Goal: Task Accomplishment & Management: Complete application form

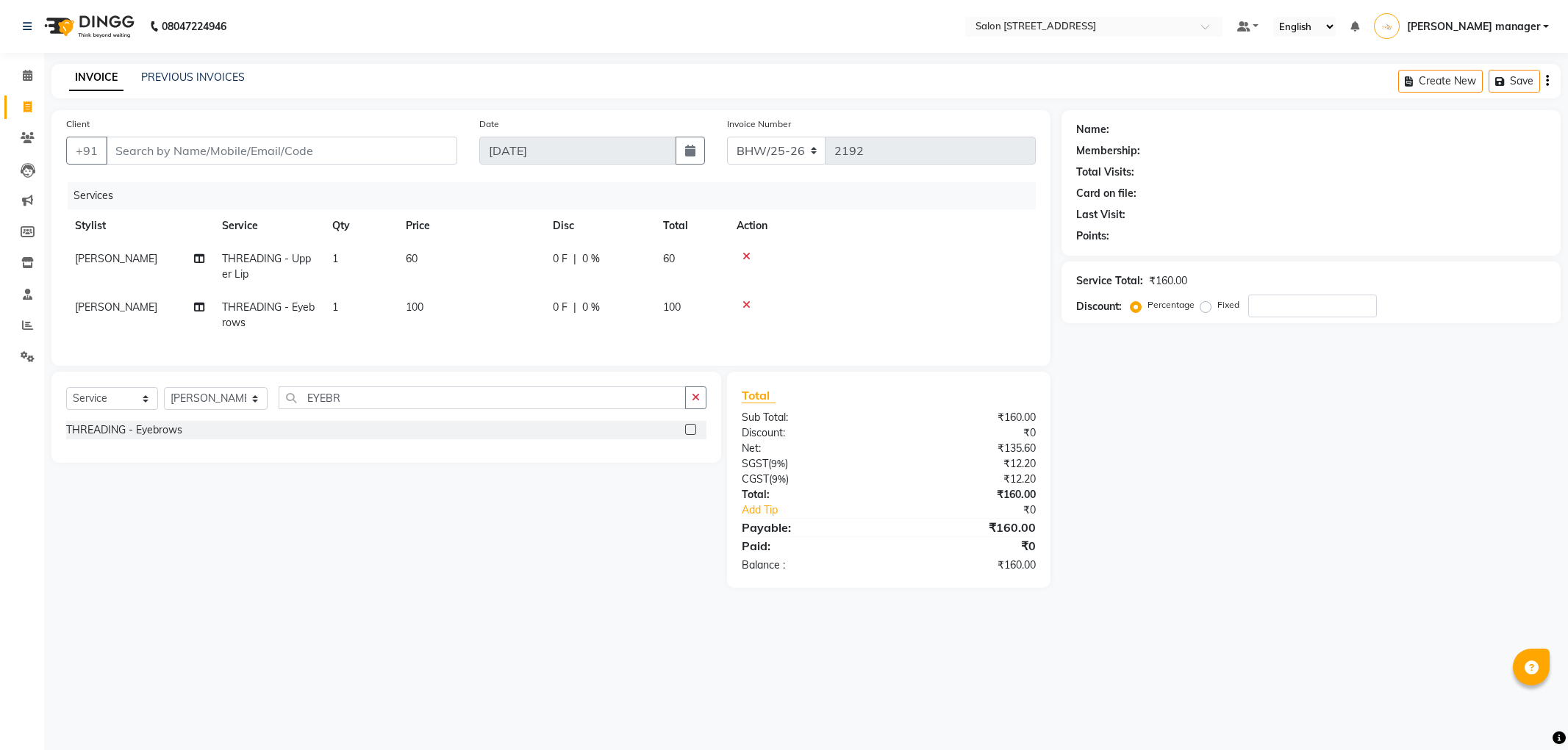
select select "service"
click at [283, 148] on input "Client" at bounding box center [281, 151] width 351 height 28
click at [210, 407] on select "Select Stylist Akhtar ALTAMAS Ankita ARZOO BABLU BHARAT BHAWANIPUR BUNNY Doyel …" at bounding box center [215, 399] width 103 height 23
select select "33690"
click at [164, 400] on select "Select Stylist Akhtar ALTAMAS Ankita ARZOO BABLU BHARAT BHAWANIPUR BUNNY Doyel …" at bounding box center [215, 399] width 103 height 23
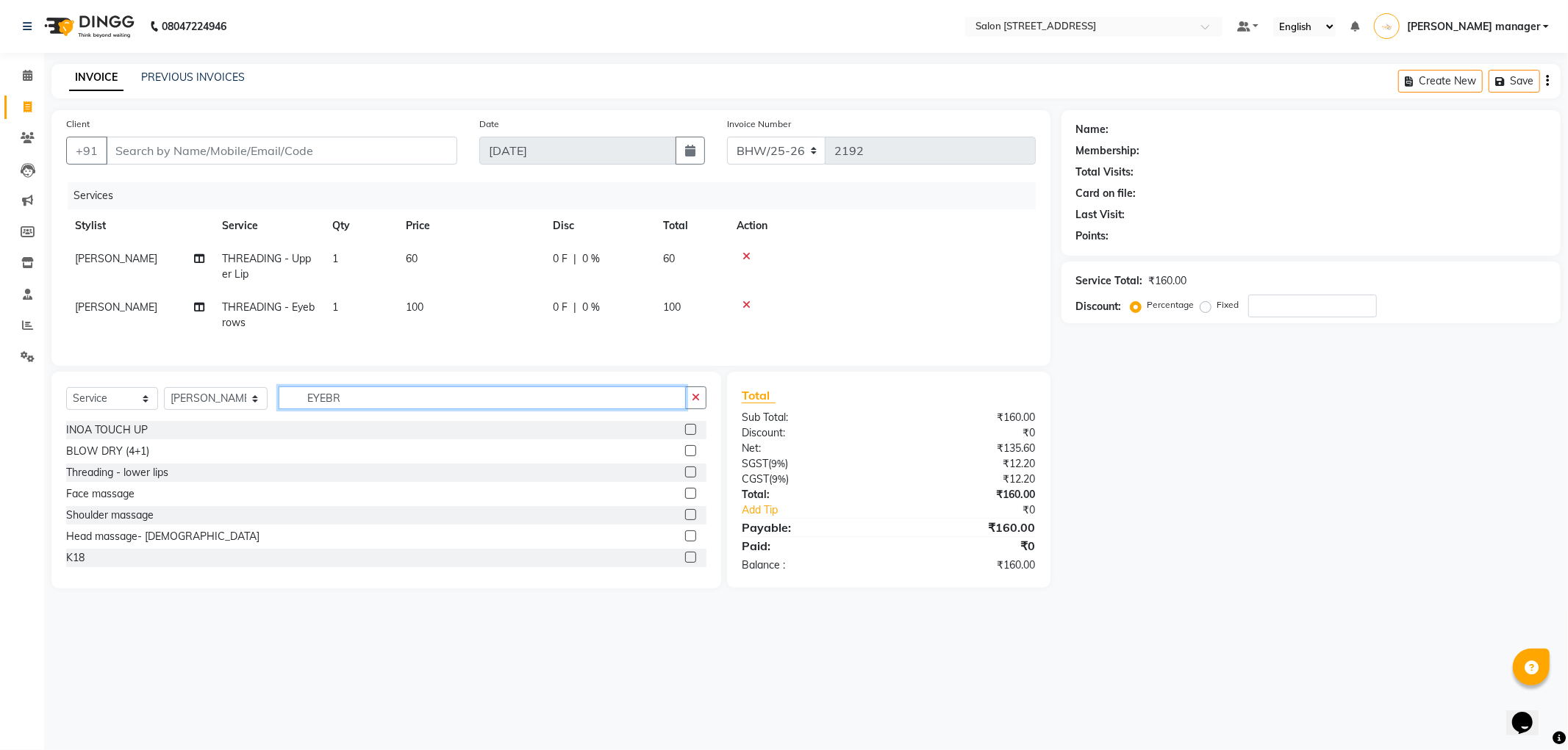
click at [344, 409] on input "EYEBR" at bounding box center [482, 398] width 407 height 23
type input "E"
type input "BLO"
click at [694, 521] on label at bounding box center [690, 514] width 11 height 11
click at [694, 521] on input "checkbox" at bounding box center [689, 515] width 10 height 10
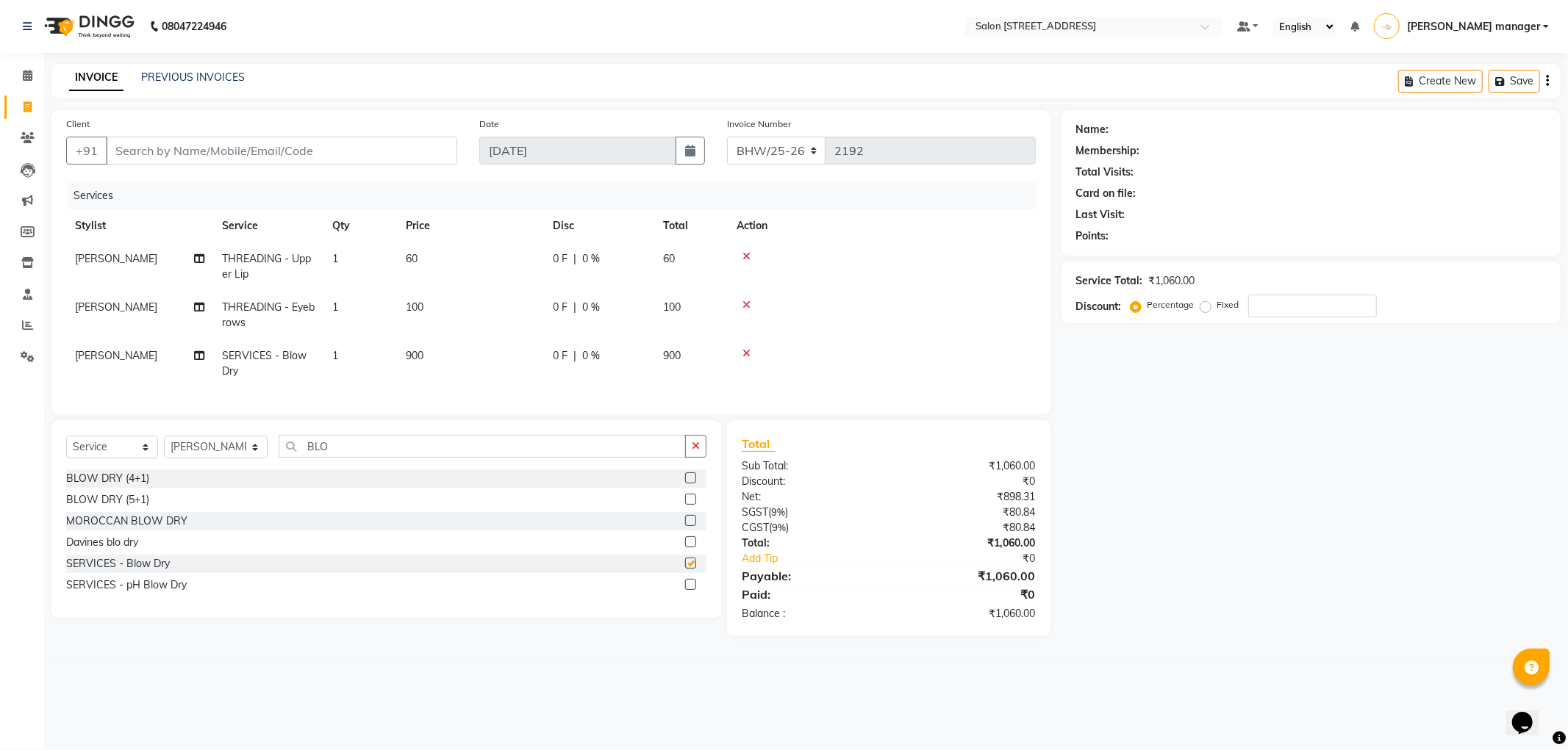
checkbox input "false"
click at [260, 150] on input "Client" at bounding box center [281, 151] width 351 height 28
type input "S"
type input "0"
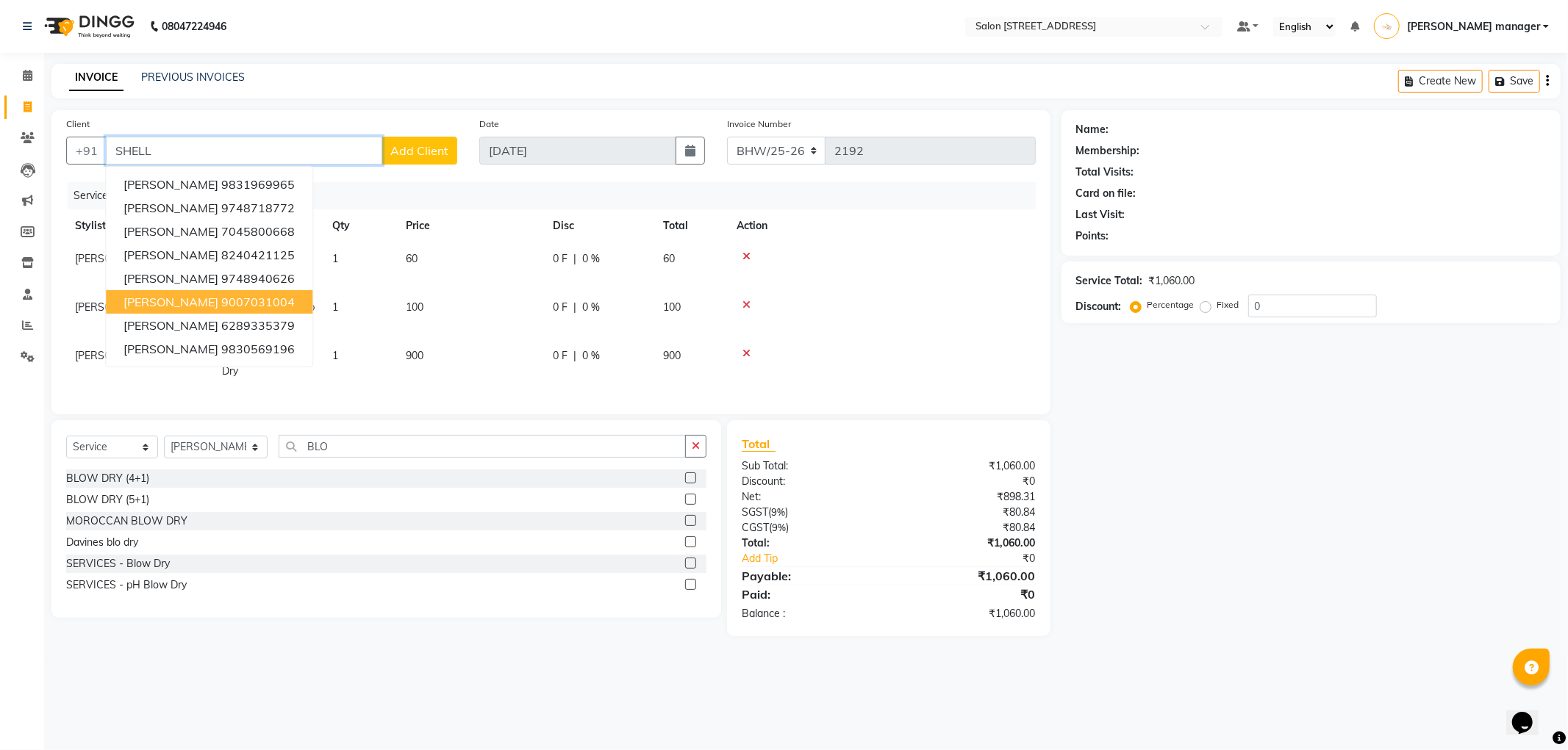
click at [244, 301] on ngb-highlight "9007031004" at bounding box center [258, 302] width 73 height 15
type input "9007031004"
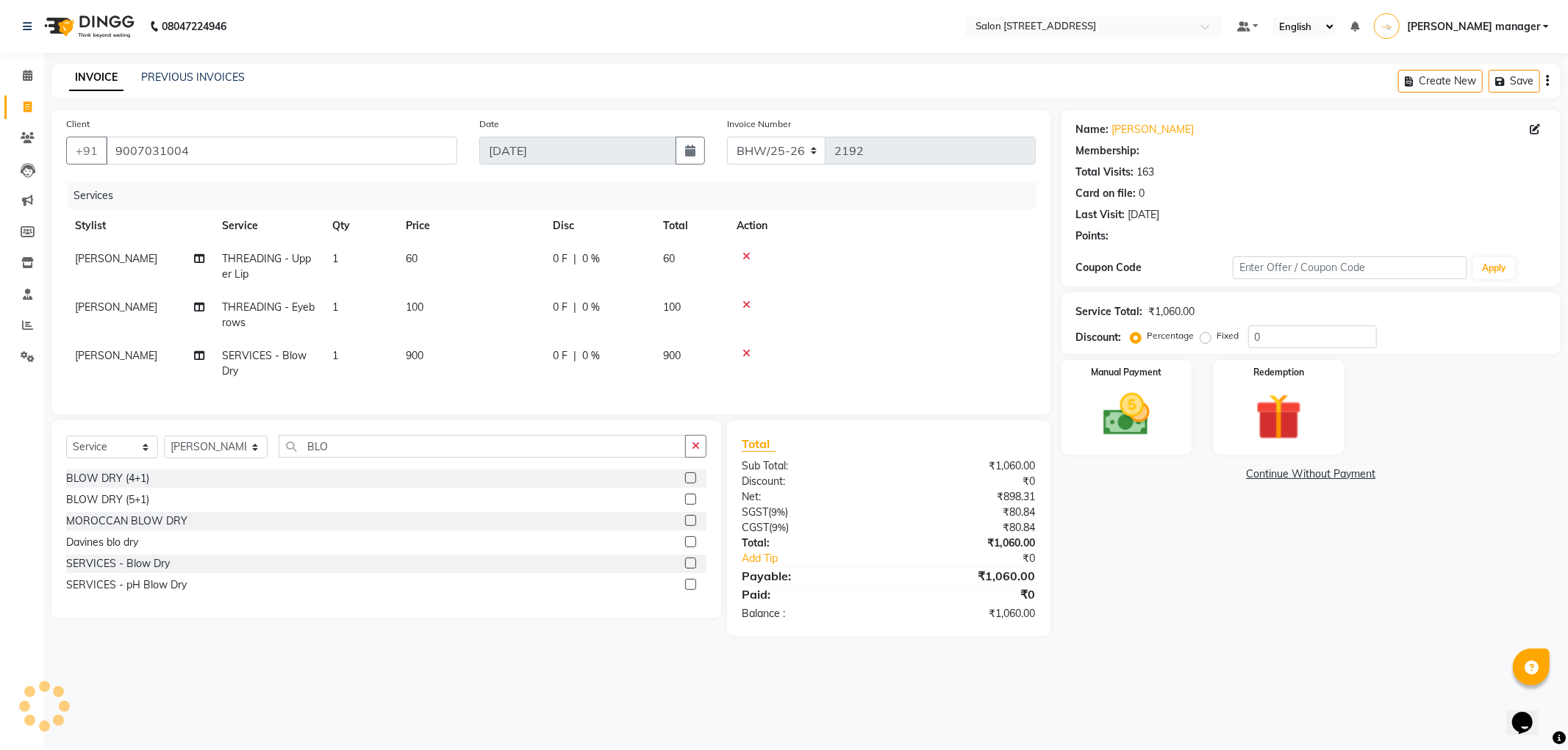
select select "1: Object"
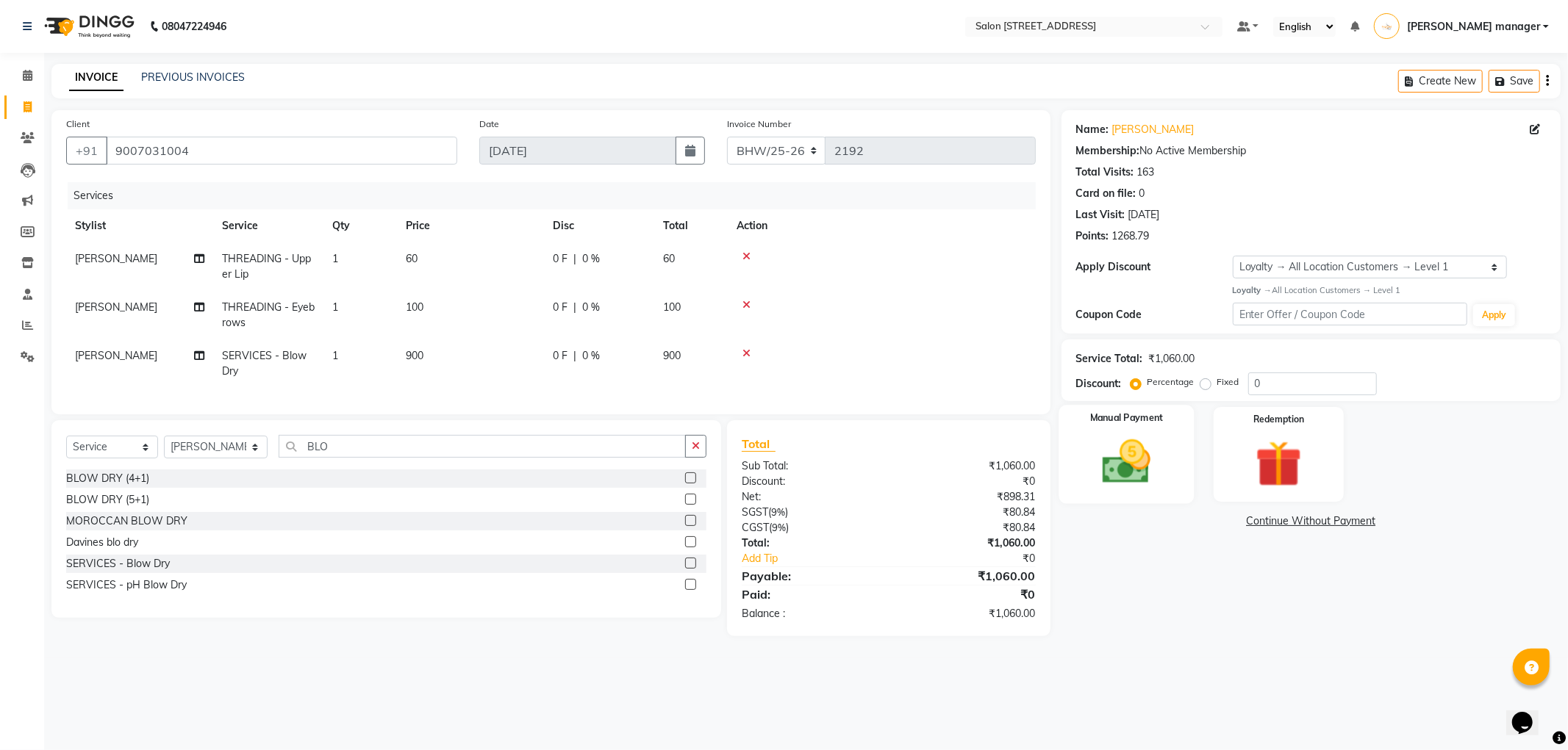
click at [1110, 479] on img at bounding box center [1126, 461] width 79 height 56
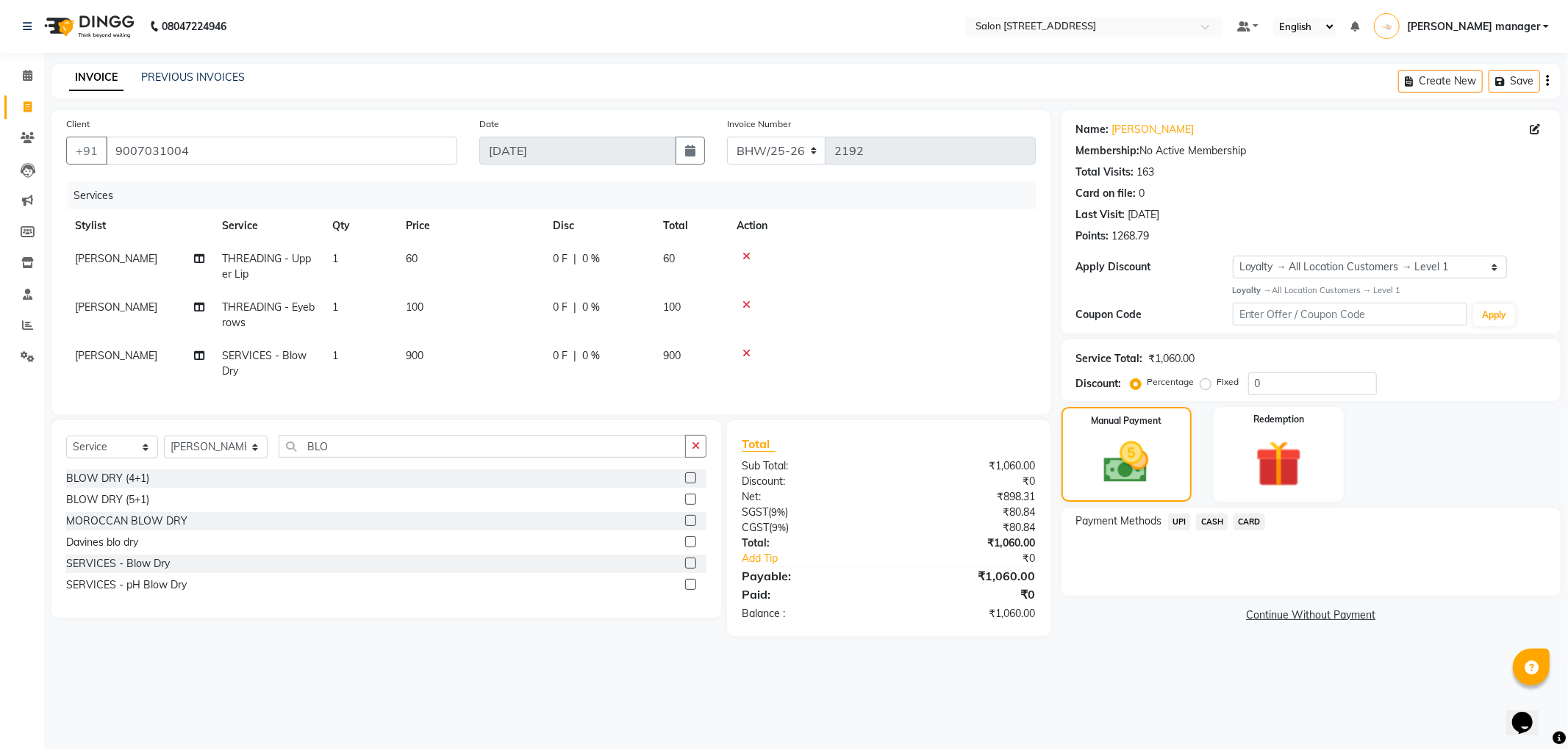
click at [1210, 526] on span "CASH" at bounding box center [1212, 521] width 32 height 17
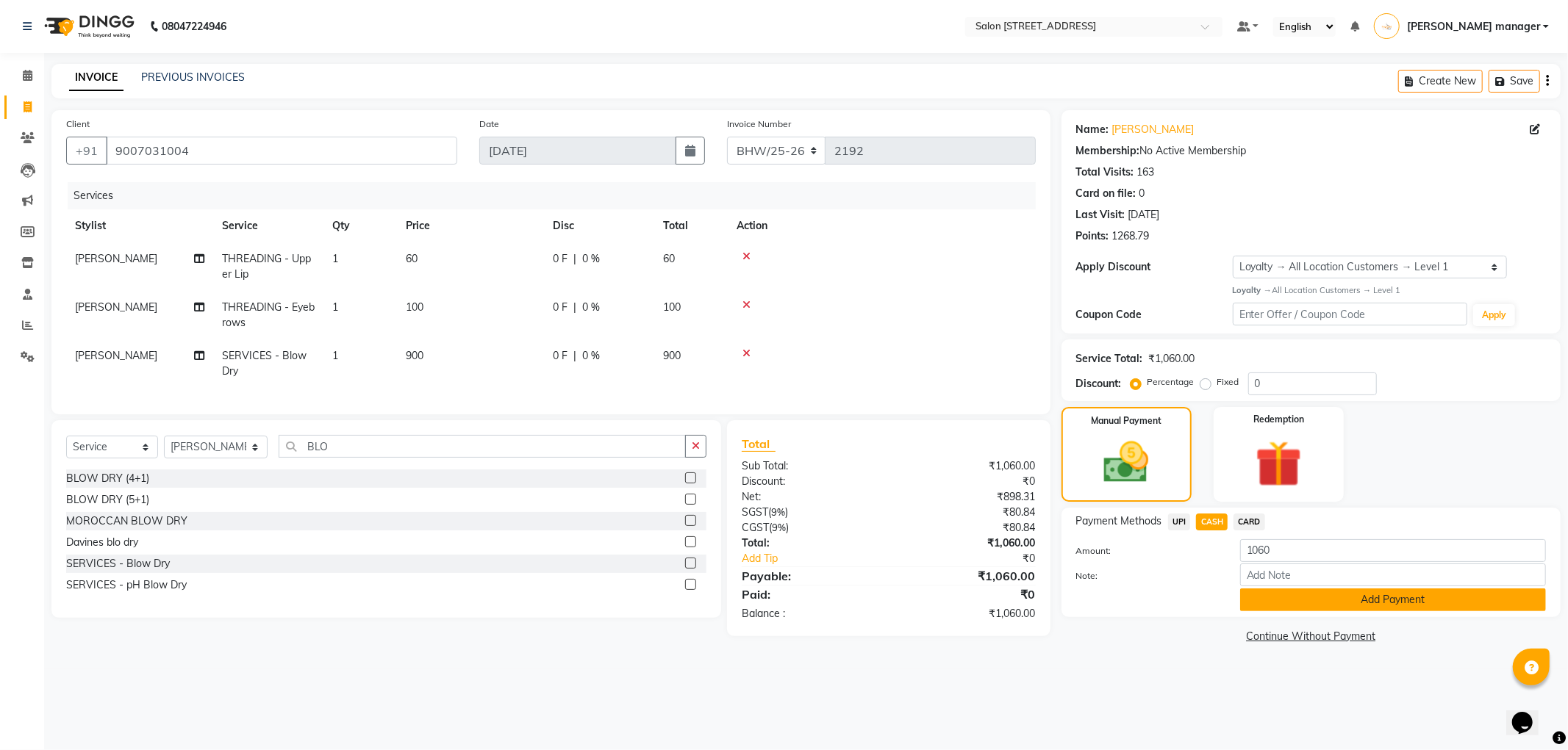
click at [1289, 599] on button "Add Payment" at bounding box center [1392, 600] width 305 height 23
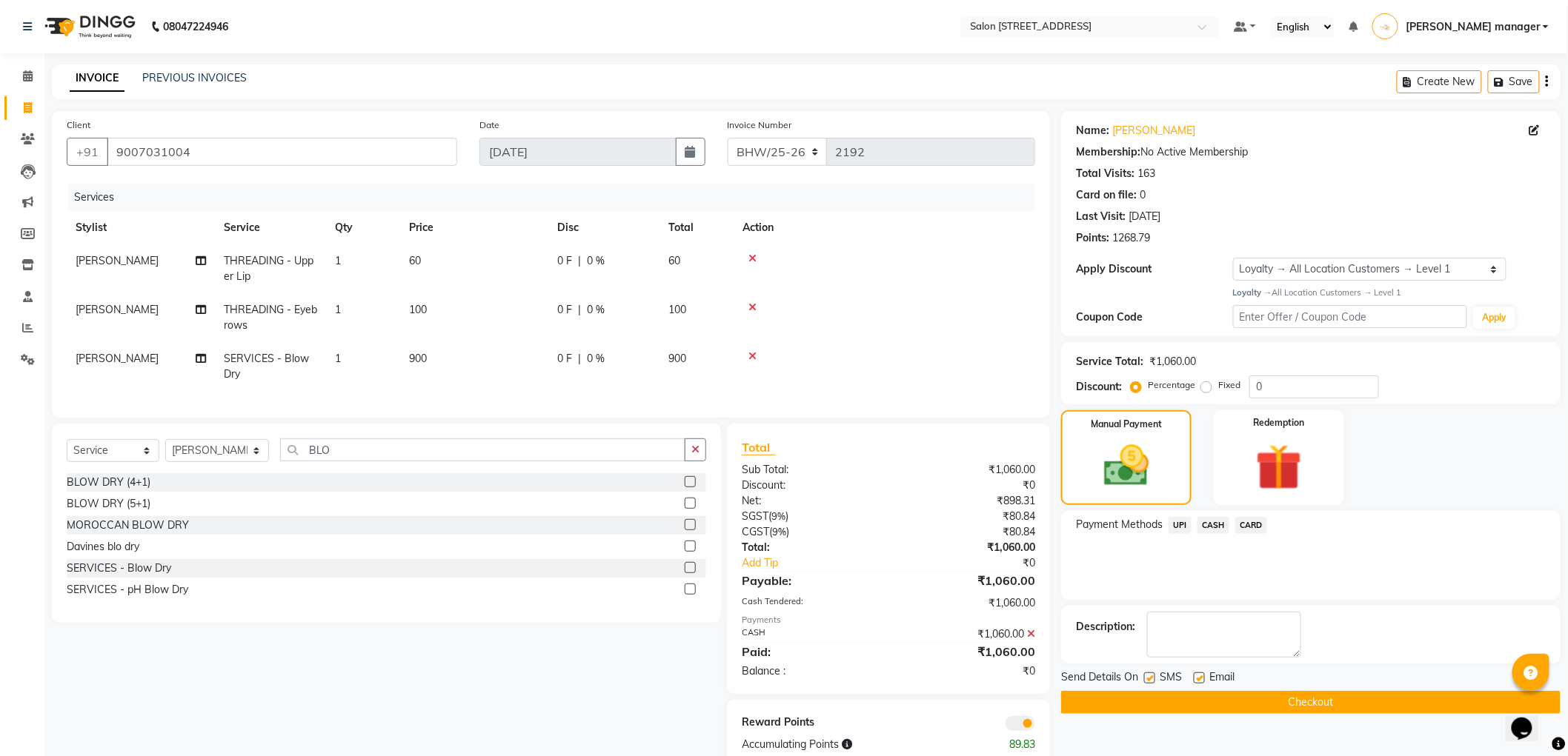
click at [1297, 701] on button "Checkout" at bounding box center [1311, 703] width 499 height 23
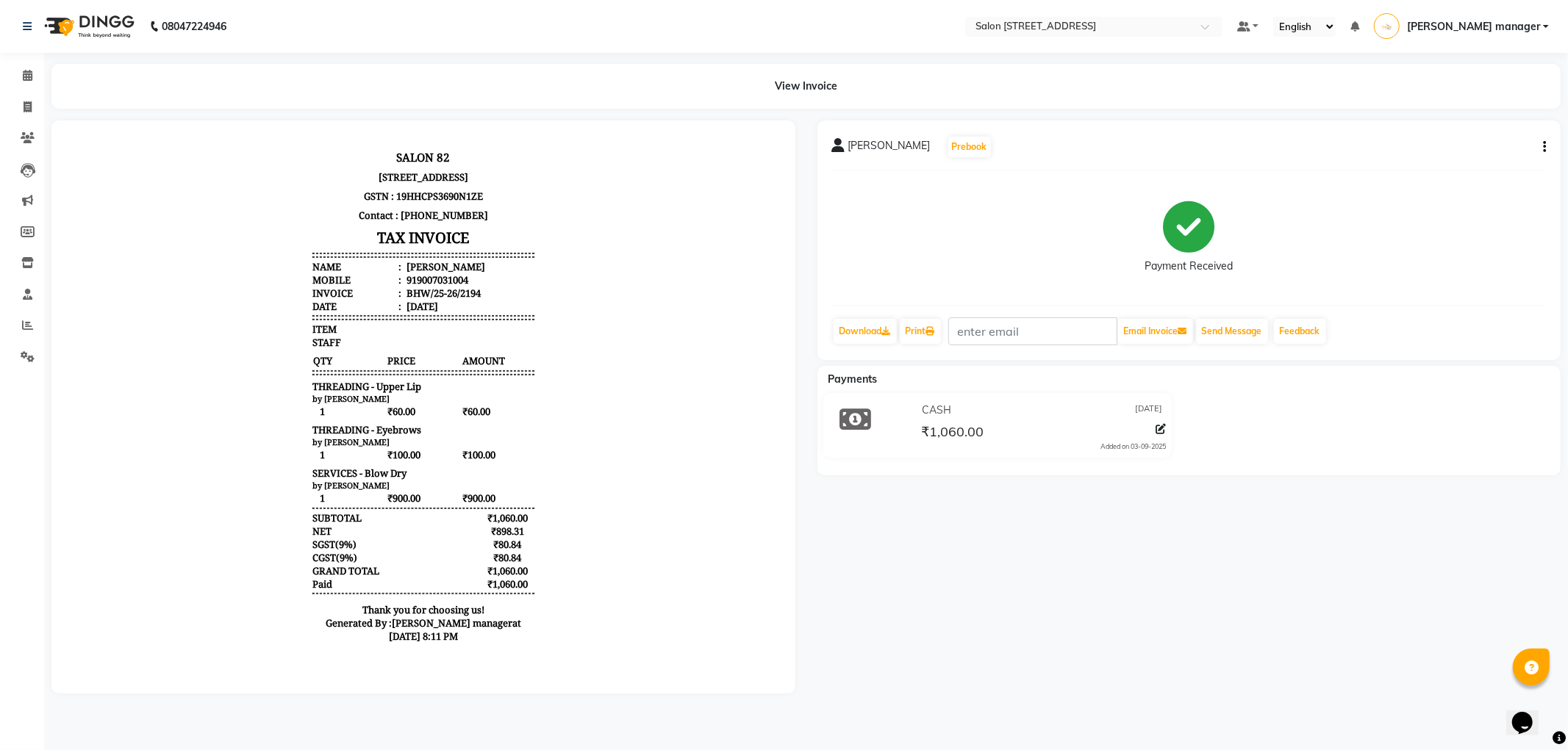
click at [433, 286] on div "919007031004" at bounding box center [434, 279] width 64 height 13
copy div "919007031004"
click at [34, 99] on span at bounding box center [27, 107] width 26 height 17
select select "service"
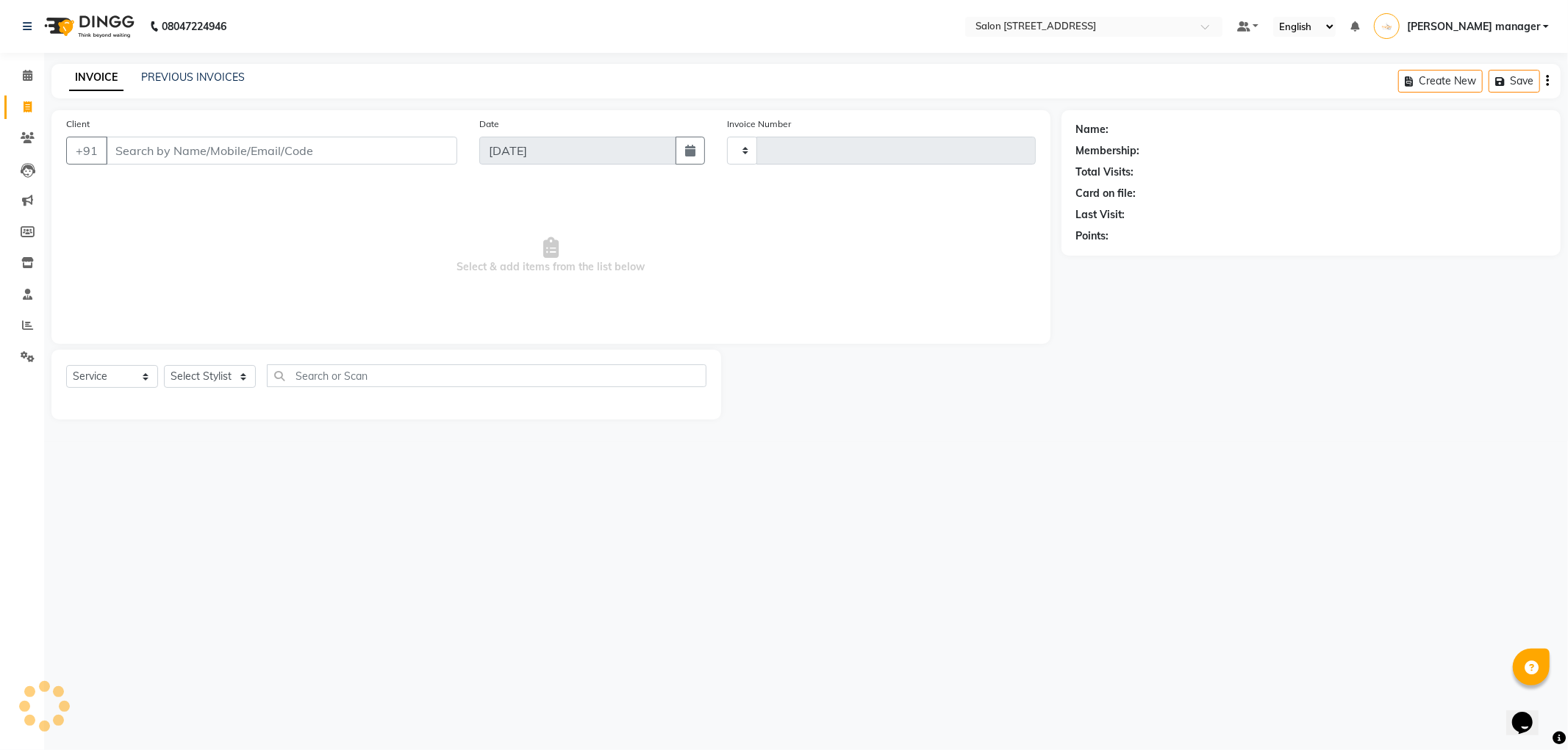
type input "2195"
select select "8704"
click at [197, 75] on link "PREVIOUS INVOICES" at bounding box center [192, 77] width 103 height 13
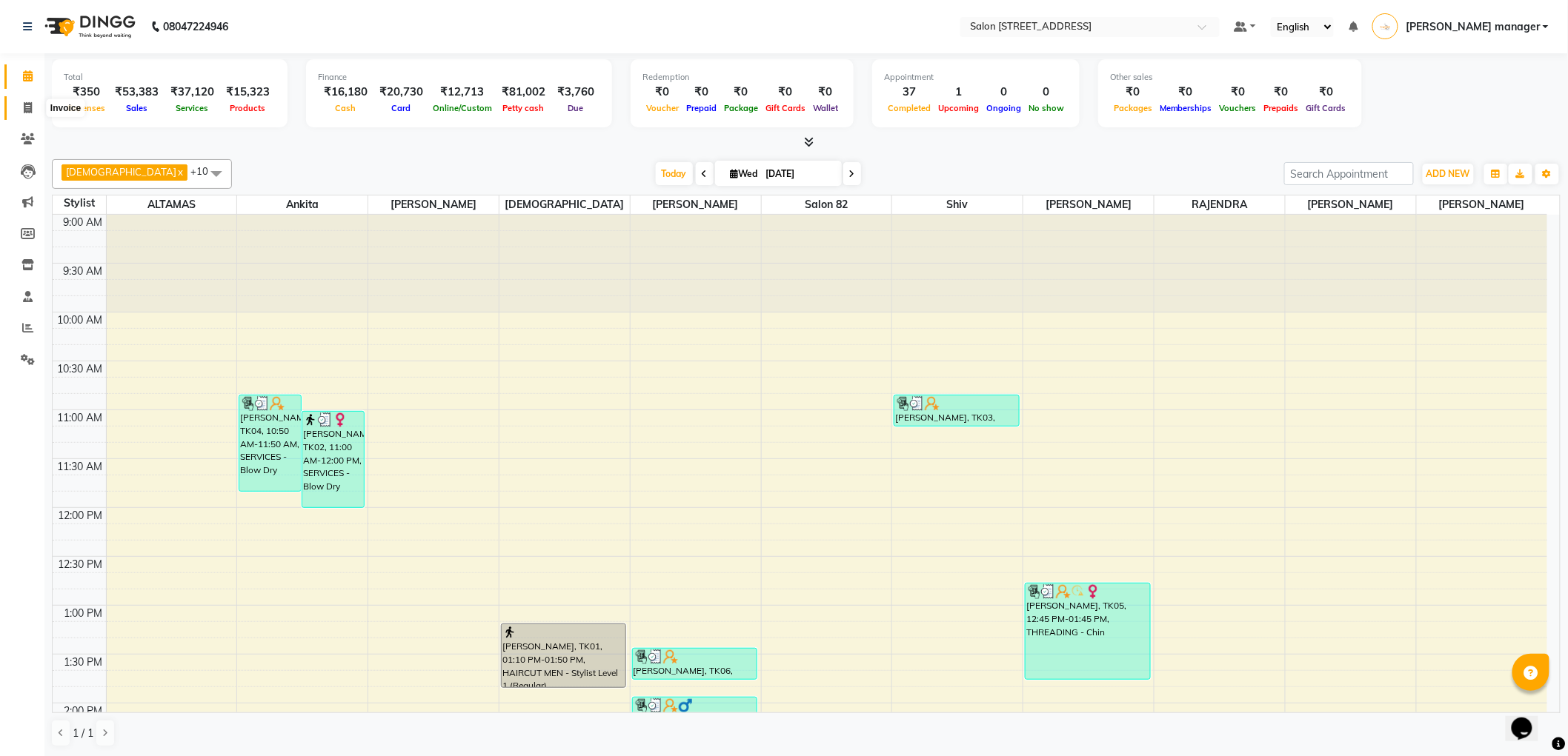
click at [28, 106] on icon at bounding box center [28, 108] width 8 height 11
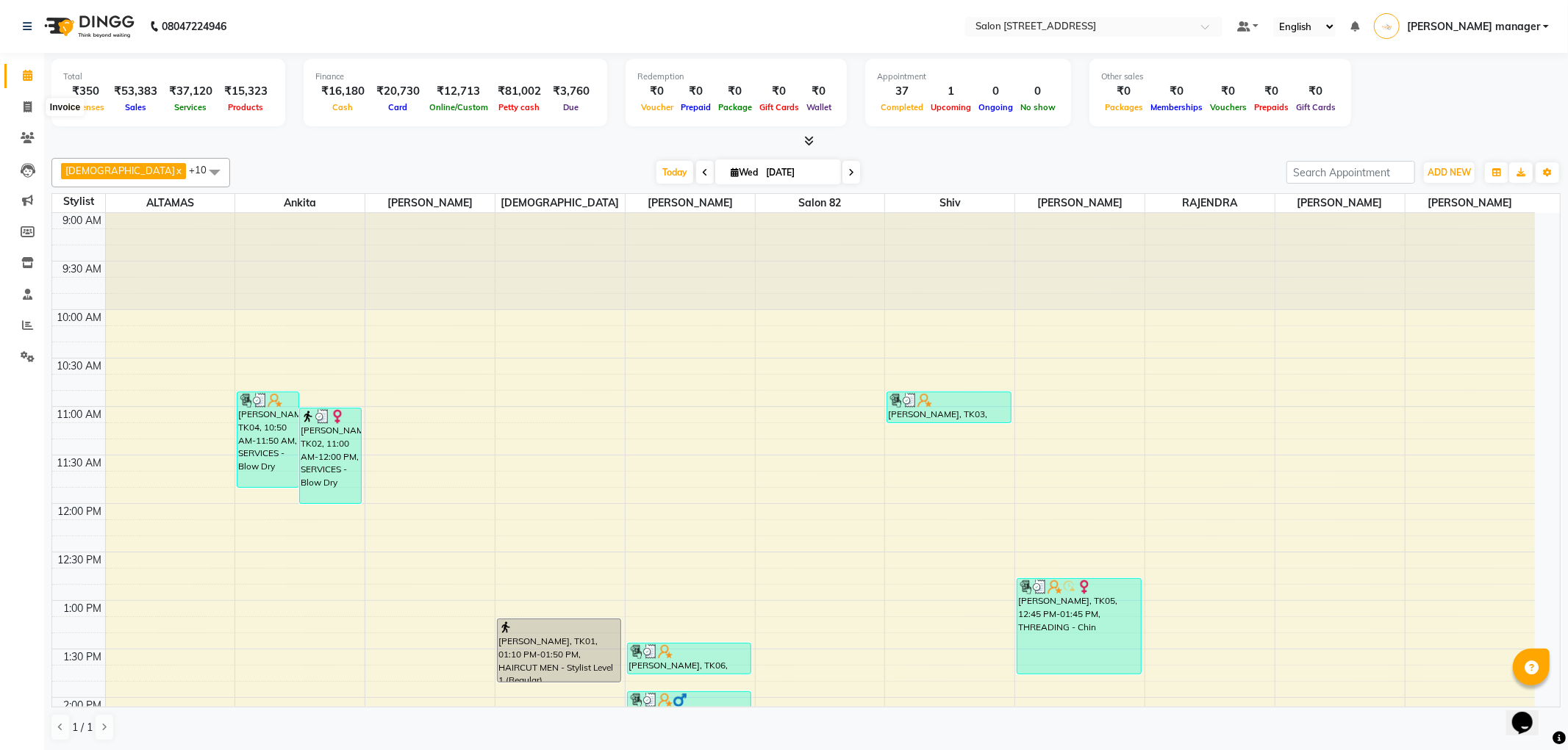
select select "service"
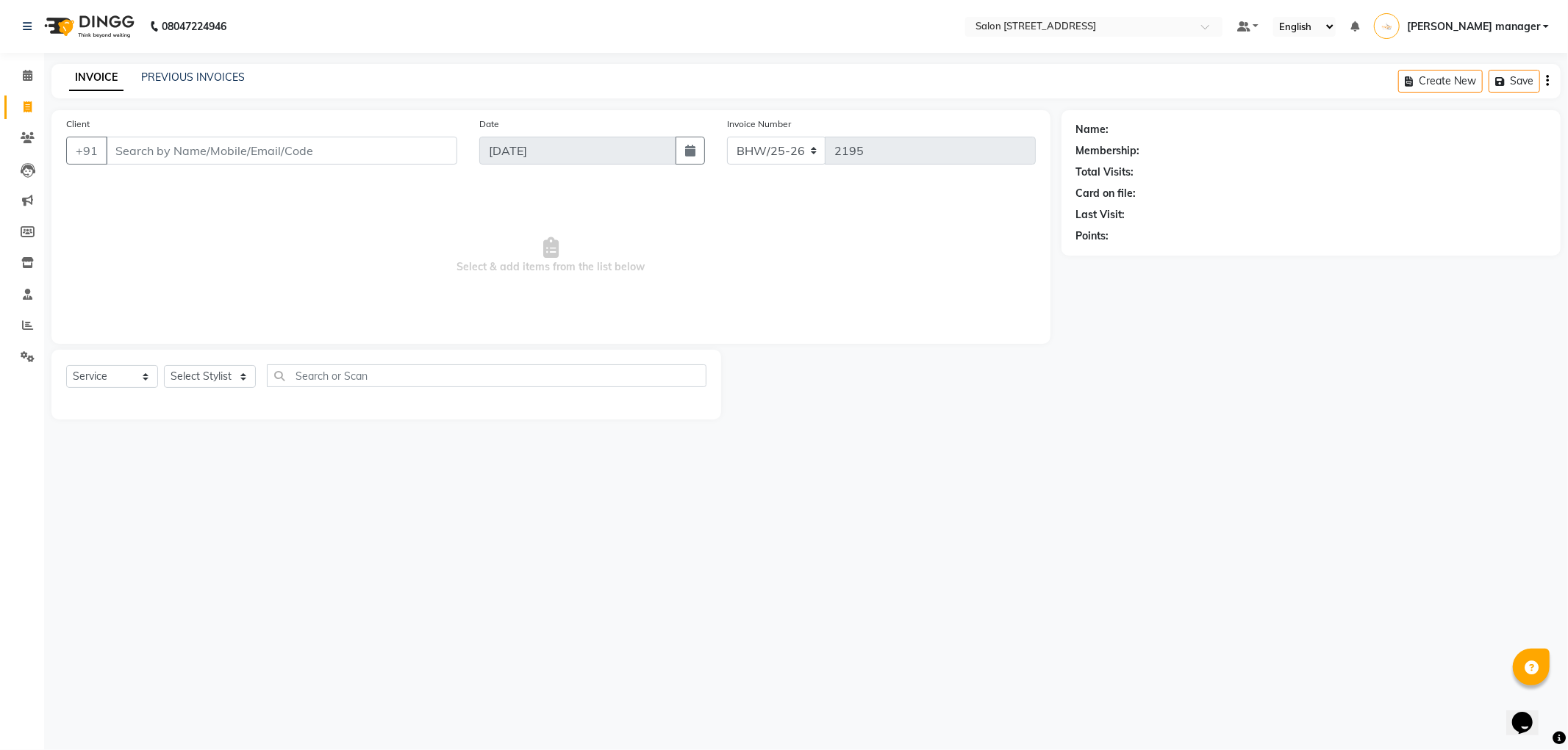
click at [237, 145] on input "Client" at bounding box center [281, 151] width 351 height 28
type input "919007031004"
select select "1: Object"
click at [290, 152] on input "919007031004" at bounding box center [281, 151] width 351 height 28
click at [1141, 127] on link "[PERSON_NAME]" at bounding box center [1152, 129] width 82 height 15
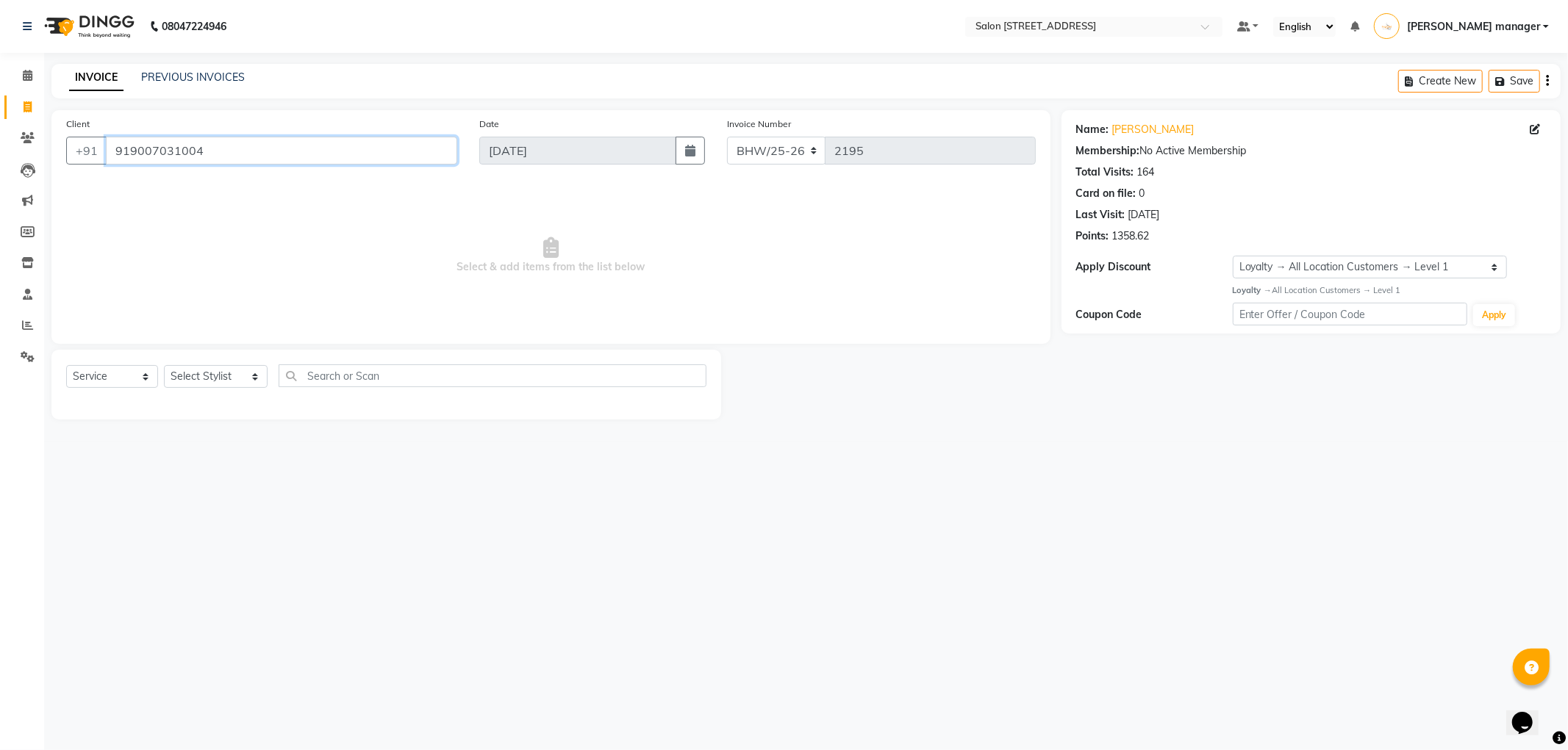
click at [244, 154] on input "919007031004" at bounding box center [281, 151] width 351 height 28
click at [314, 148] on input "919007031004" at bounding box center [281, 151] width 351 height 28
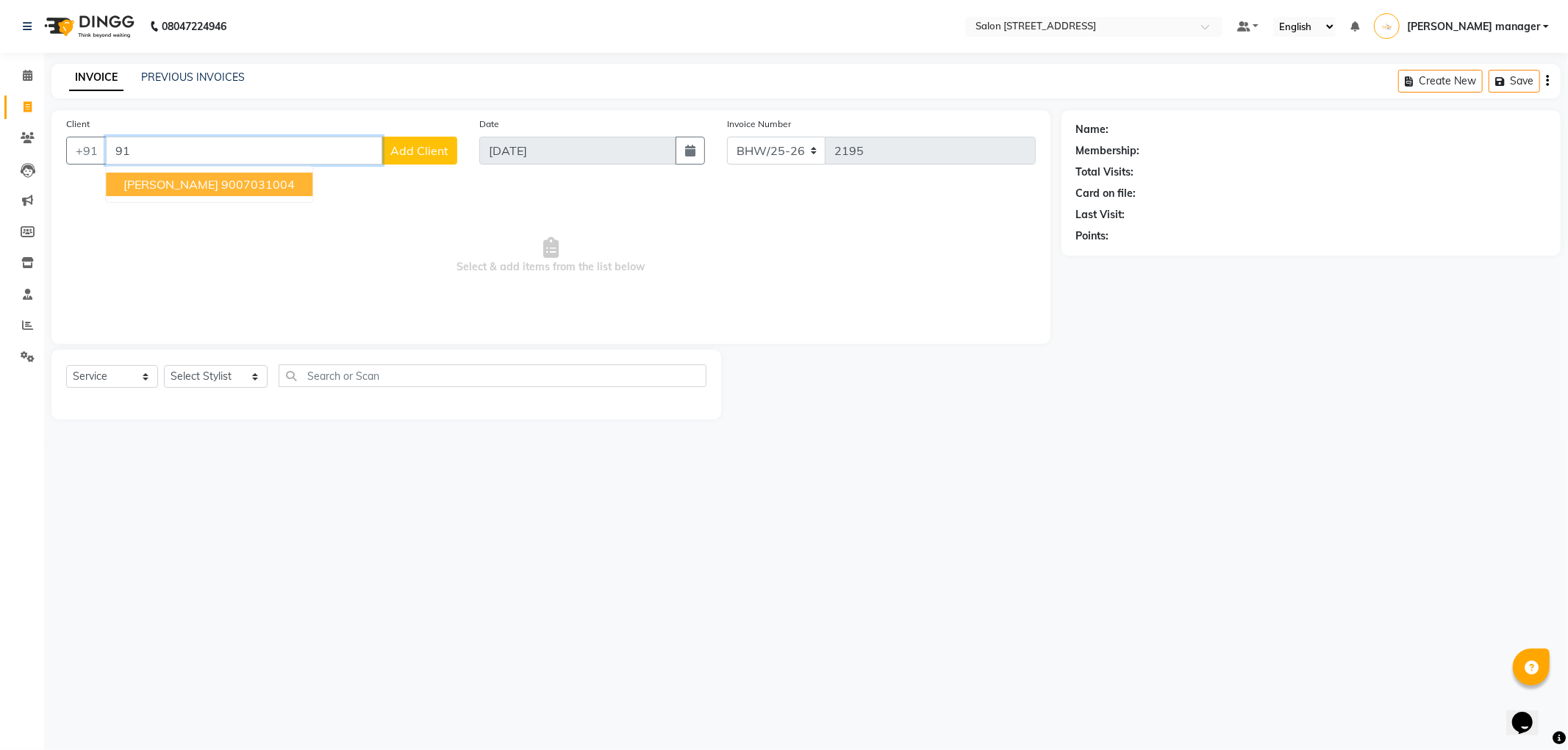
type input "9"
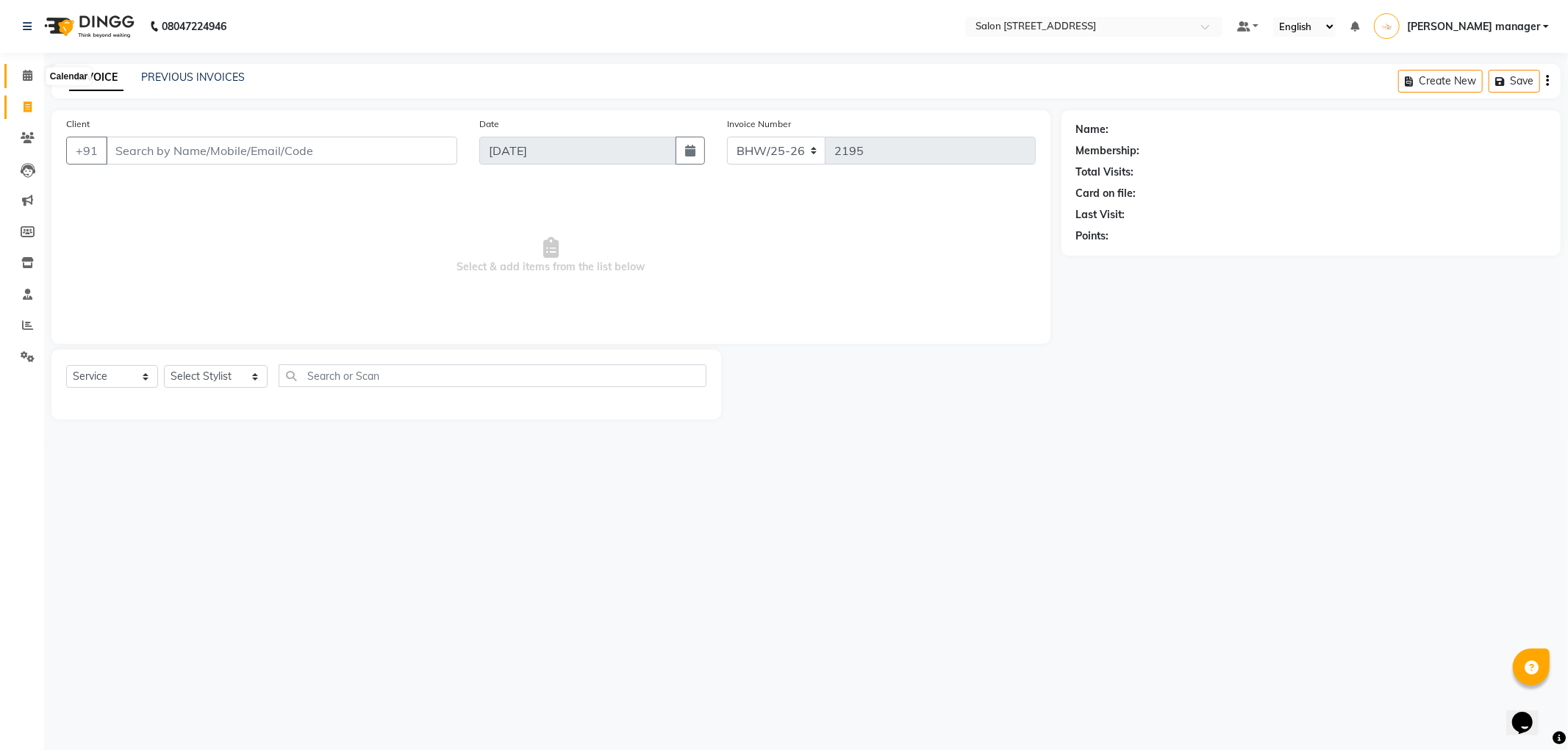
click at [23, 75] on icon at bounding box center [27, 75] width 10 height 11
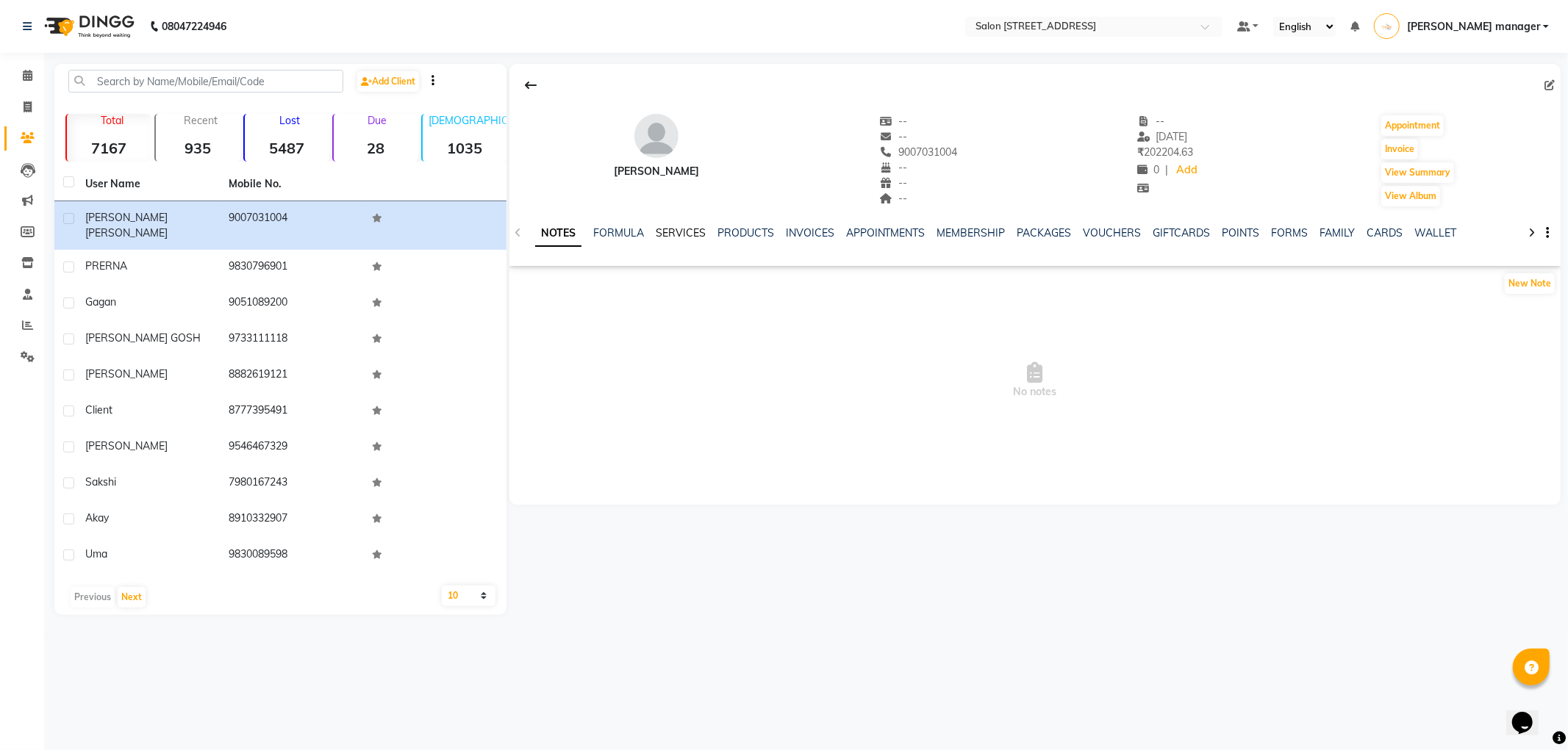
click at [684, 229] on link "SERVICES" at bounding box center [680, 233] width 50 height 13
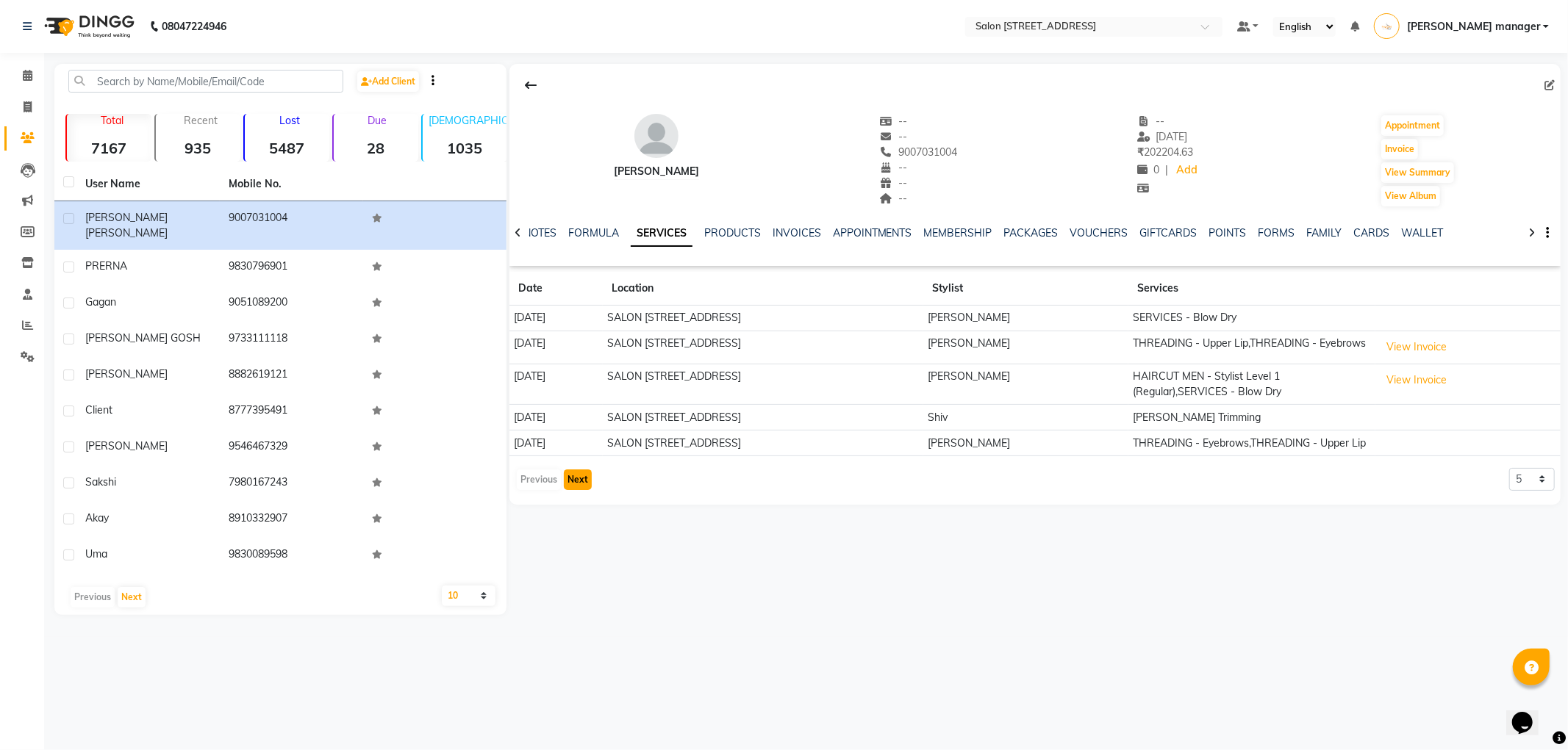
click at [581, 477] on button "Next" at bounding box center [578, 479] width 28 height 20
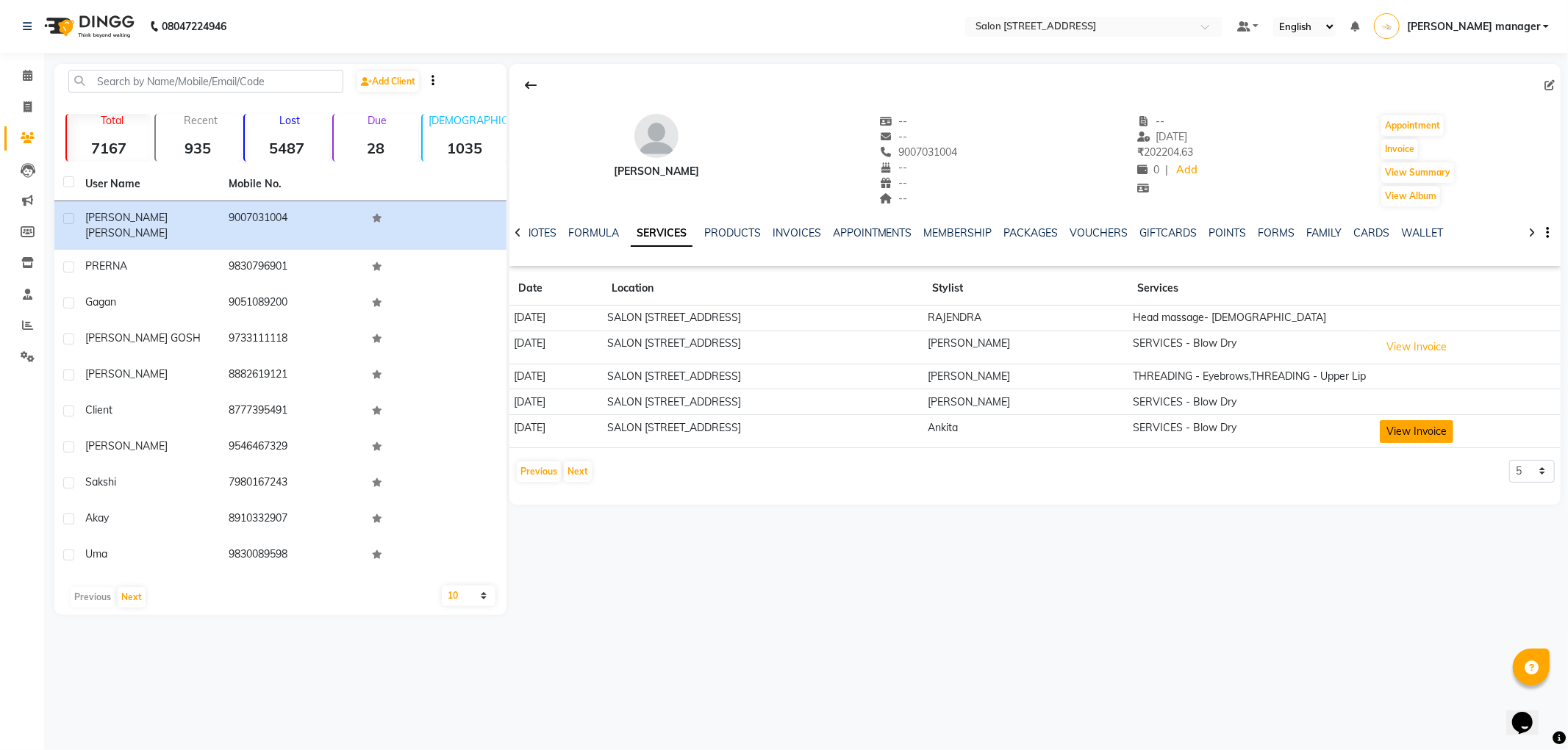
click at [1397, 424] on button "View Invoice" at bounding box center [1415, 431] width 73 height 23
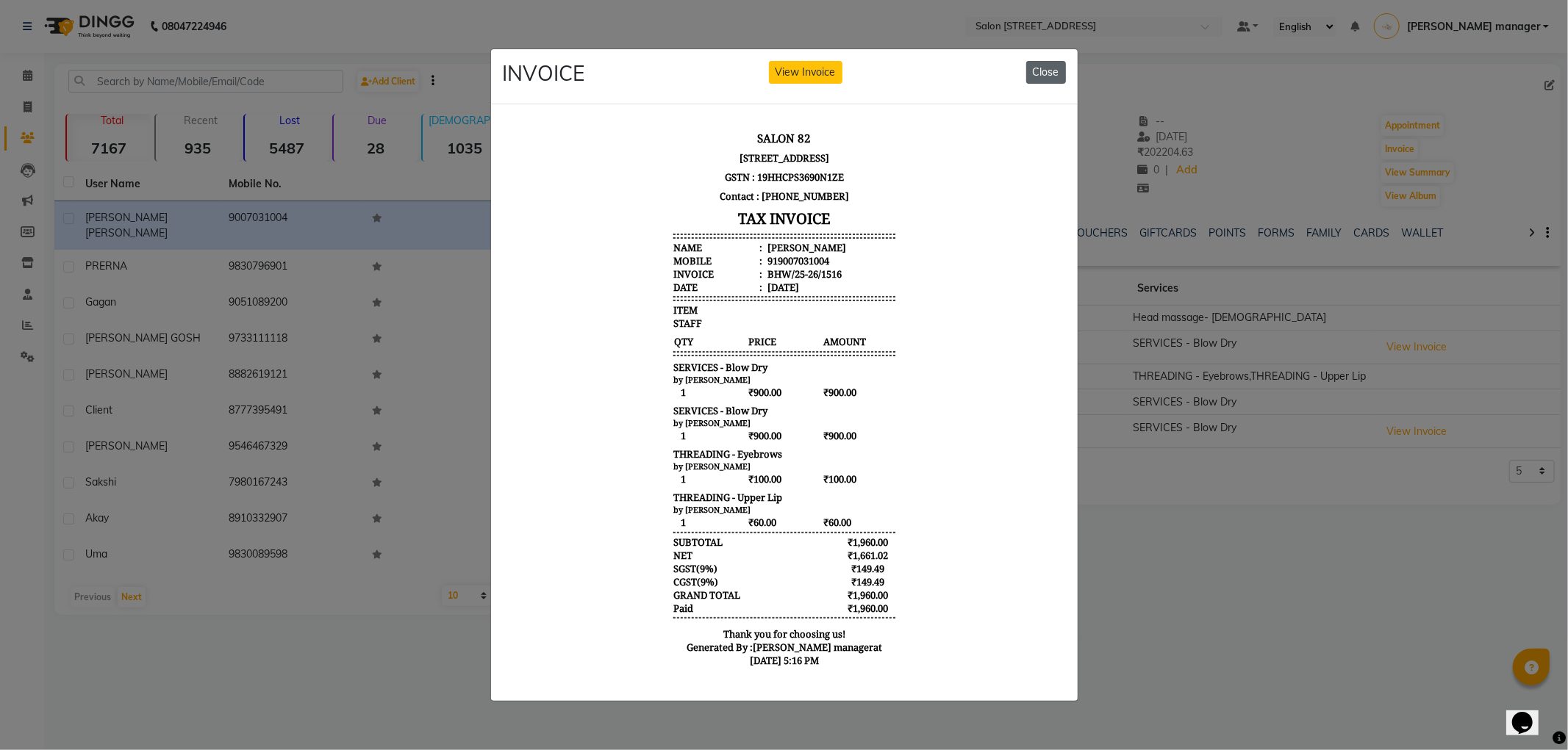
click at [1049, 61] on button "Close" at bounding box center [1046, 72] width 40 height 23
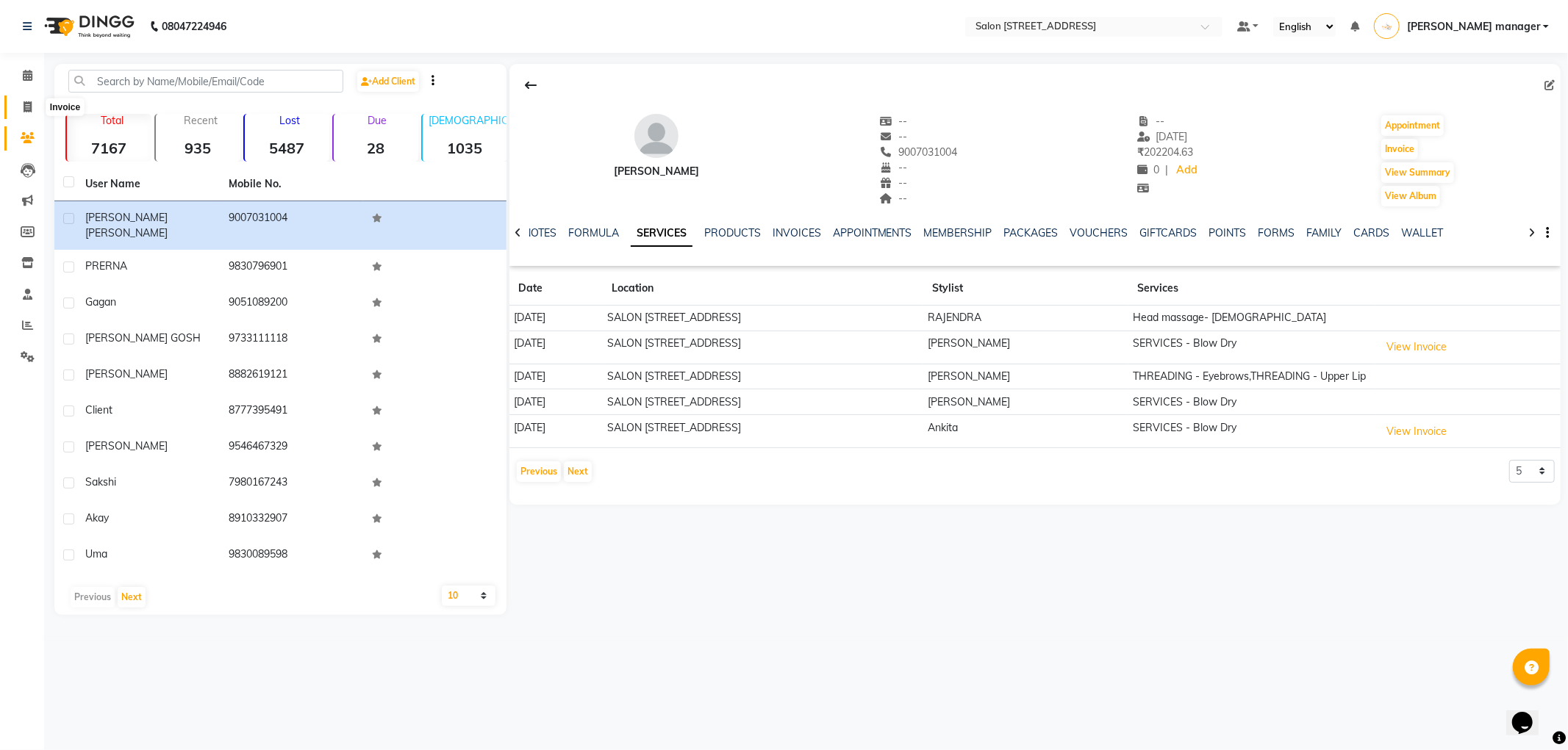
click at [26, 115] on span at bounding box center [27, 107] width 26 height 17
select select "service"
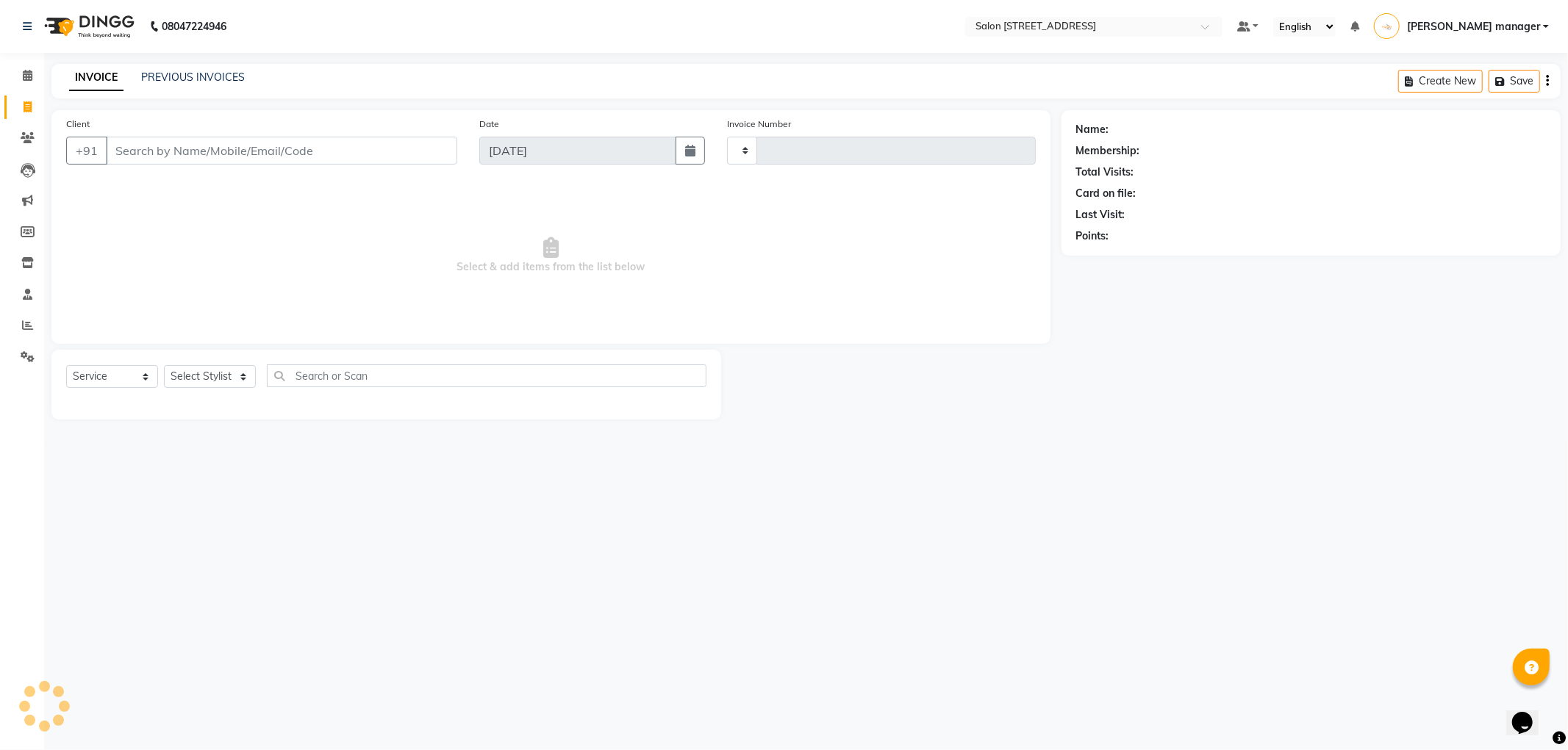
type input "2195"
select select "8704"
click at [26, 75] on icon at bounding box center [27, 75] width 10 height 11
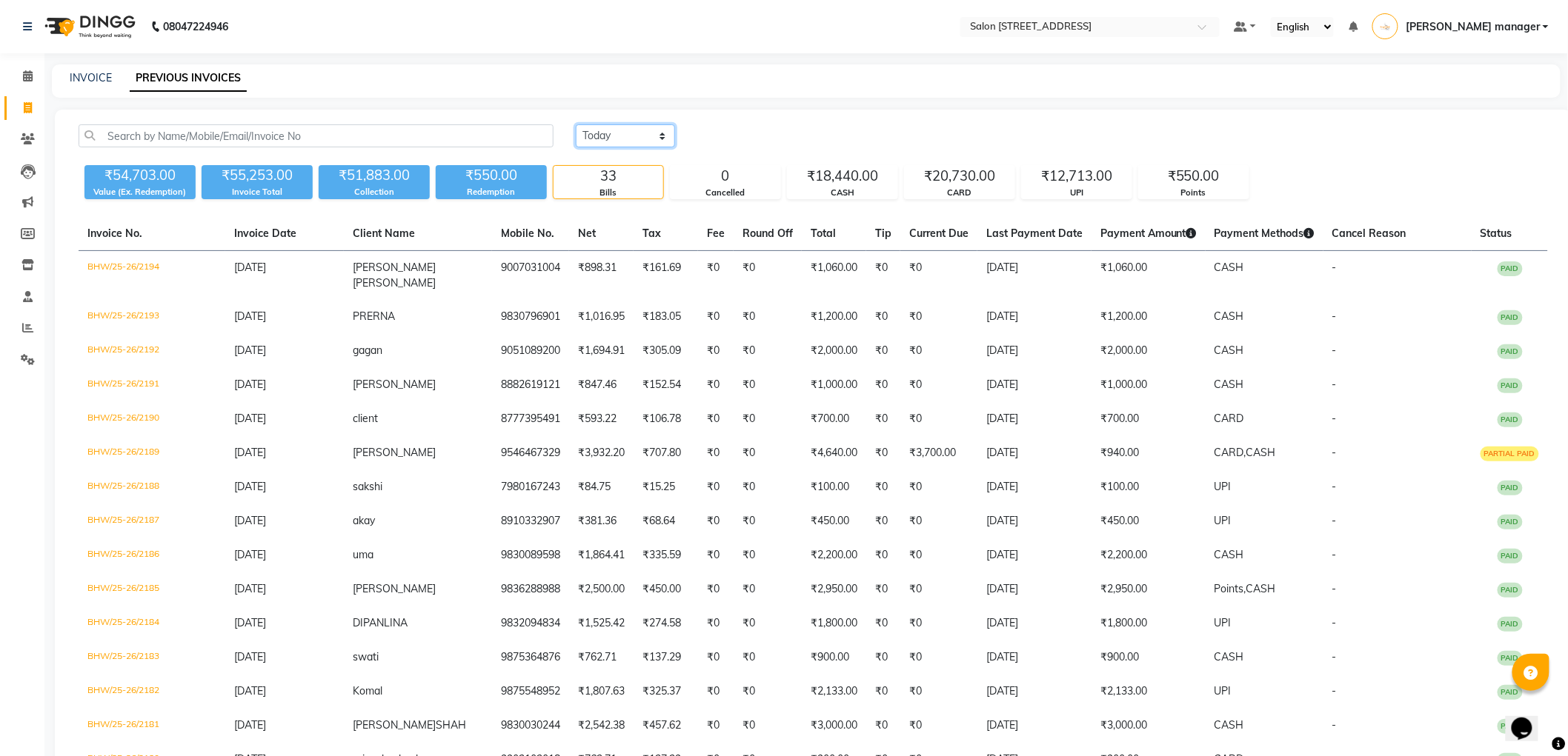
click at [605, 138] on select "Today Yesterday Custom Range" at bounding box center [626, 136] width 100 height 23
click at [576, 125] on select "Today Yesterday Custom Range" at bounding box center [626, 136] width 100 height 23
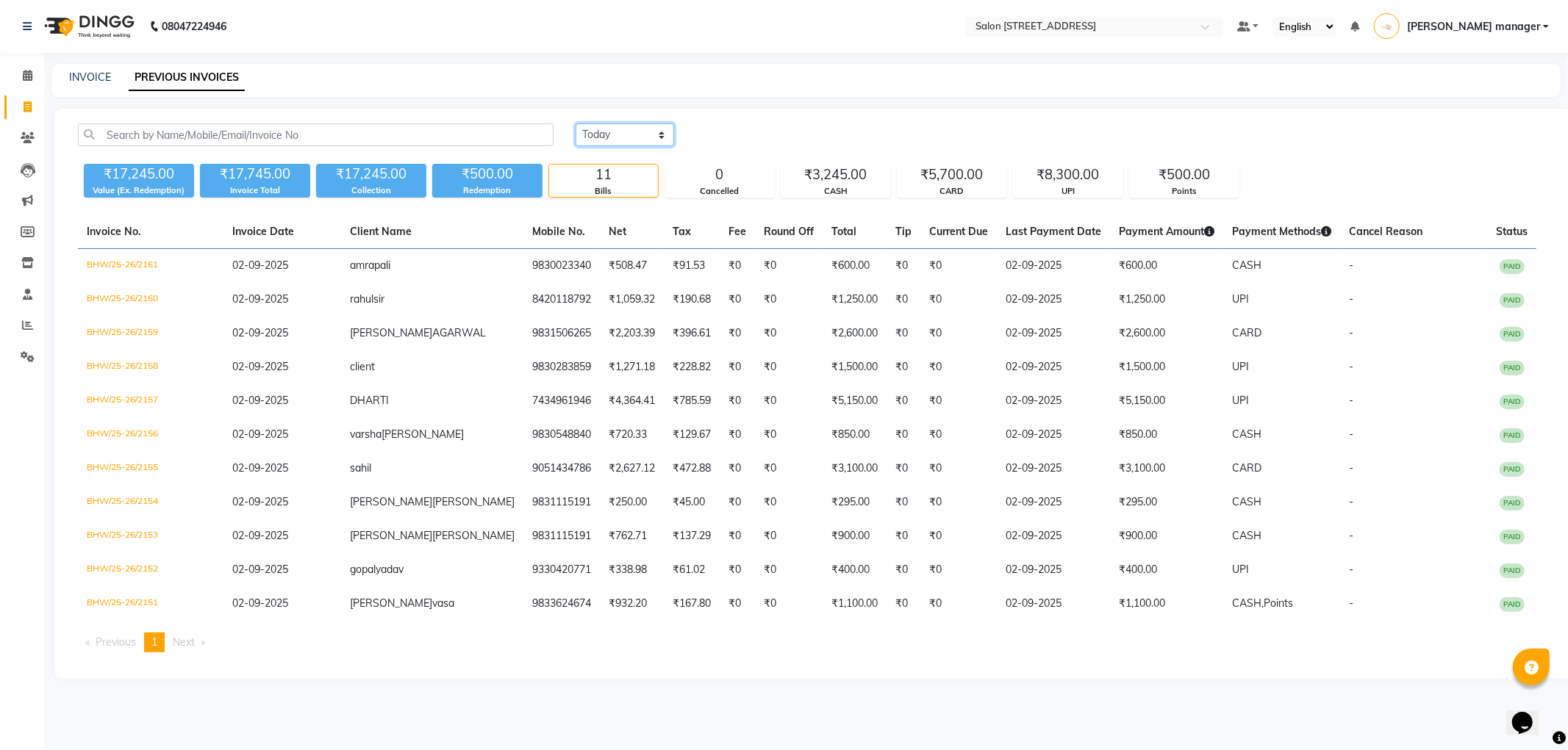
click at [653, 134] on select "Today Yesterday Custom Range" at bounding box center [625, 135] width 99 height 23
click at [575, 124] on select "Today Yesterday Custom Range" at bounding box center [625, 135] width 99 height 23
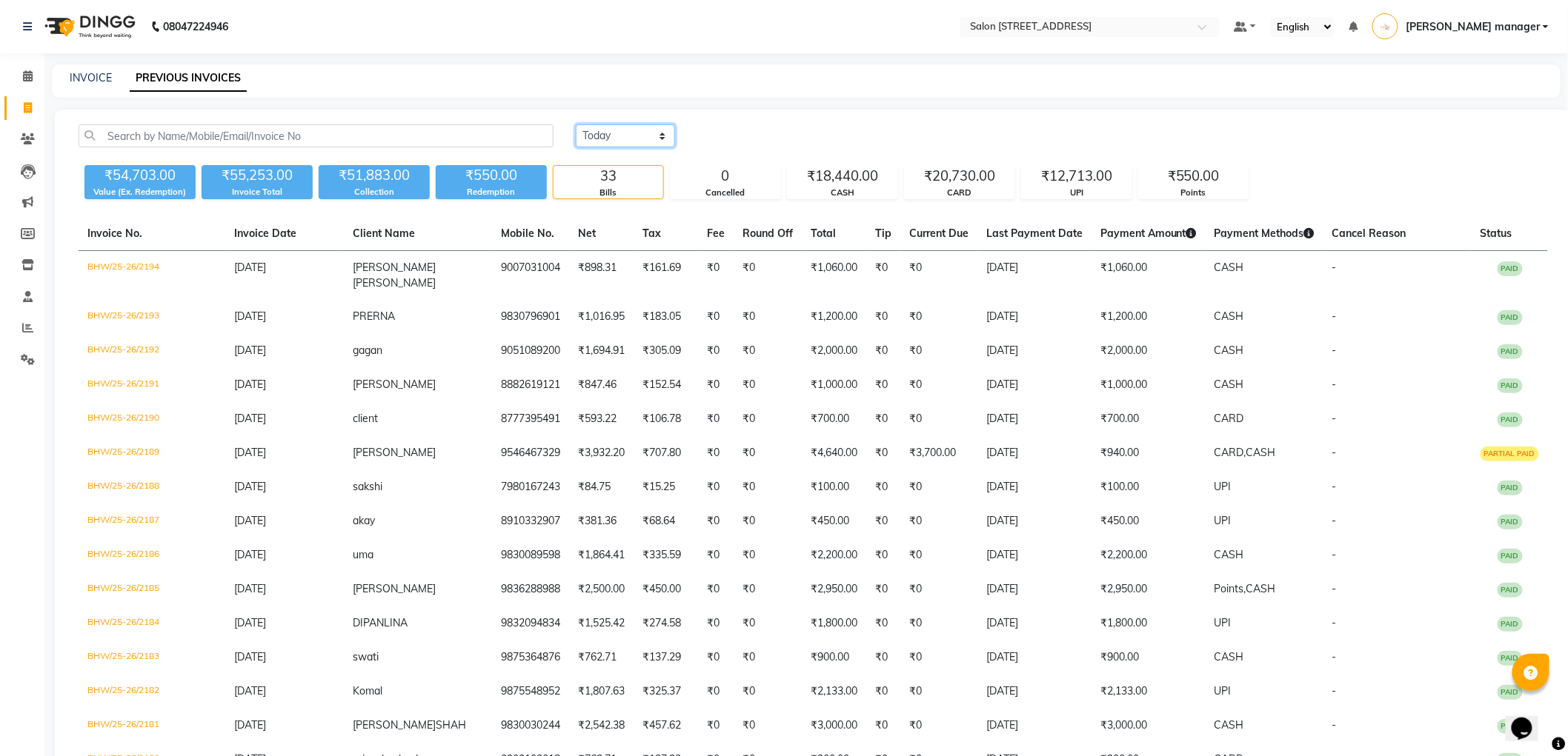
click at [615, 136] on select "Today Yesterday Custom Range" at bounding box center [626, 136] width 100 height 23
select select "range"
click at [576, 125] on select "Today Yesterday Custom Range" at bounding box center [626, 136] width 100 height 23
click at [765, 131] on input "[DATE]" at bounding box center [746, 136] width 104 height 20
select select "9"
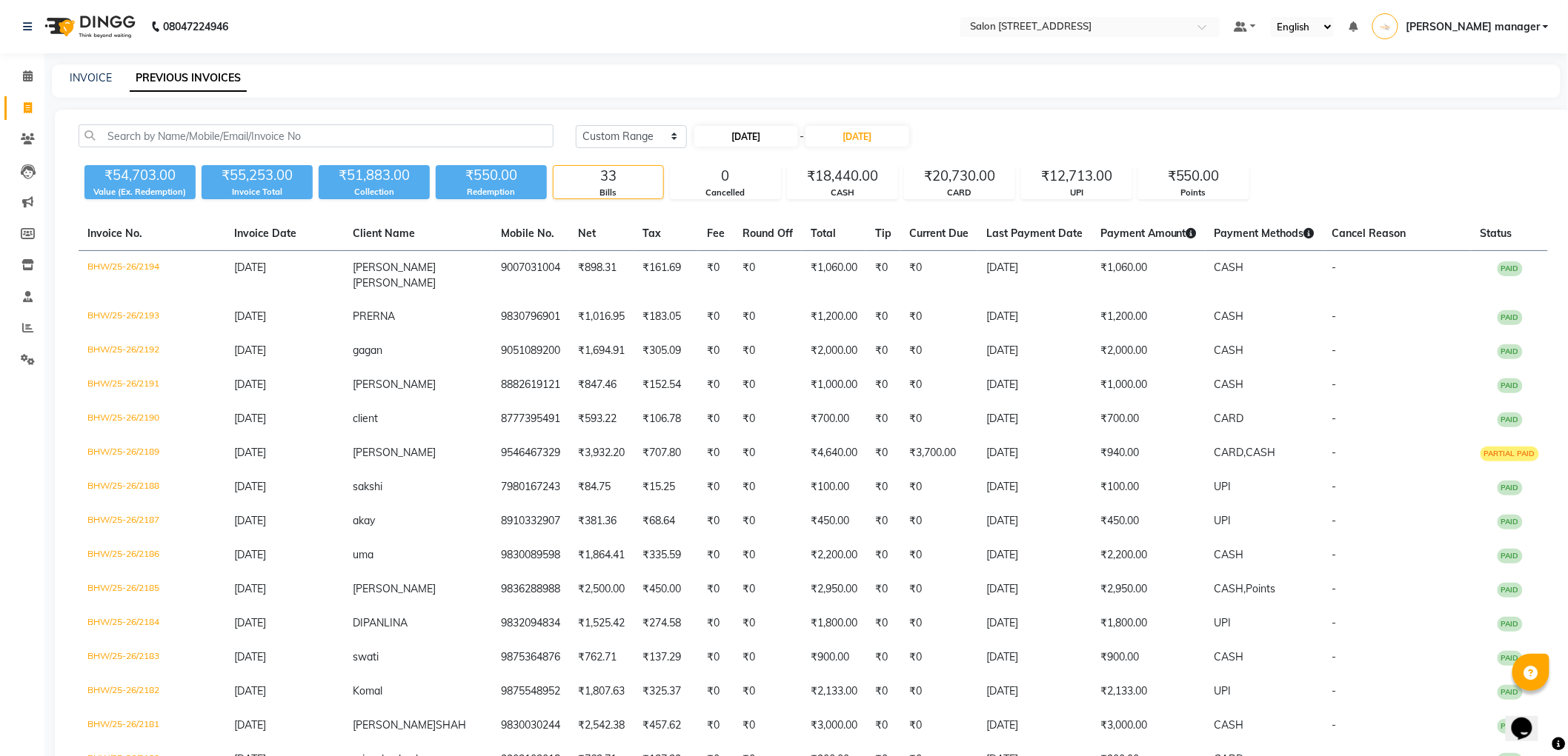
select select "2025"
click at [713, 205] on div "1" at bounding box center [709, 212] width 24 height 24
type input "01-09-2025"
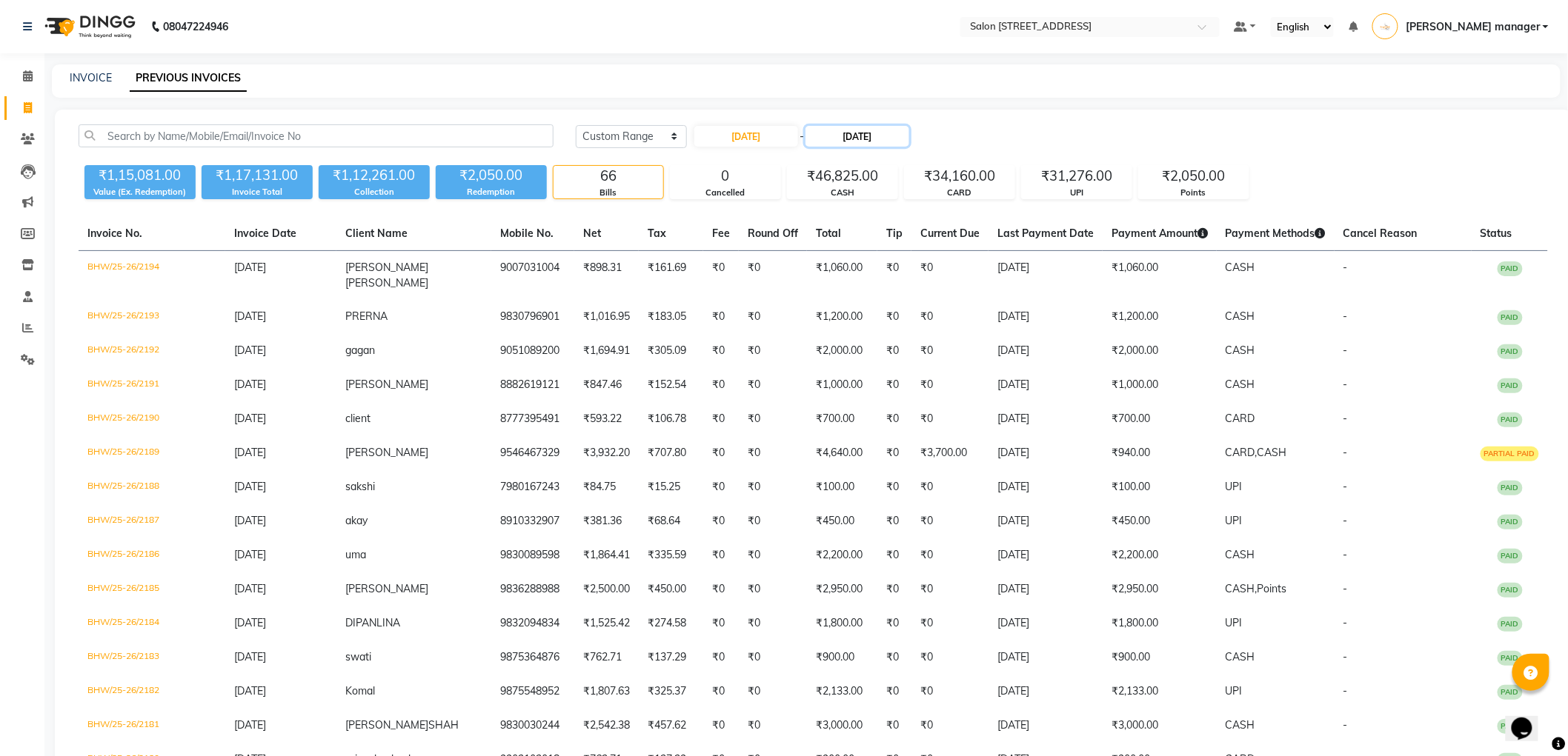
click at [843, 131] on input "[DATE]" at bounding box center [857, 136] width 104 height 20
click at [843, 212] on div "2" at bounding box center [850, 212] width 24 height 24
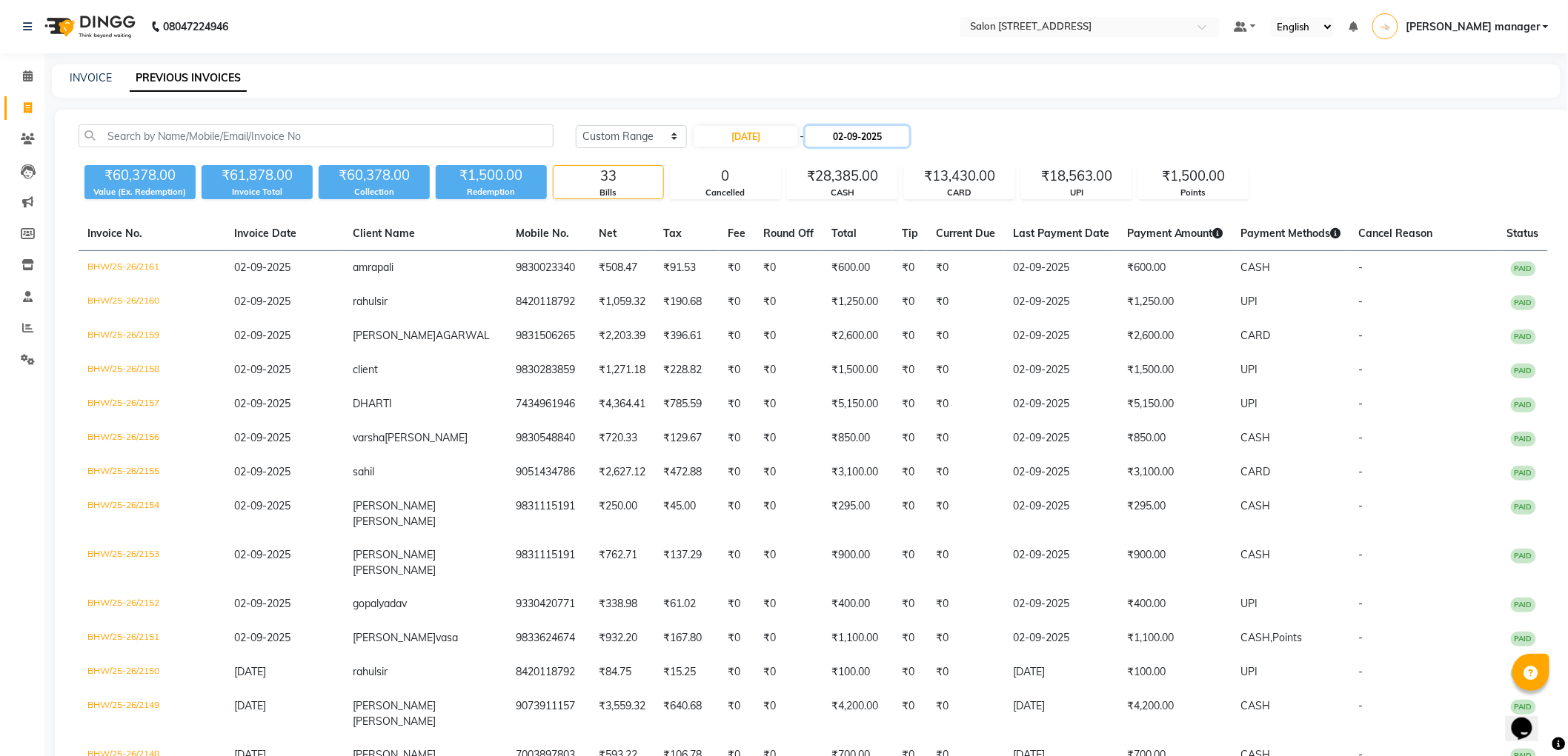
click at [837, 141] on input "02-09-2025" at bounding box center [857, 136] width 104 height 20
click at [871, 204] on div "3" at bounding box center [874, 212] width 24 height 24
type input "[DATE]"
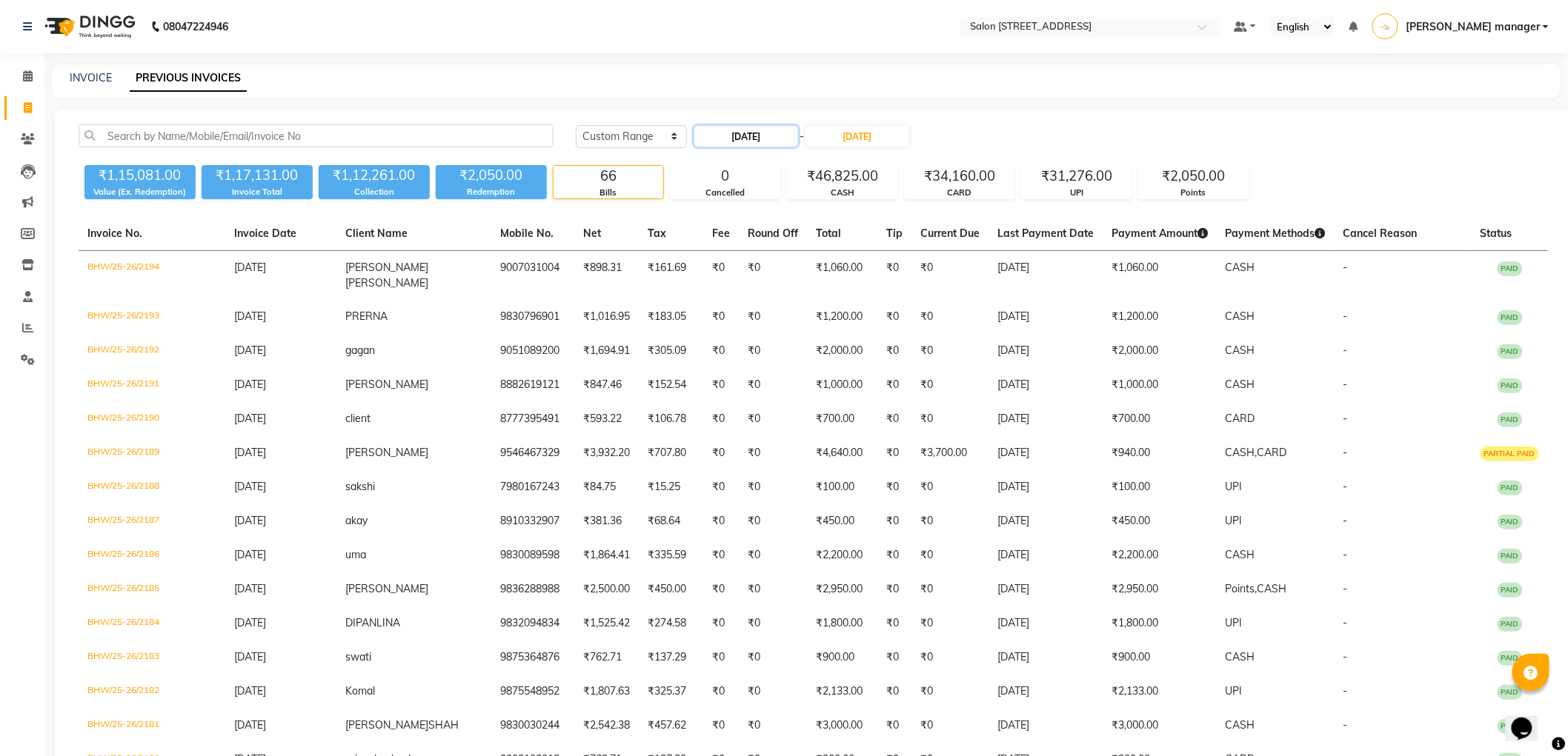
click at [755, 138] on input "01-09-2025" at bounding box center [746, 136] width 104 height 20
select select "9"
select select "2025"
click at [757, 212] on div "3" at bounding box center [756, 212] width 24 height 24
type input "[DATE]"
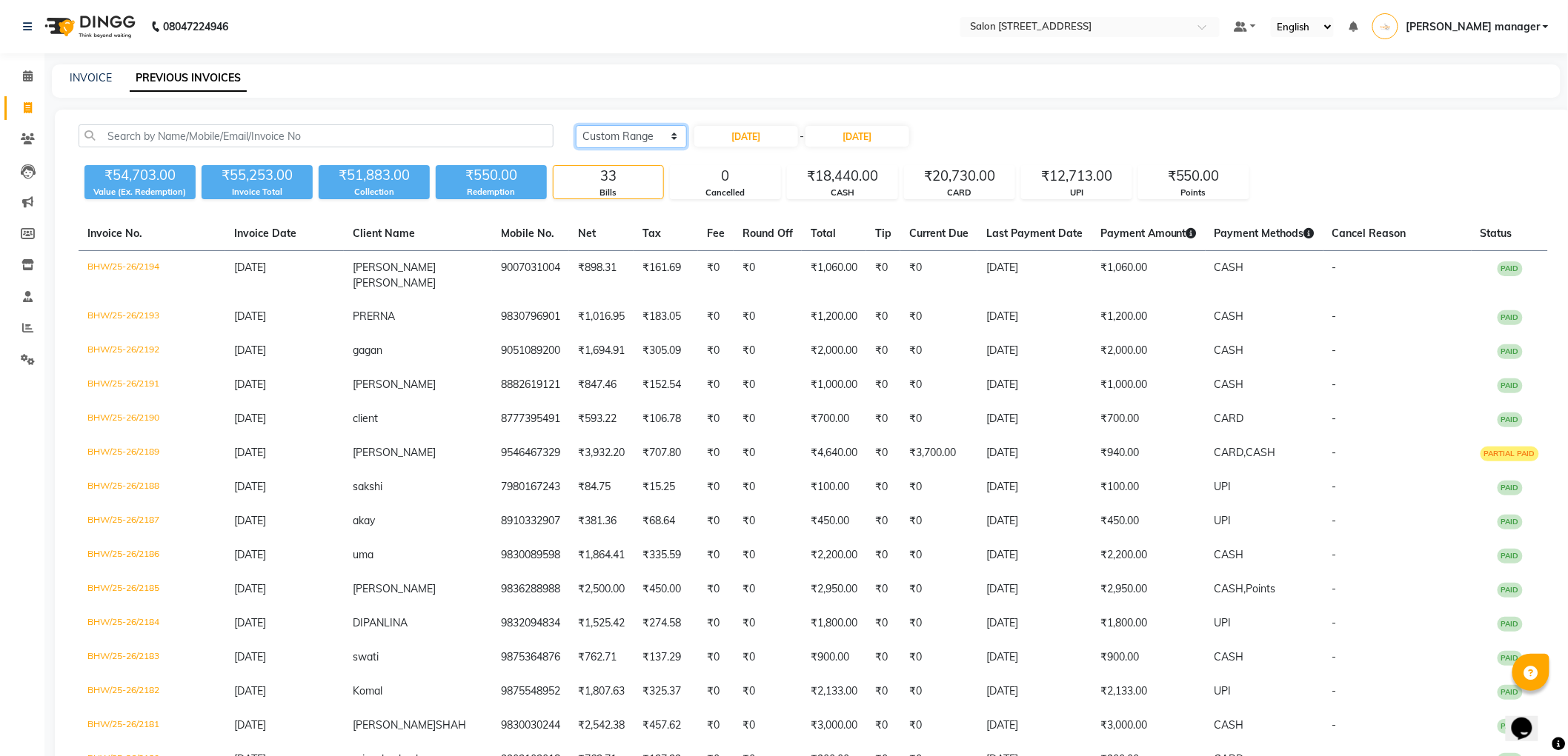
drag, startPoint x: 642, startPoint y: 137, endPoint x: 661, endPoint y: 144, distance: 20.2
click at [642, 137] on select "Today Yesterday Custom Range" at bounding box center [631, 137] width 111 height 23
select select "today"
click at [576, 125] on select "Today Yesterday Custom Range" at bounding box center [631, 137] width 111 height 23
click at [28, 324] on icon at bounding box center [28, 327] width 11 height 11
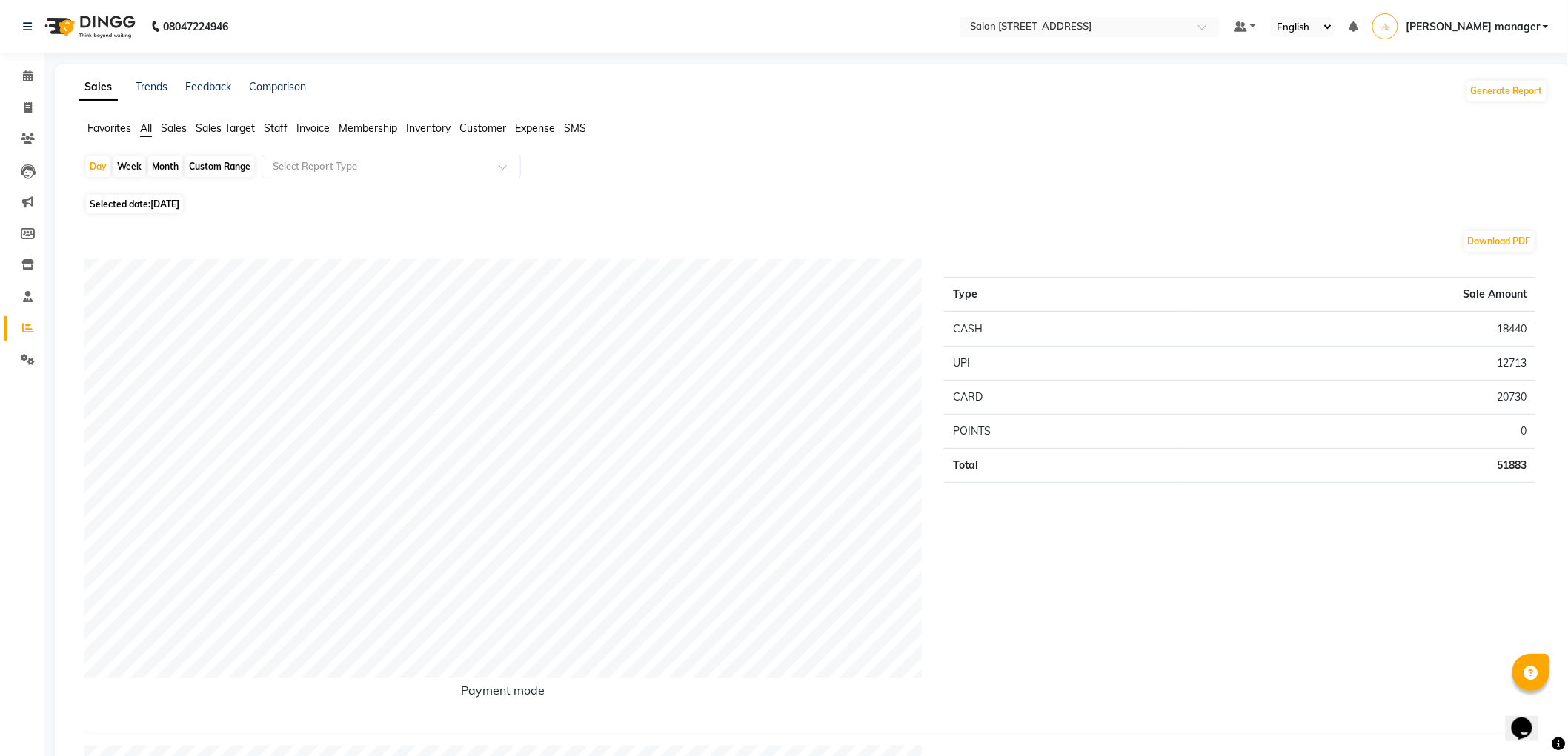
click at [541, 133] on span "Expense" at bounding box center [535, 128] width 40 height 13
click at [348, 163] on input "text" at bounding box center [376, 166] width 214 height 15
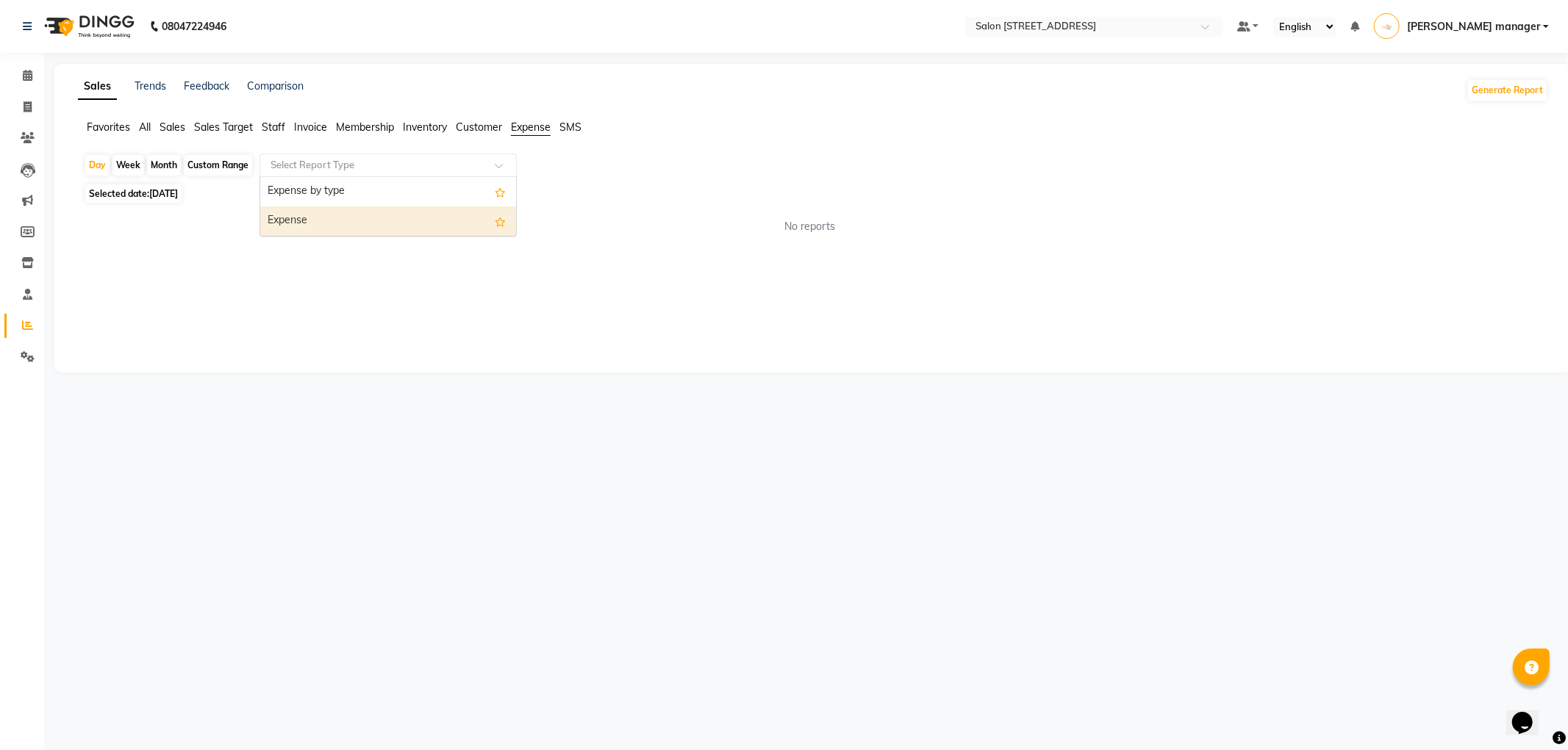
click at [360, 221] on div "Expense" at bounding box center [388, 221] width 256 height 29
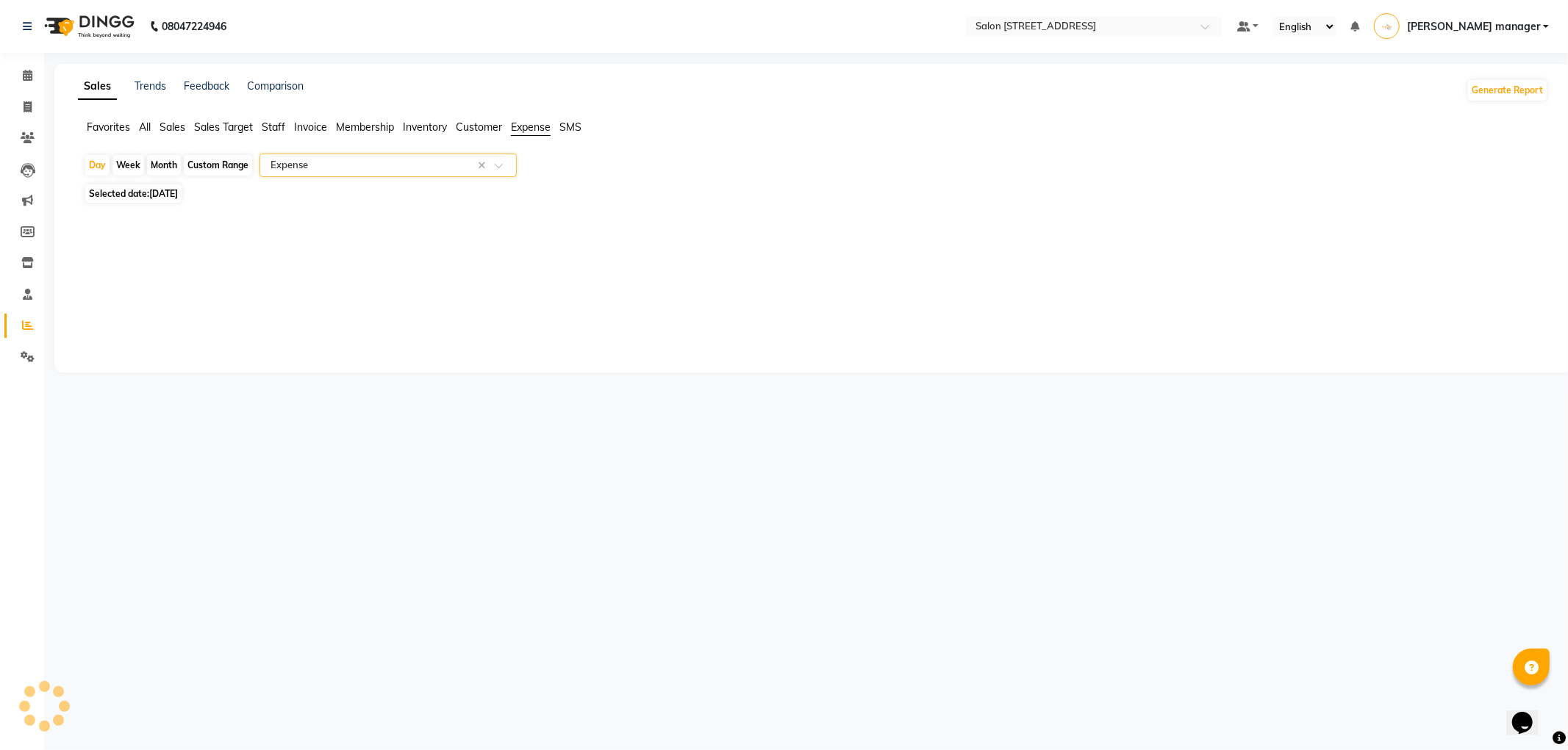
select select "full_report"
select select "csv"
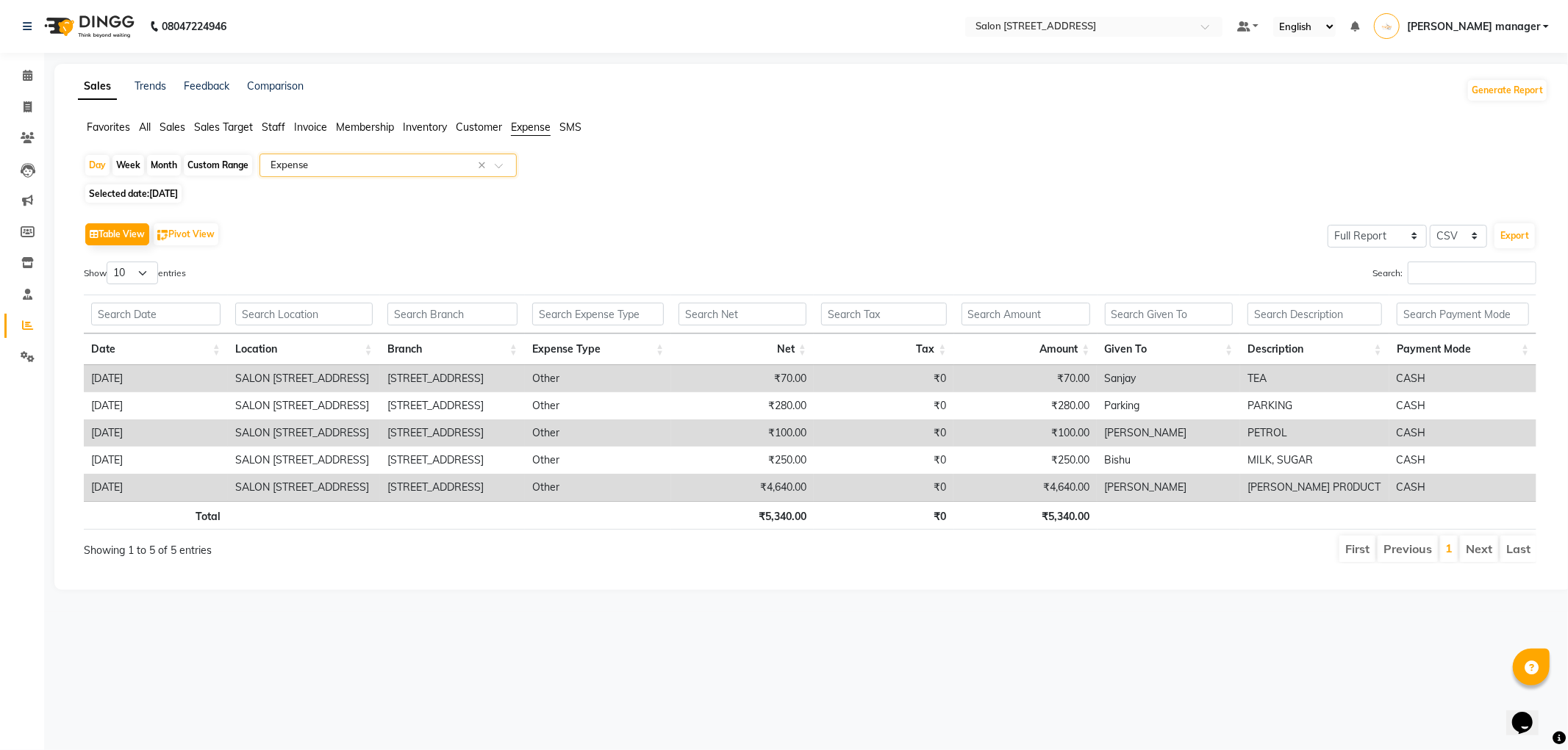
click at [386, 165] on input "text" at bounding box center [373, 165] width 212 height 15
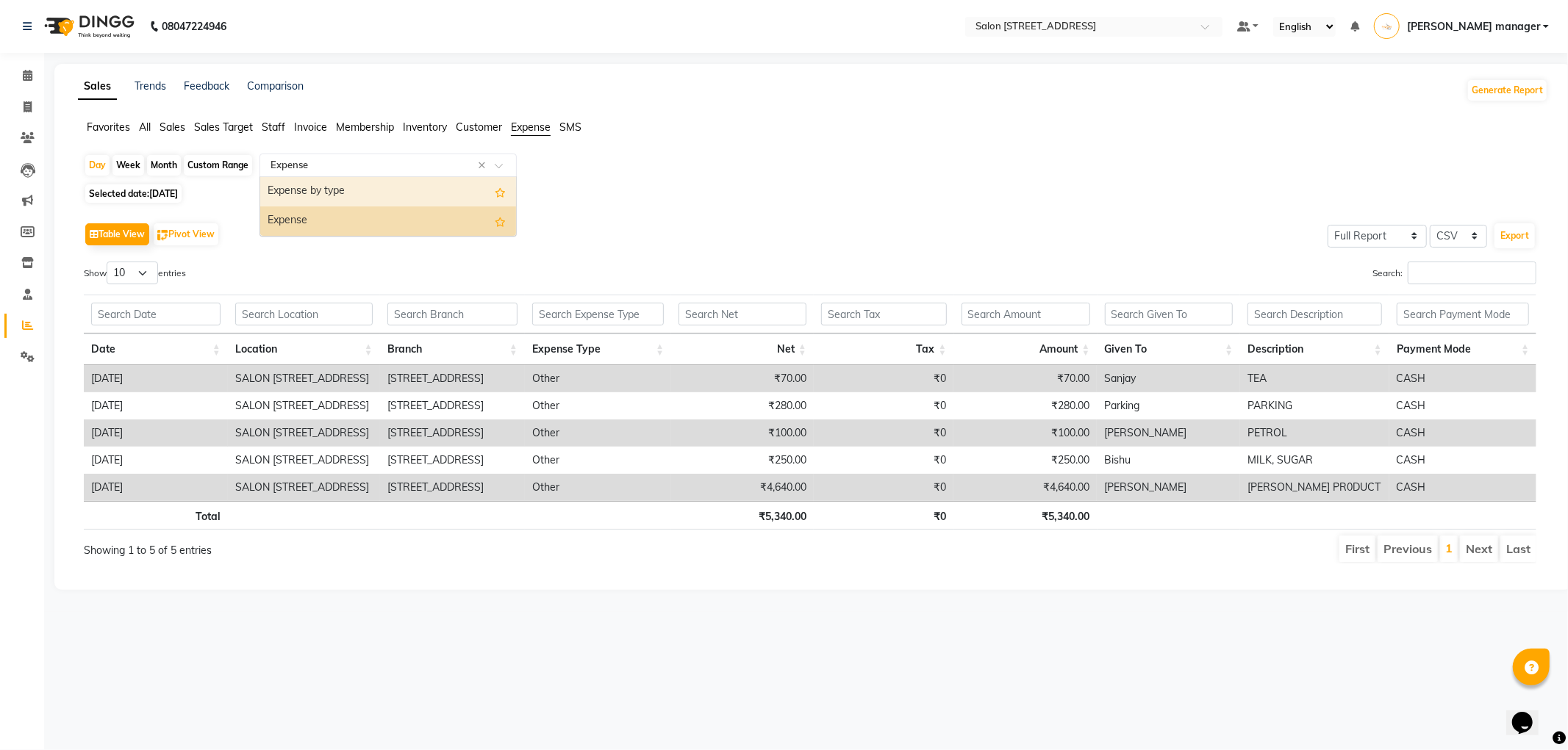
click at [895, 236] on div "Table View Pivot View Select Full Report Filtered Report Select CSV PDF Export" at bounding box center [810, 234] width 1452 height 31
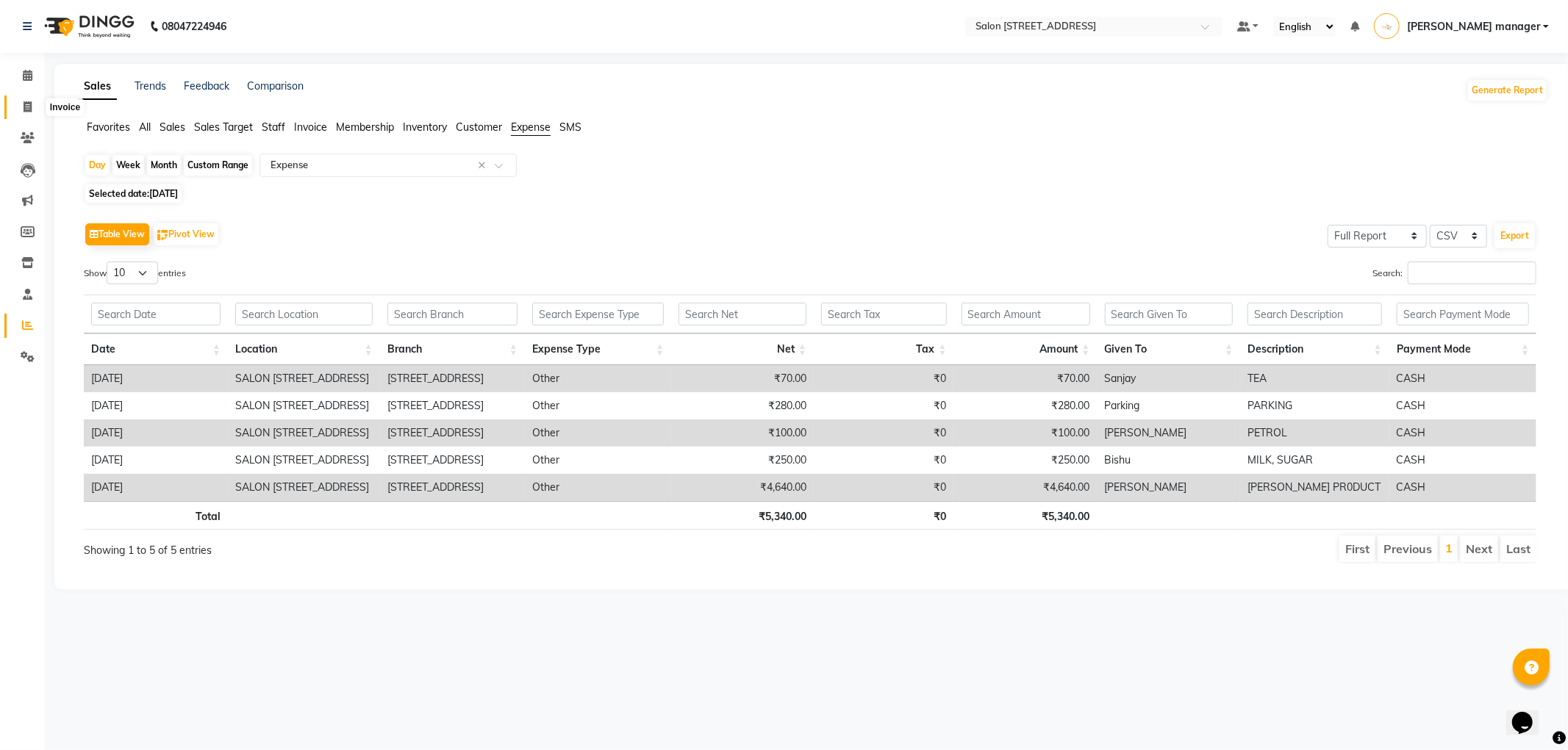
click at [19, 103] on span at bounding box center [27, 107] width 26 height 17
select select "service"
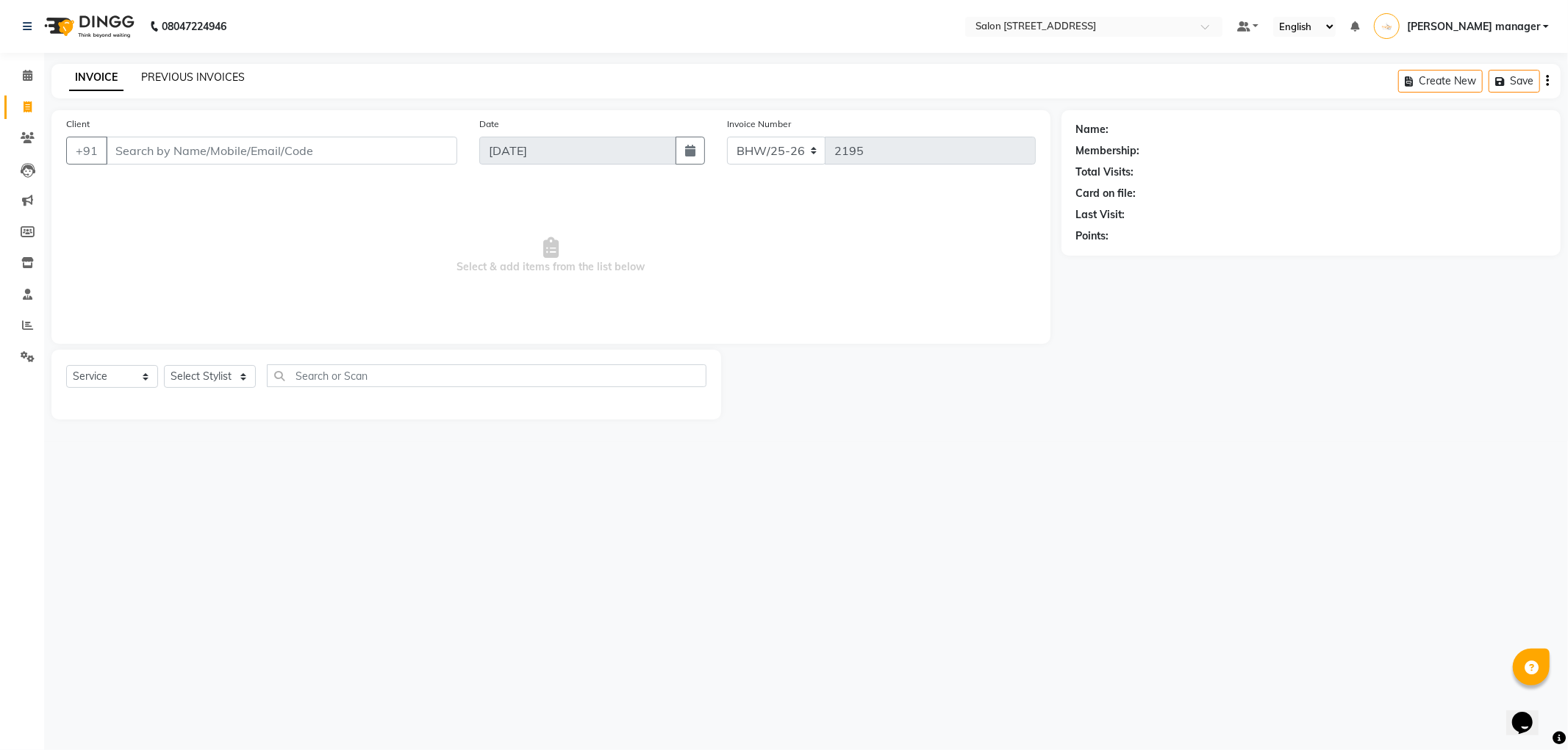
click at [190, 75] on link "PREVIOUS INVOICES" at bounding box center [192, 77] width 103 height 13
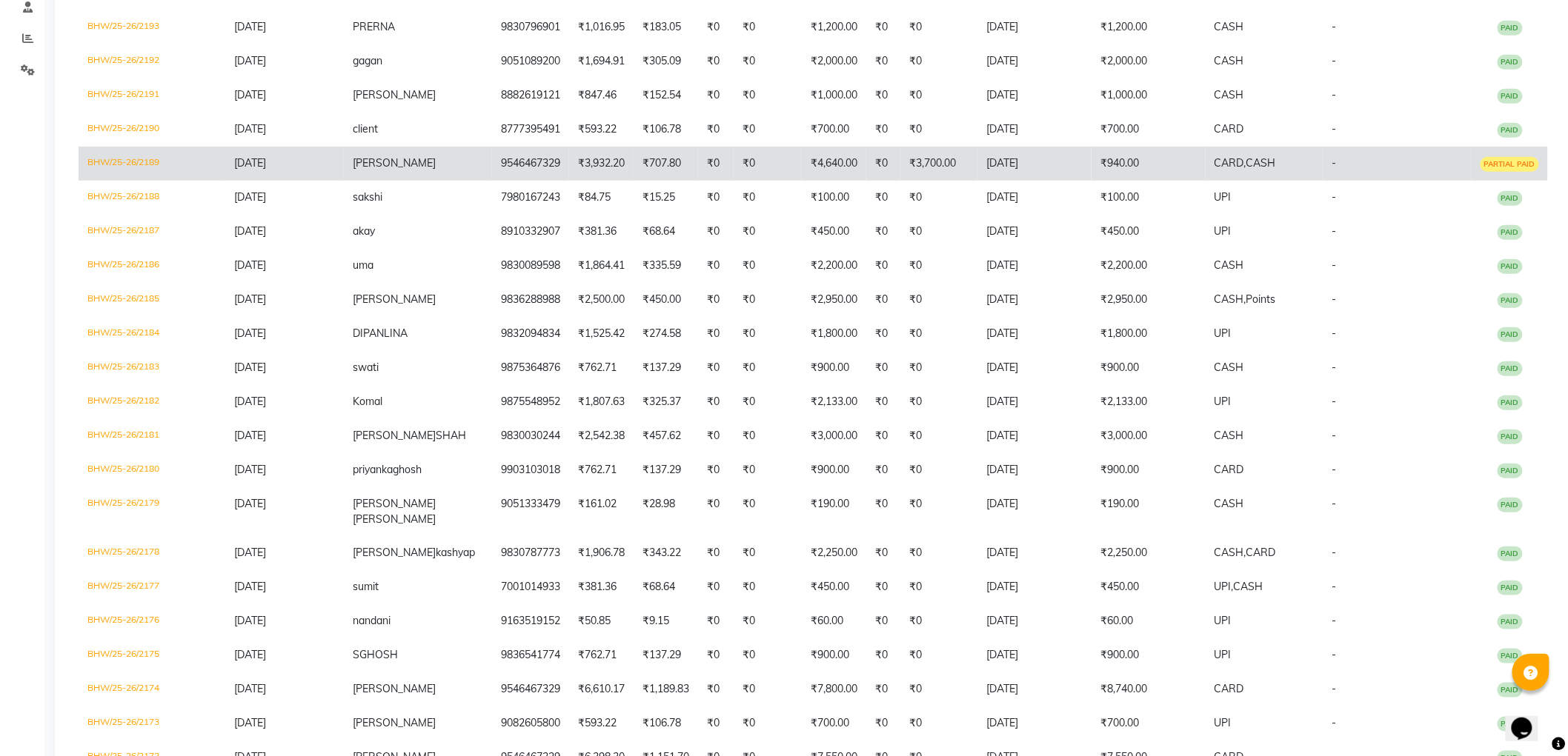
scroll to position [329, 0]
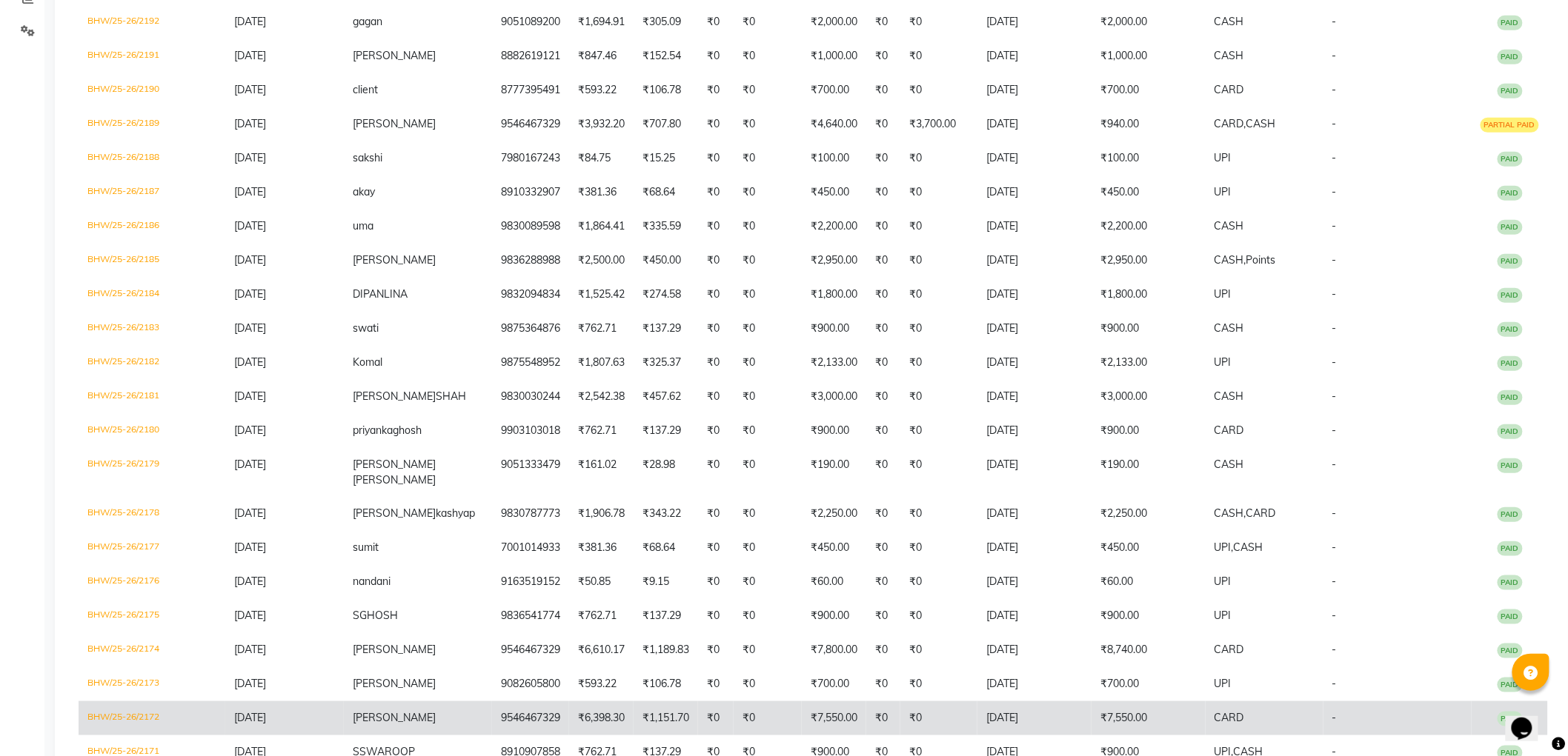
click at [450, 702] on td "SIR SIR" at bounding box center [417, 719] width 149 height 34
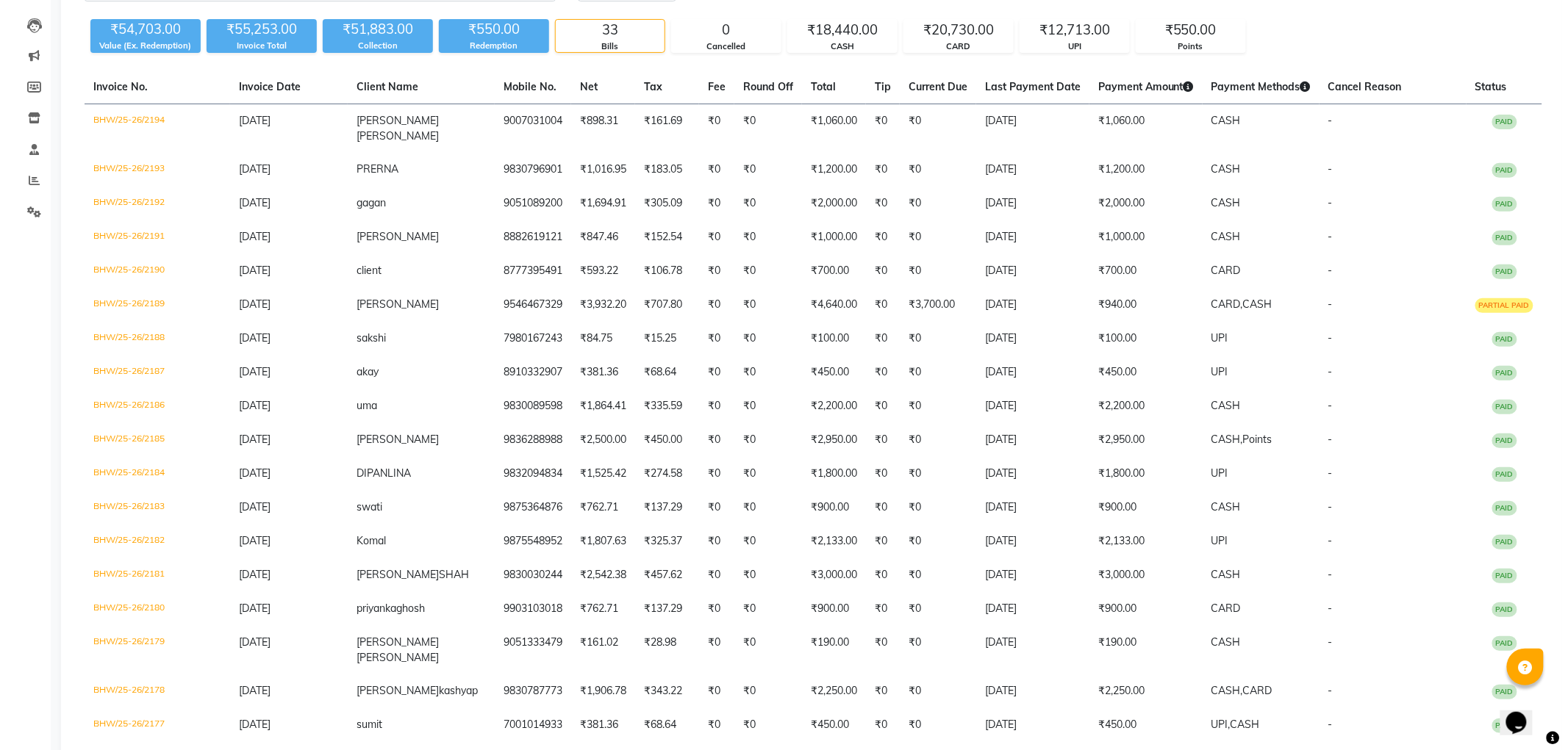
scroll to position [0, 0]
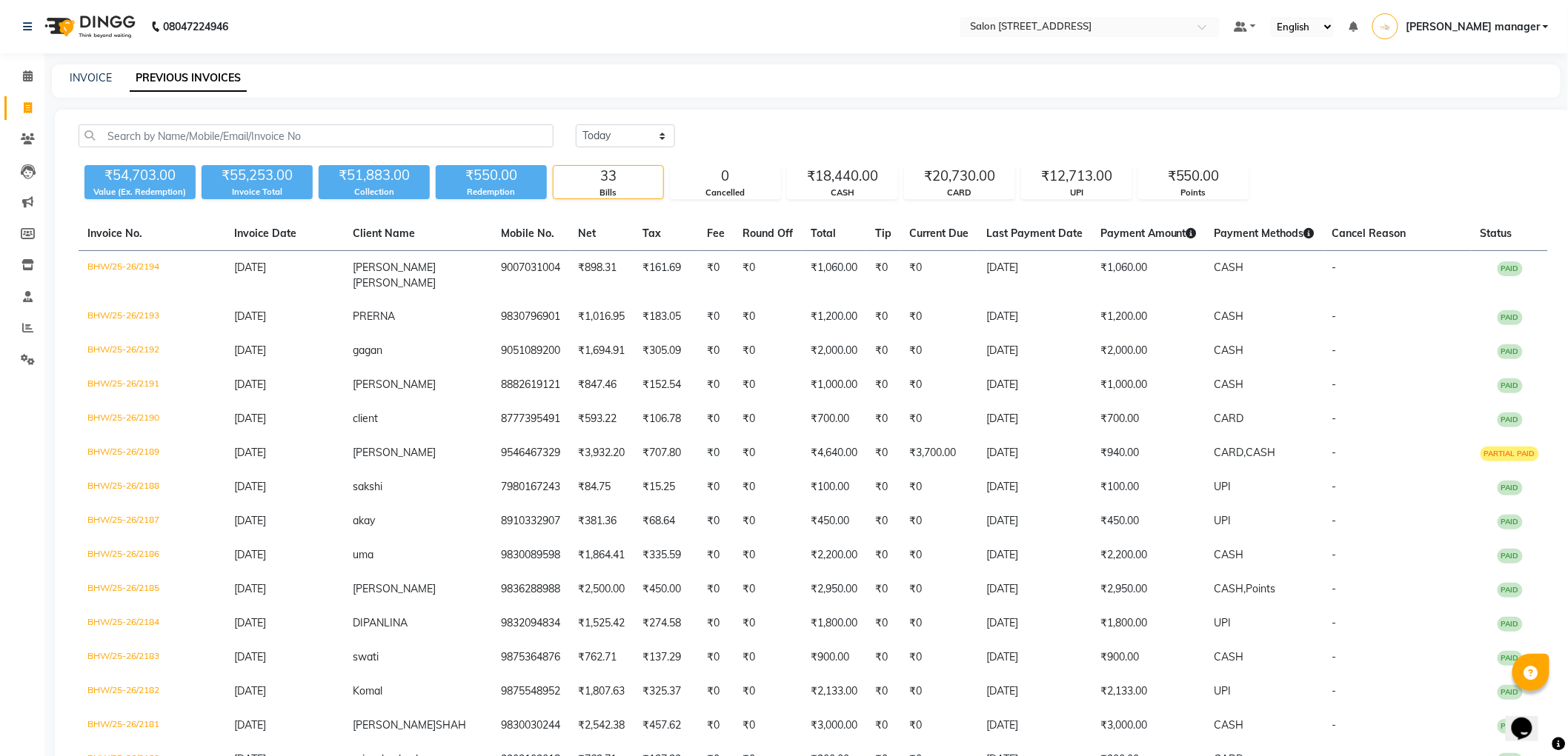
select select "service"
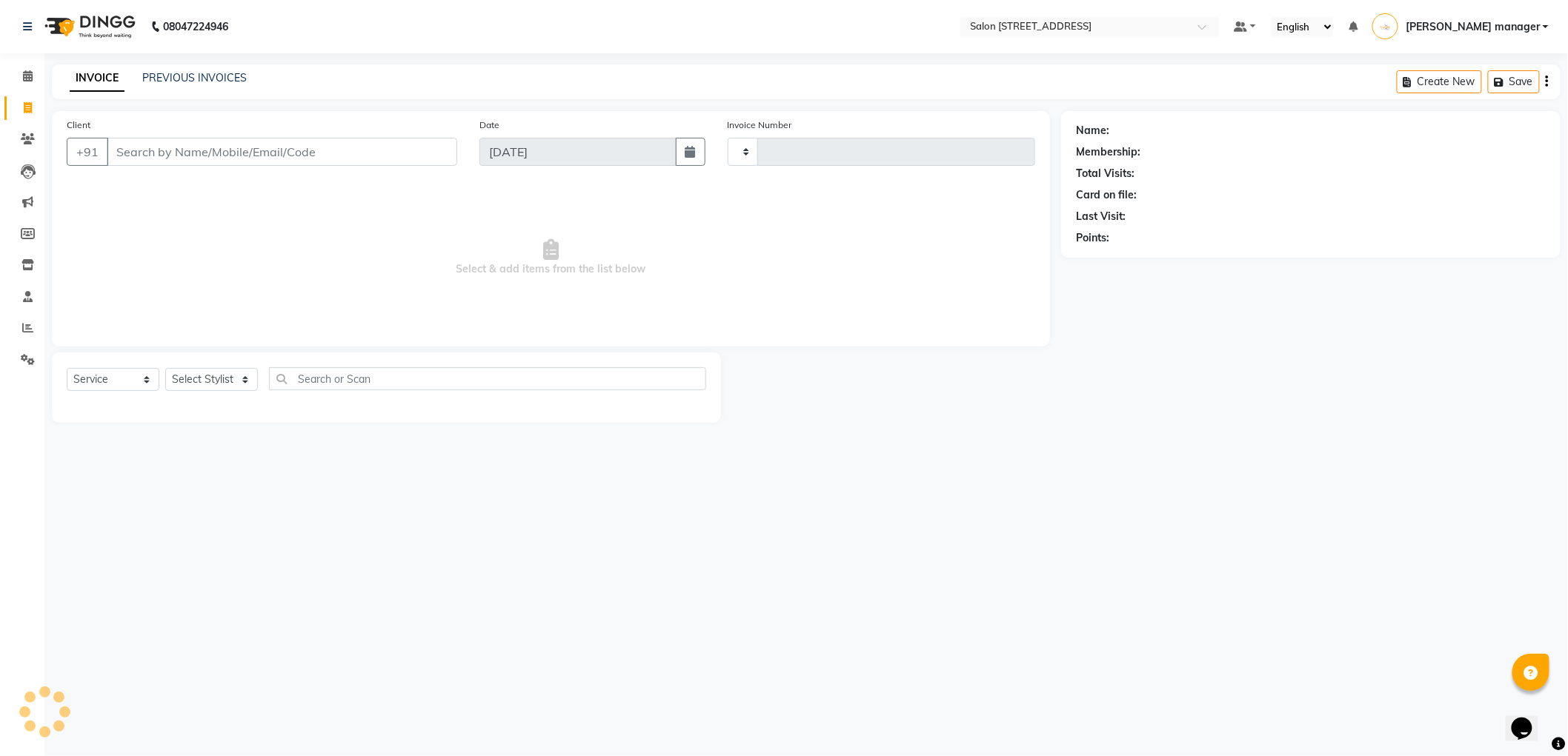
type input "2195"
select select "8704"
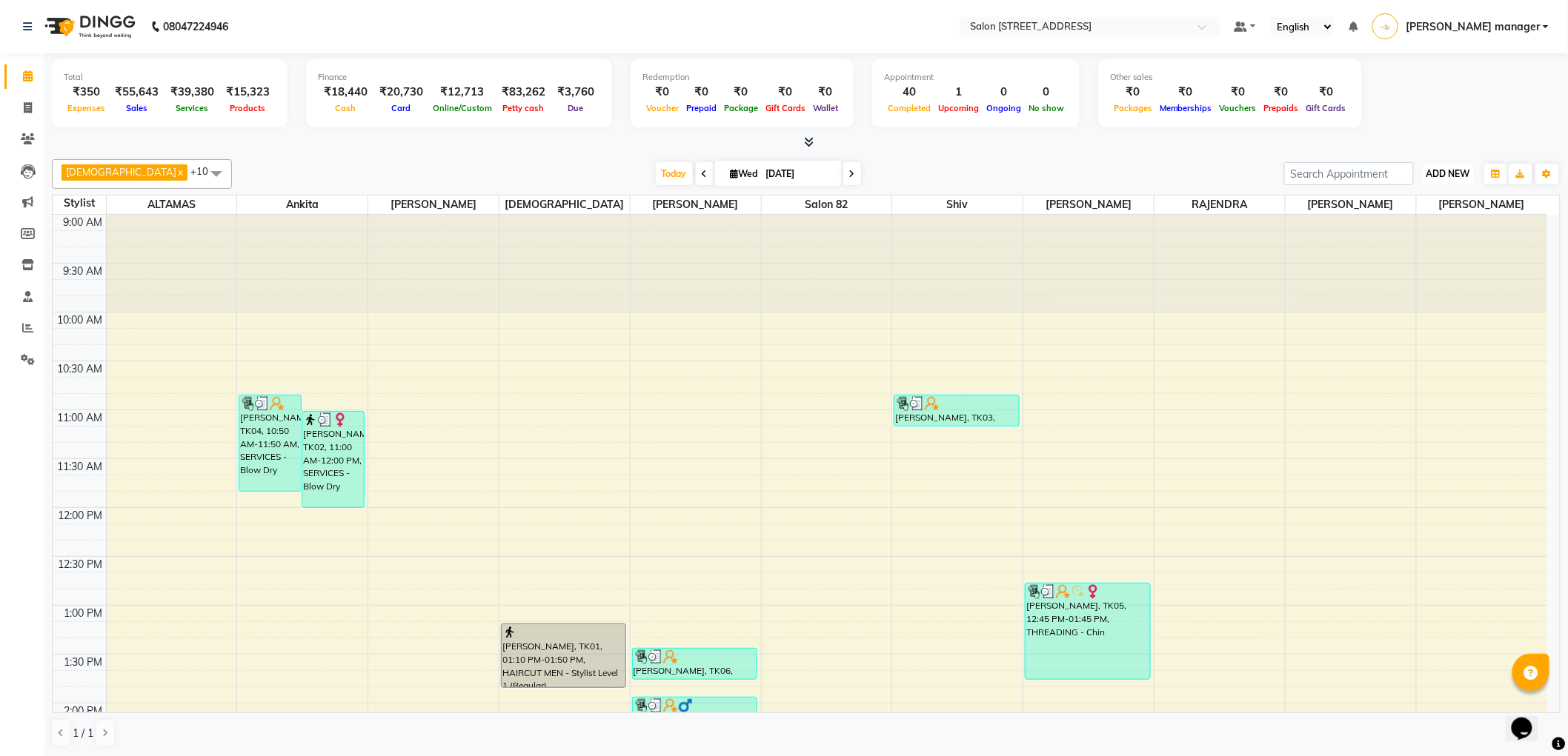
click at [1451, 168] on span "ADD NEW" at bounding box center [1448, 173] width 44 height 11
click at [1429, 238] on link "Add Expense" at bounding box center [1416, 240] width 117 height 20
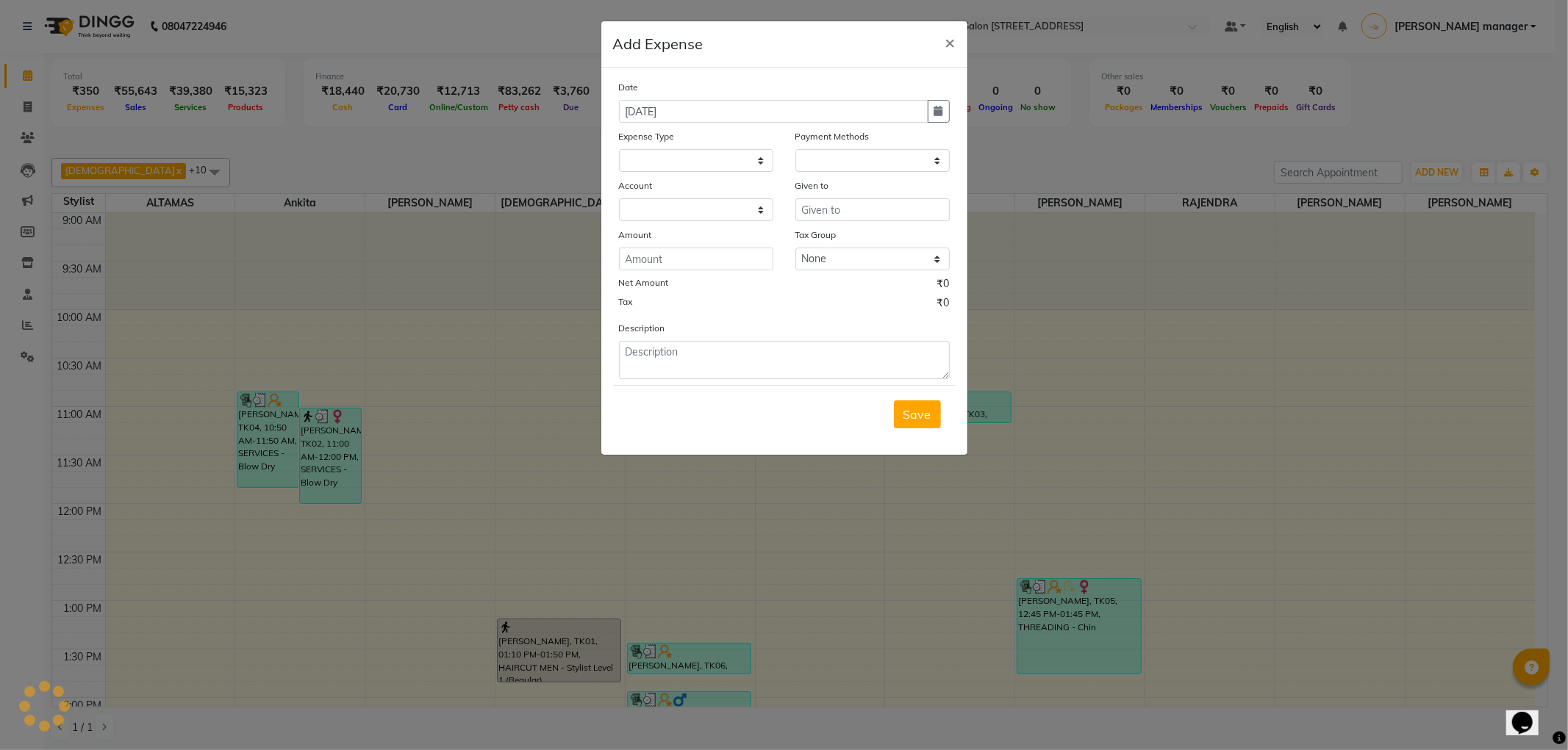
select select
select select "1"
select select "4100"
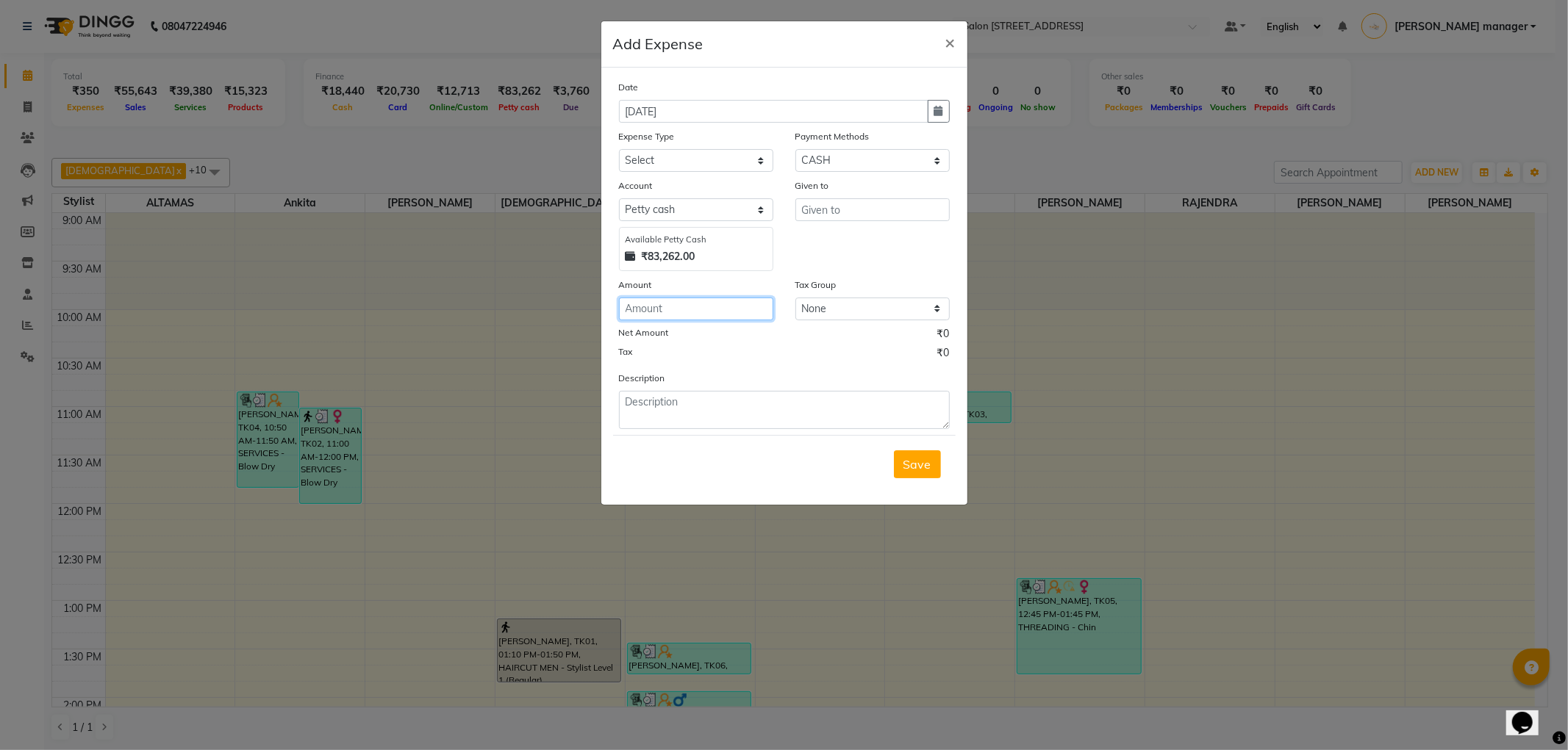
click at [658, 304] on input "number" at bounding box center [695, 309] width 154 height 23
click at [671, 416] on textarea at bounding box center [784, 409] width 331 height 38
type textarea "VECHAM -"
click at [828, 206] on input "text" at bounding box center [872, 210] width 154 height 23
click at [851, 208] on input "4640" at bounding box center [872, 210] width 154 height 23
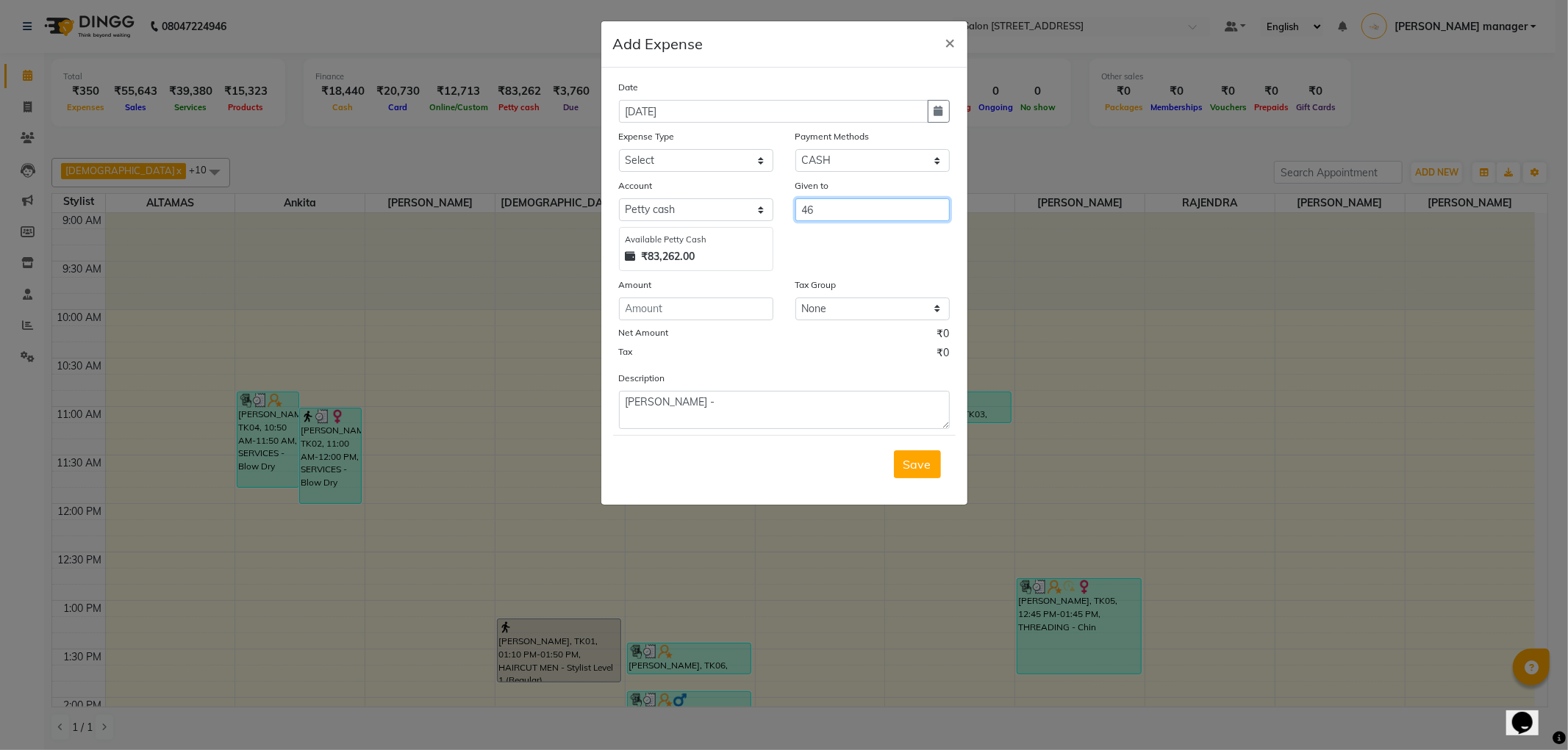
type input "4"
type input "NAYEEM"
click at [732, 316] on input "number" at bounding box center [695, 309] width 154 height 23
type input "4640"
click at [709, 162] on select "Select Advance Salary Bank charges Car maintenance Cash transfer to bank Client…" at bounding box center [695, 161] width 154 height 23
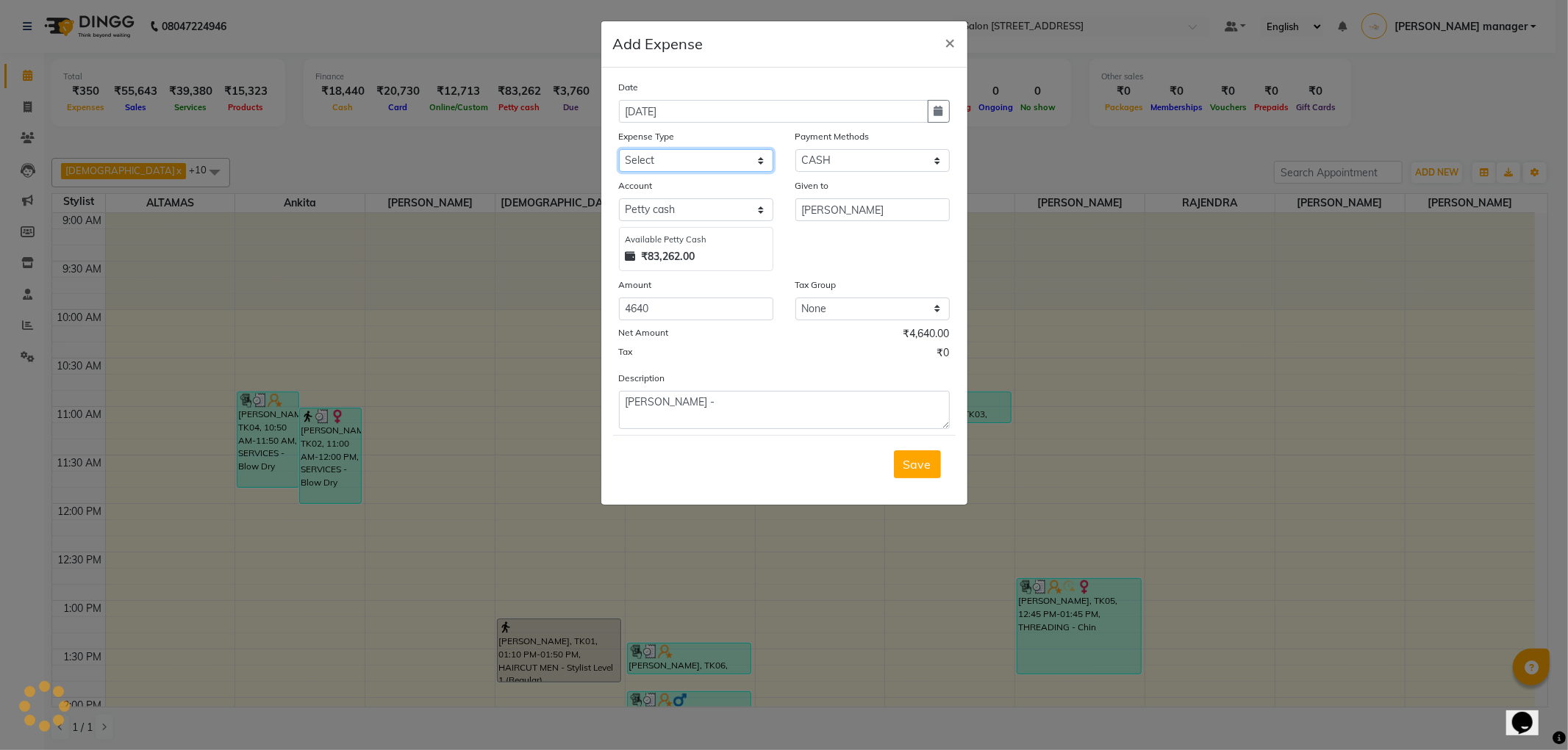
select select "11448"
click at [619, 149] on select "Select Advance Salary Bank charges Car maintenance Cash transfer to bank Client…" at bounding box center [695, 161] width 154 height 23
click at [721, 410] on textarea "VECHAM -" at bounding box center [784, 409] width 331 height 38
click at [733, 407] on textarea "VECHAM PRDUCT" at bounding box center [784, 409] width 331 height 38
click at [685, 401] on textarea "VECHAM PRDUCT" at bounding box center [784, 409] width 331 height 38
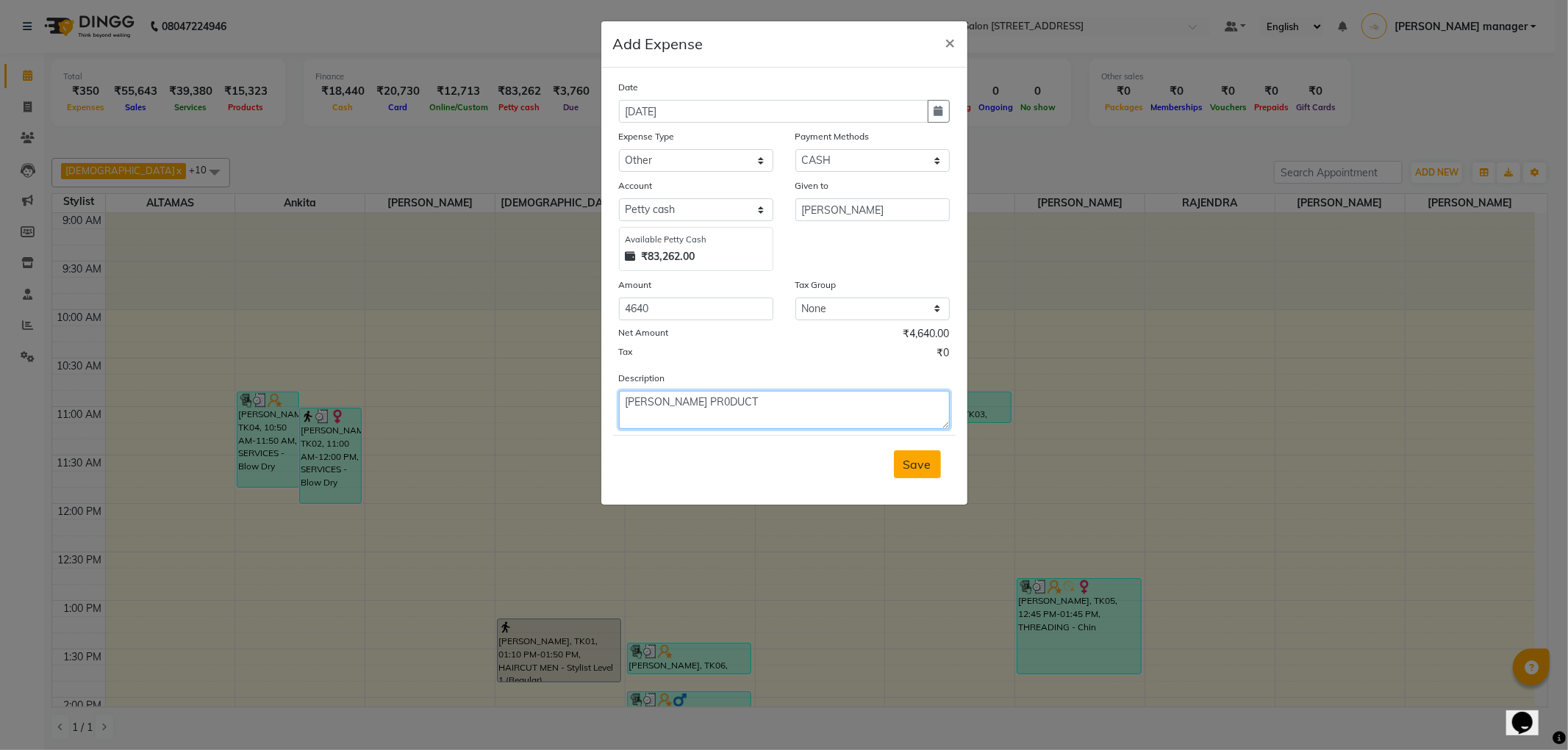
type textarea "[PERSON_NAME] PR0DUCT"
click at [927, 468] on span "Save" at bounding box center [918, 464] width 28 height 15
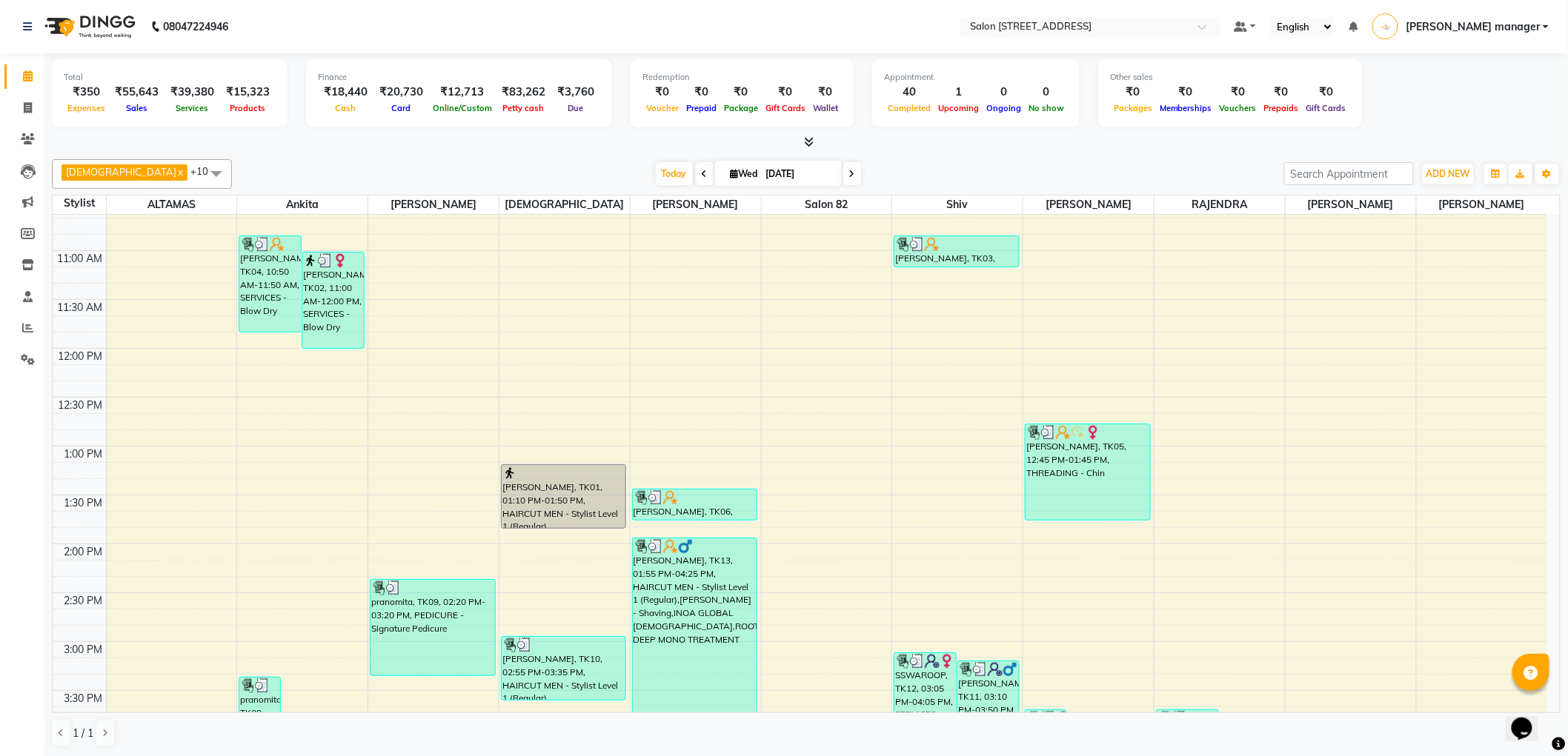
scroll to position [120, 0]
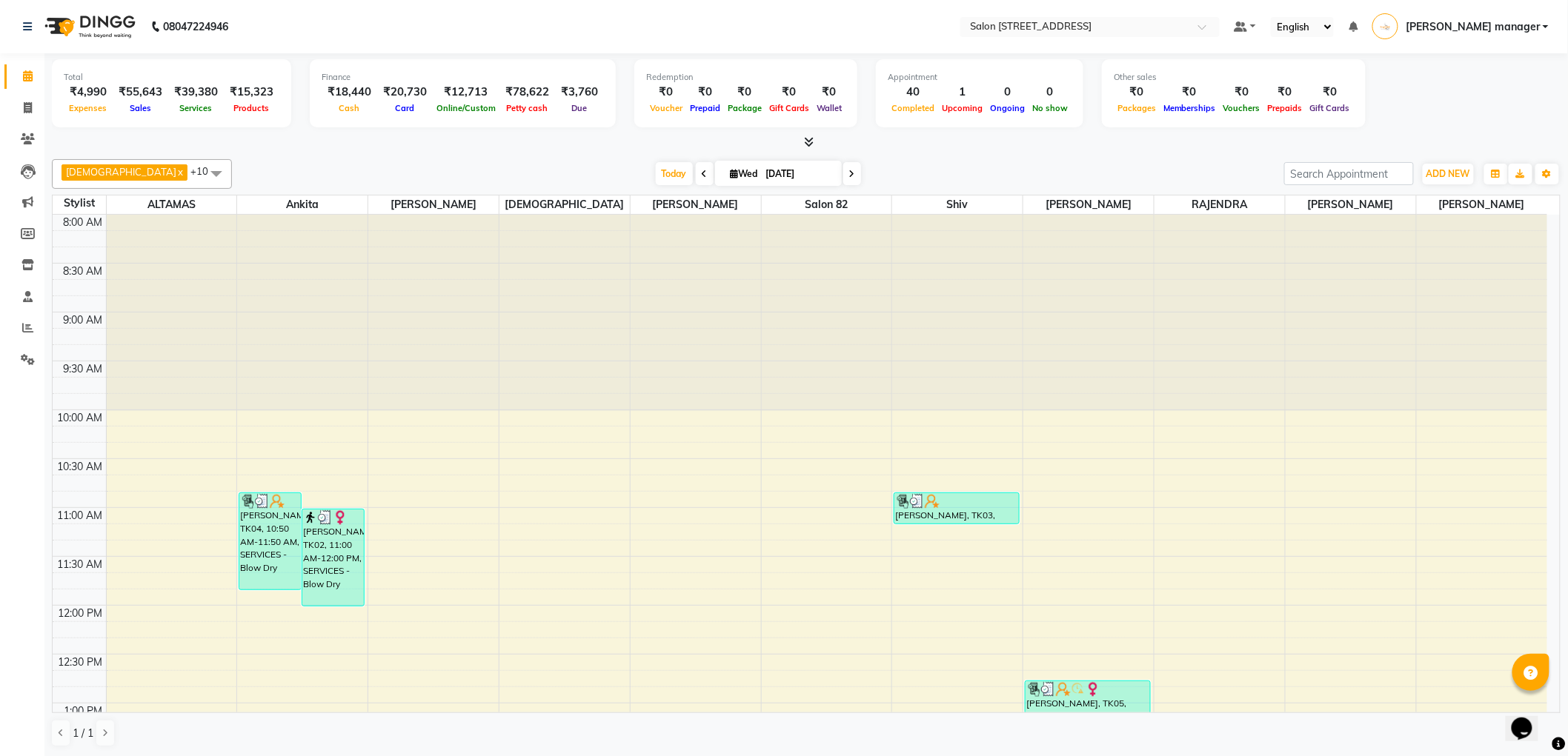
click at [252, 92] on div "₹15,323" at bounding box center [252, 92] width 55 height 17
click at [34, 319] on link "Reports" at bounding box center [22, 328] width 36 height 24
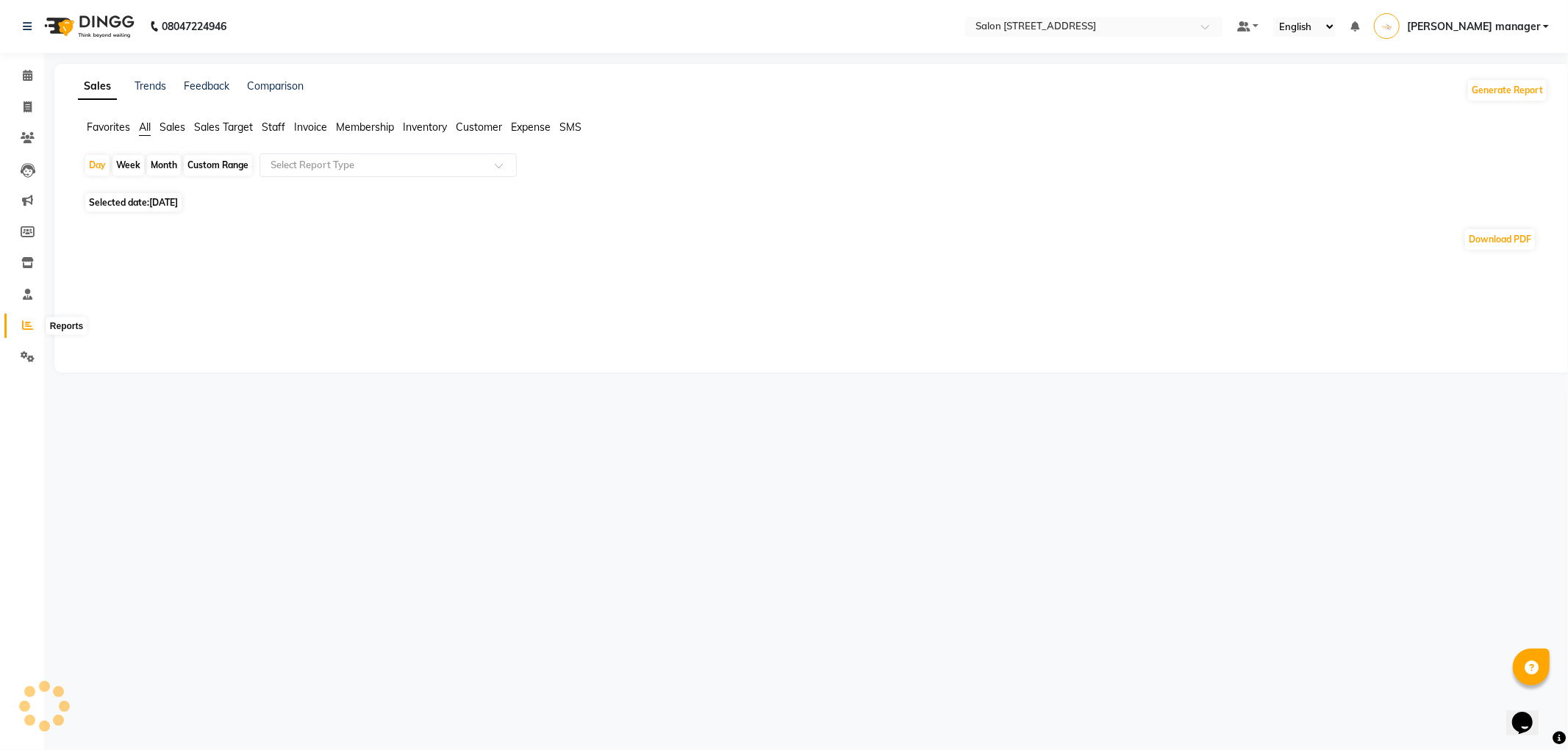
click at [31, 323] on icon at bounding box center [27, 325] width 11 height 11
click at [31, 317] on link "Reports" at bounding box center [22, 326] width 35 height 24
click at [534, 125] on span "Expense" at bounding box center [530, 127] width 40 height 13
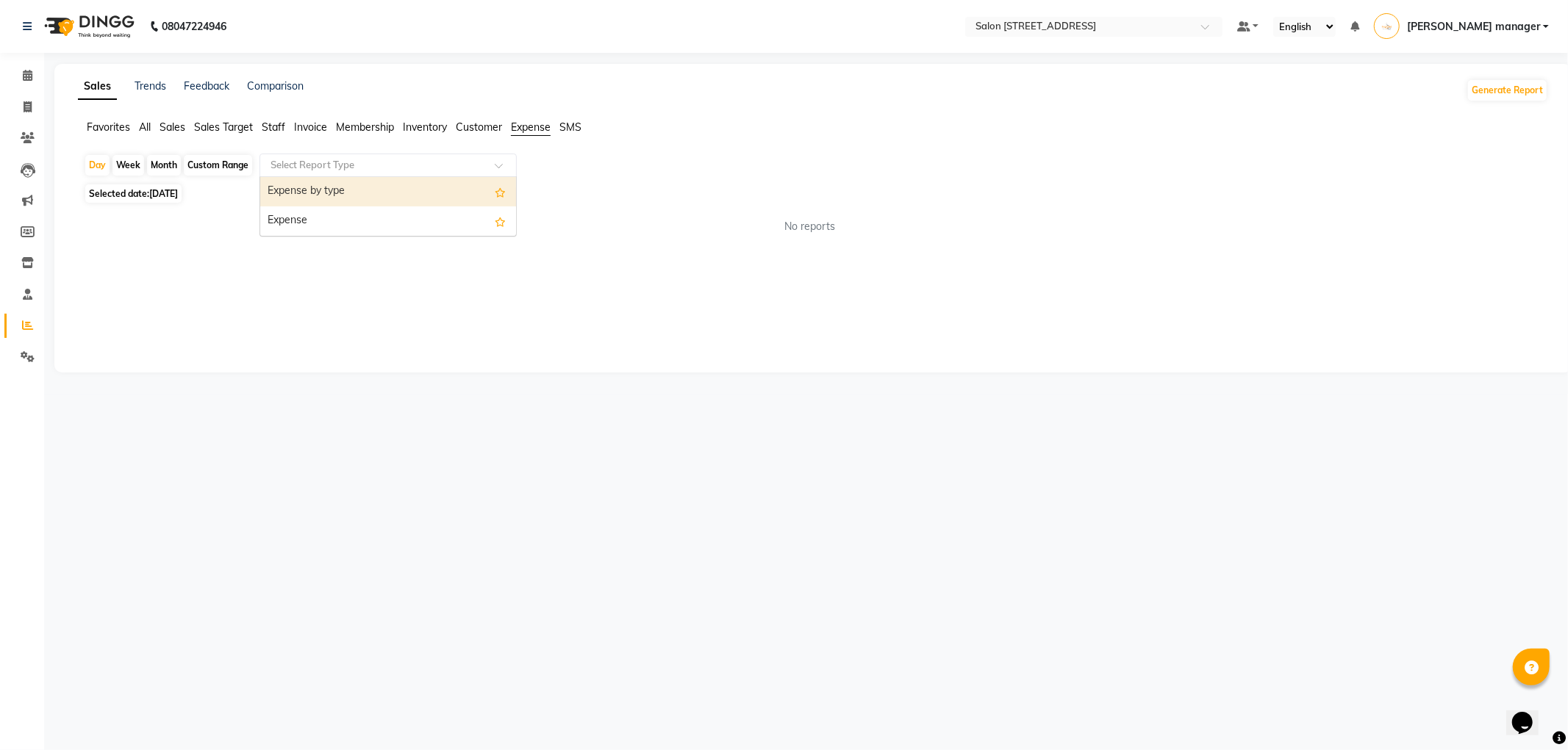
click at [413, 169] on input "text" at bounding box center [373, 165] width 212 height 15
click at [388, 229] on div "Expense" at bounding box center [388, 221] width 256 height 29
select select "full_report"
select select "csv"
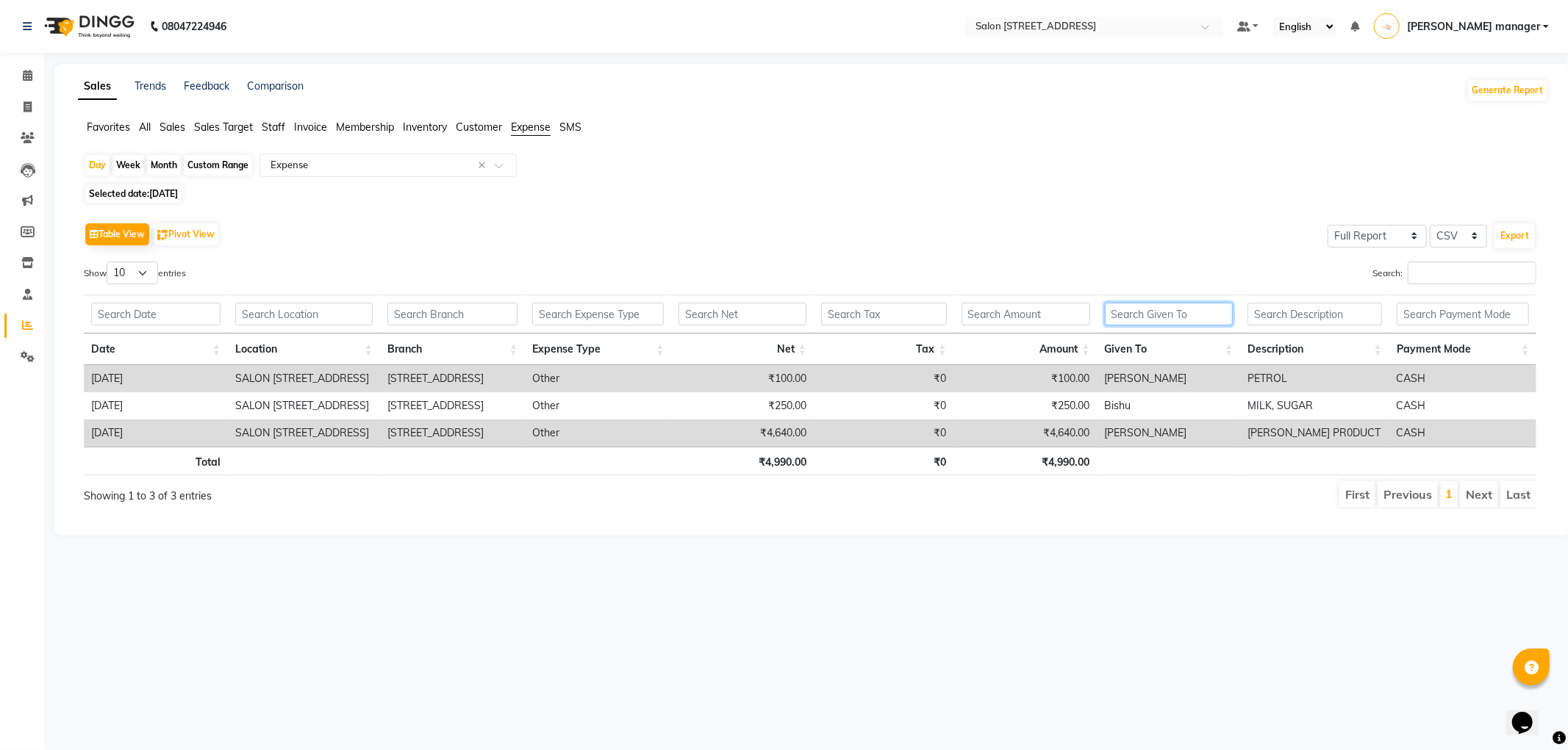
click at [1162, 314] on input "text" at bounding box center [1169, 314] width 129 height 23
click at [27, 101] on icon at bounding box center [27, 107] width 8 height 11
select select "service"
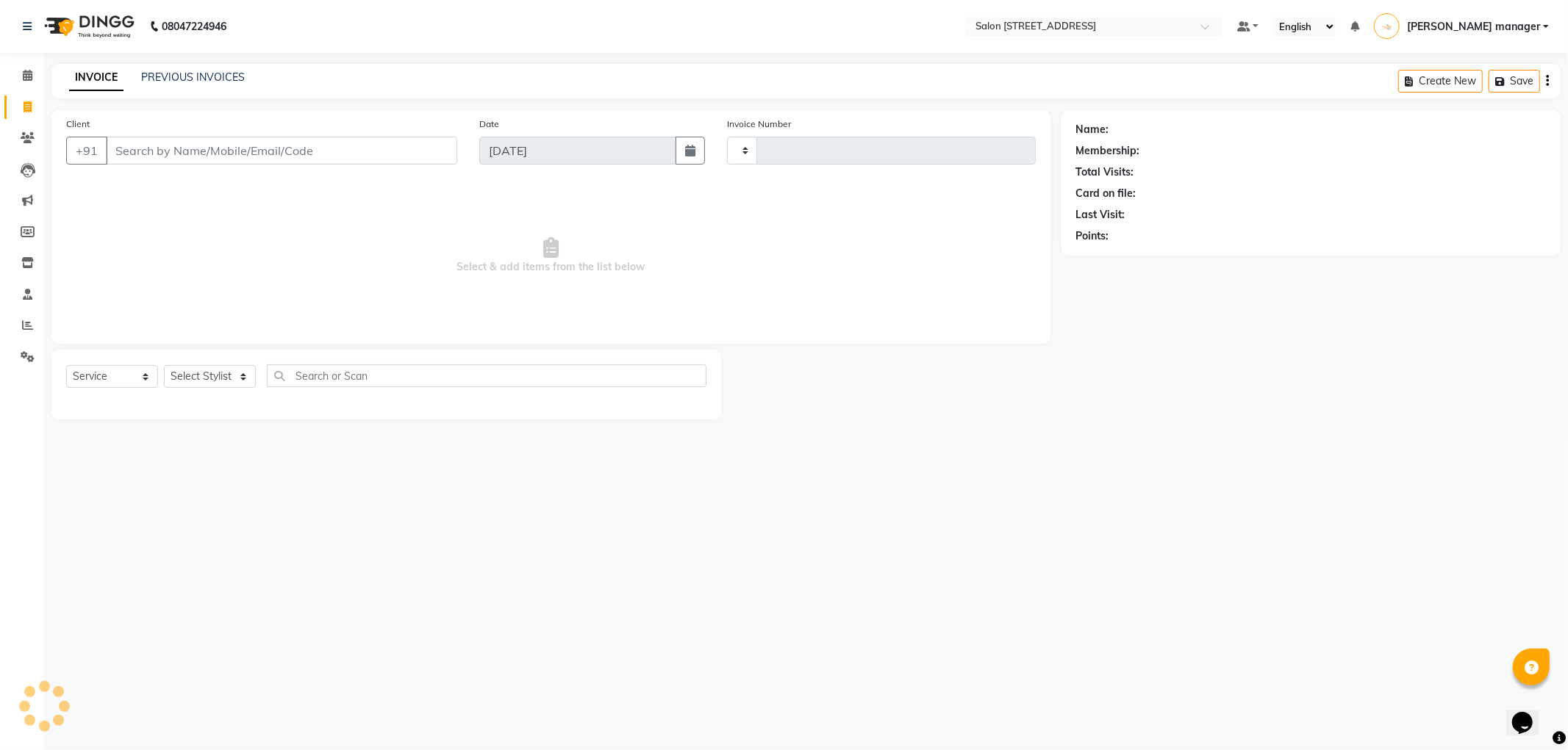
type input "2195"
select select "8704"
drag, startPoint x: 30, startPoint y: 70, endPoint x: 72, endPoint y: 70, distance: 42.0
click at [32, 70] on span at bounding box center [27, 76] width 26 height 17
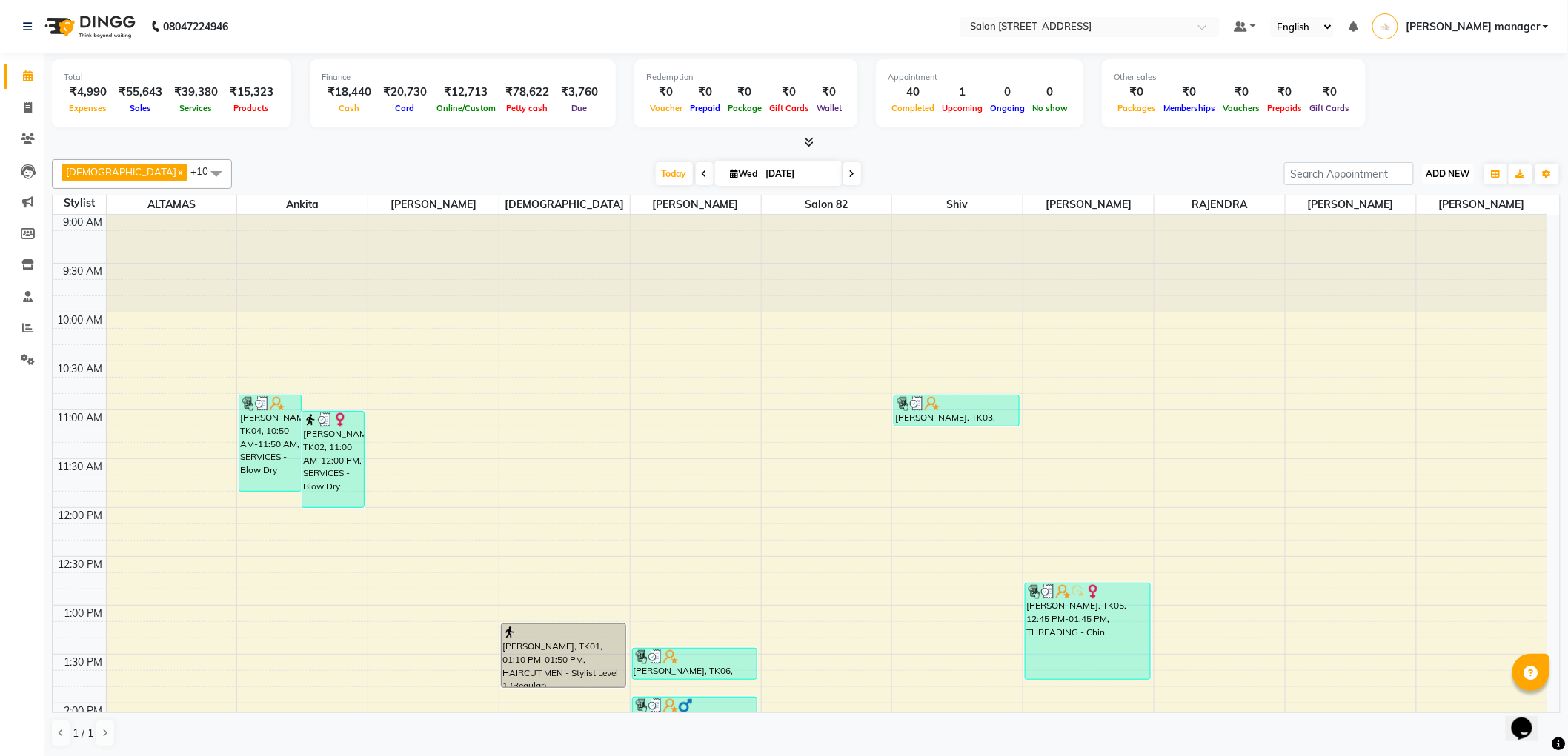
click at [1462, 175] on span "ADD NEW" at bounding box center [1448, 173] width 44 height 11
click at [1423, 242] on link "Add Expense" at bounding box center [1416, 240] width 117 height 20
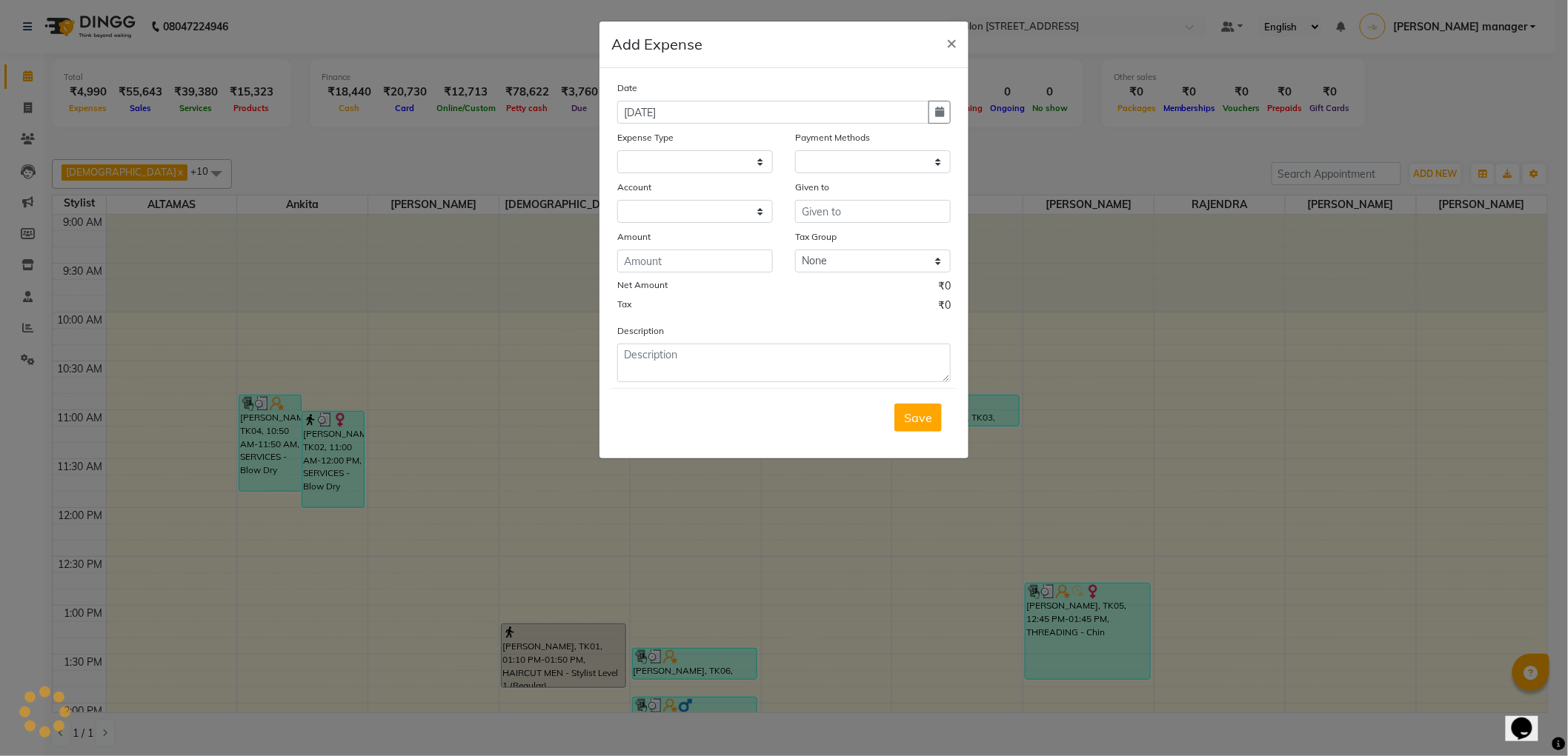
select select
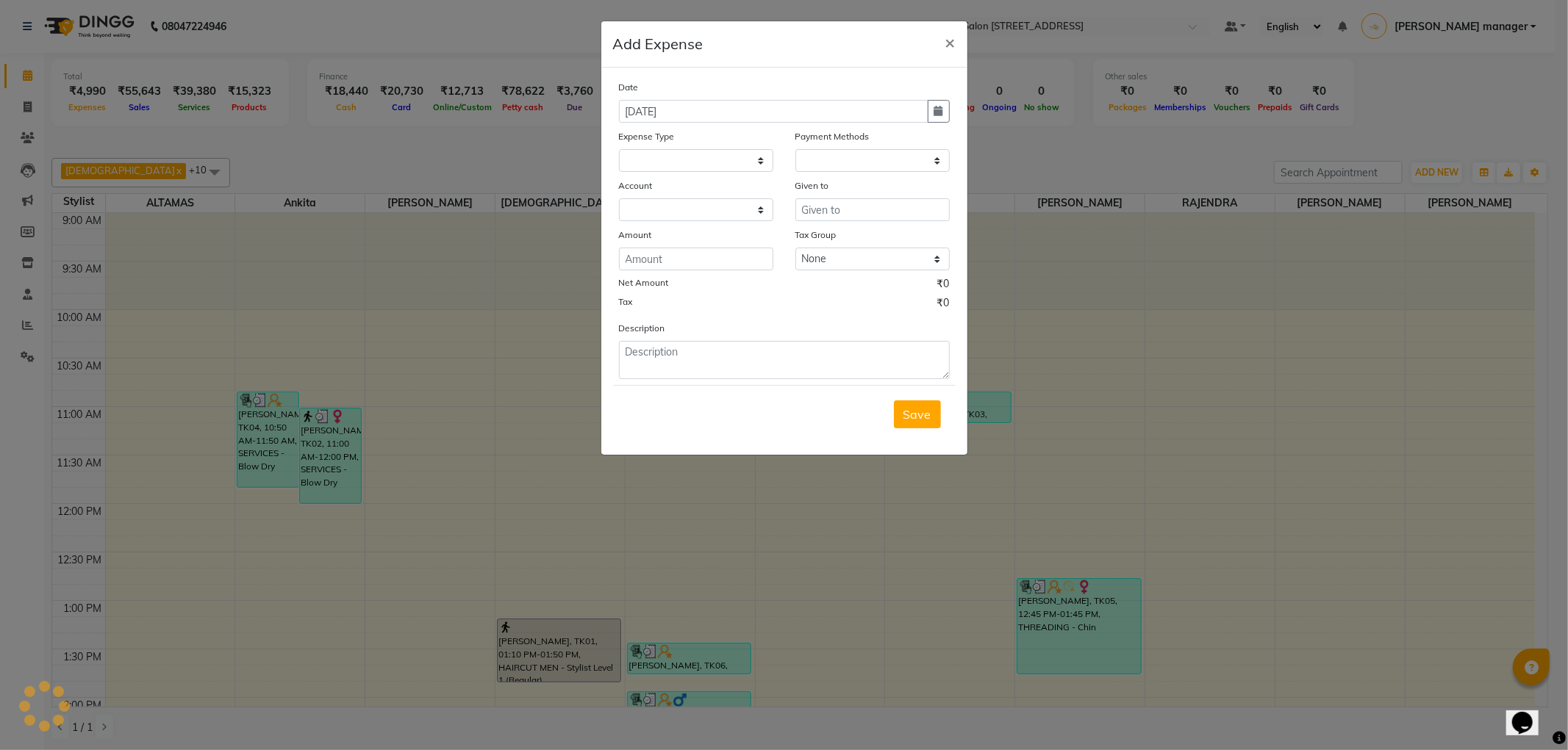
select select "1"
select select "4100"
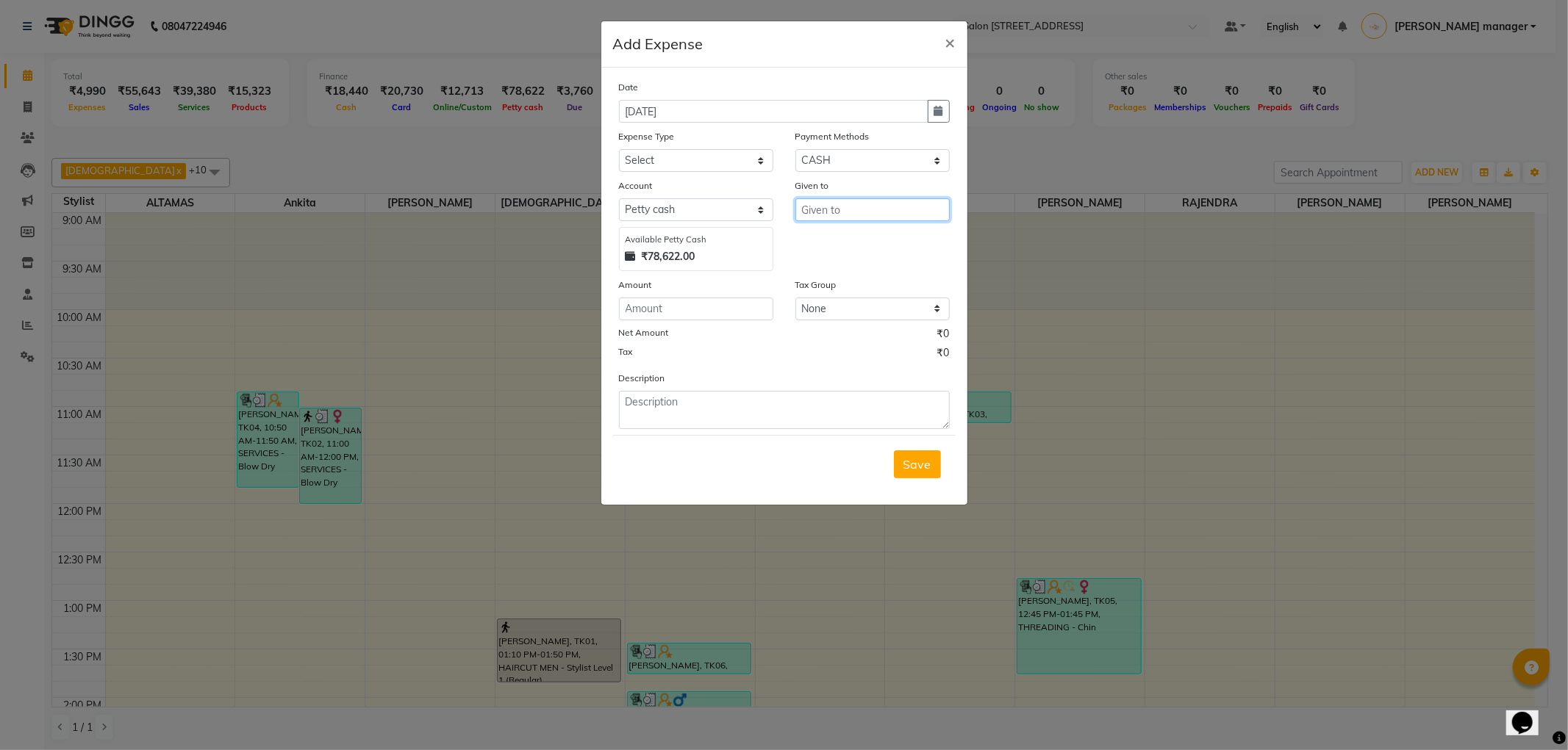
click at [842, 207] on input "text" at bounding box center [872, 210] width 154 height 23
type input "SANJAY"
click at [693, 416] on textarea at bounding box center [784, 409] width 331 height 38
click at [759, 406] on textarea at bounding box center [784, 409] width 331 height 38
type textarea "70"
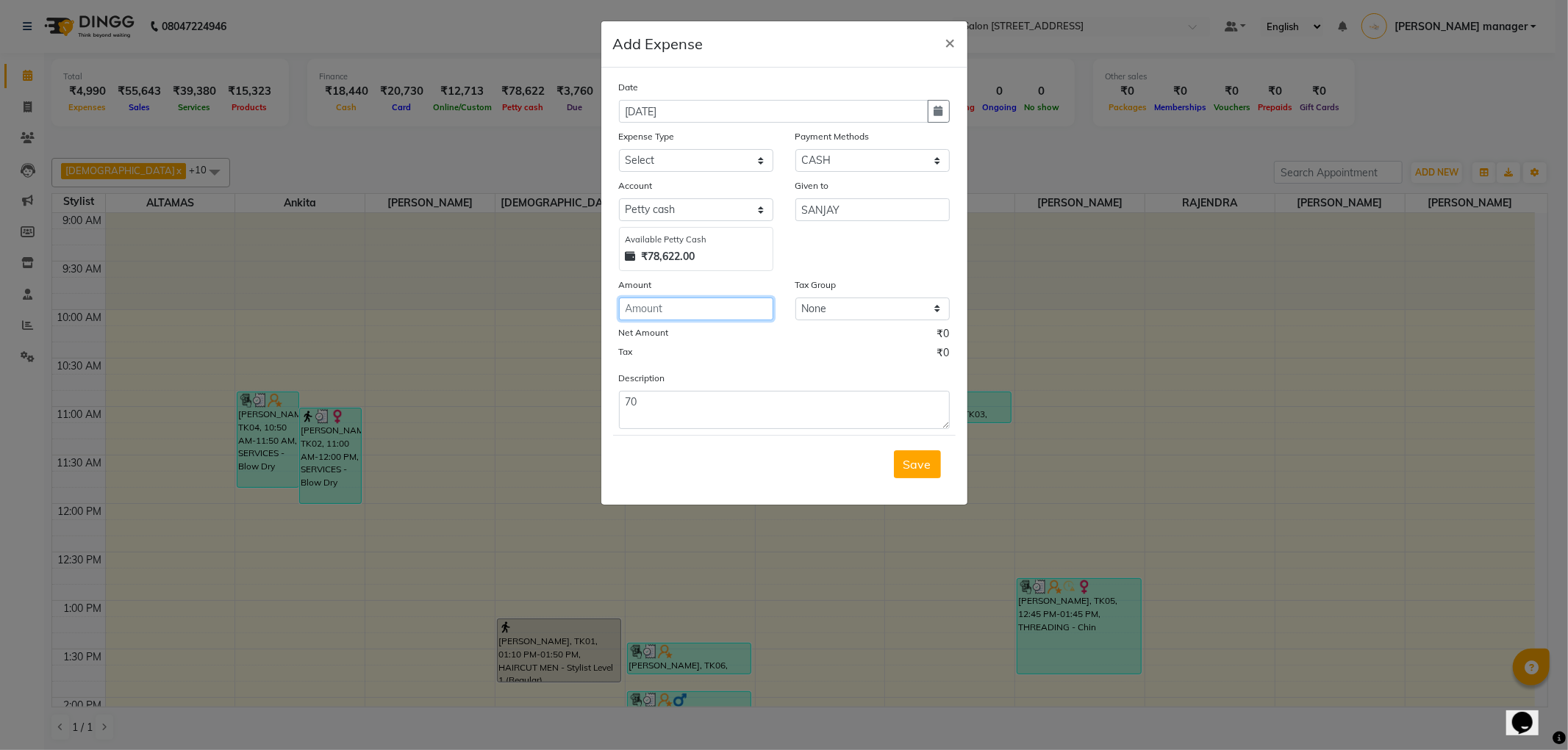
click at [697, 305] on input "number" at bounding box center [695, 309] width 154 height 23
type input "70"
click at [706, 407] on textarea "70" at bounding box center [784, 409] width 331 height 38
type textarea "7"
type textarea "M"
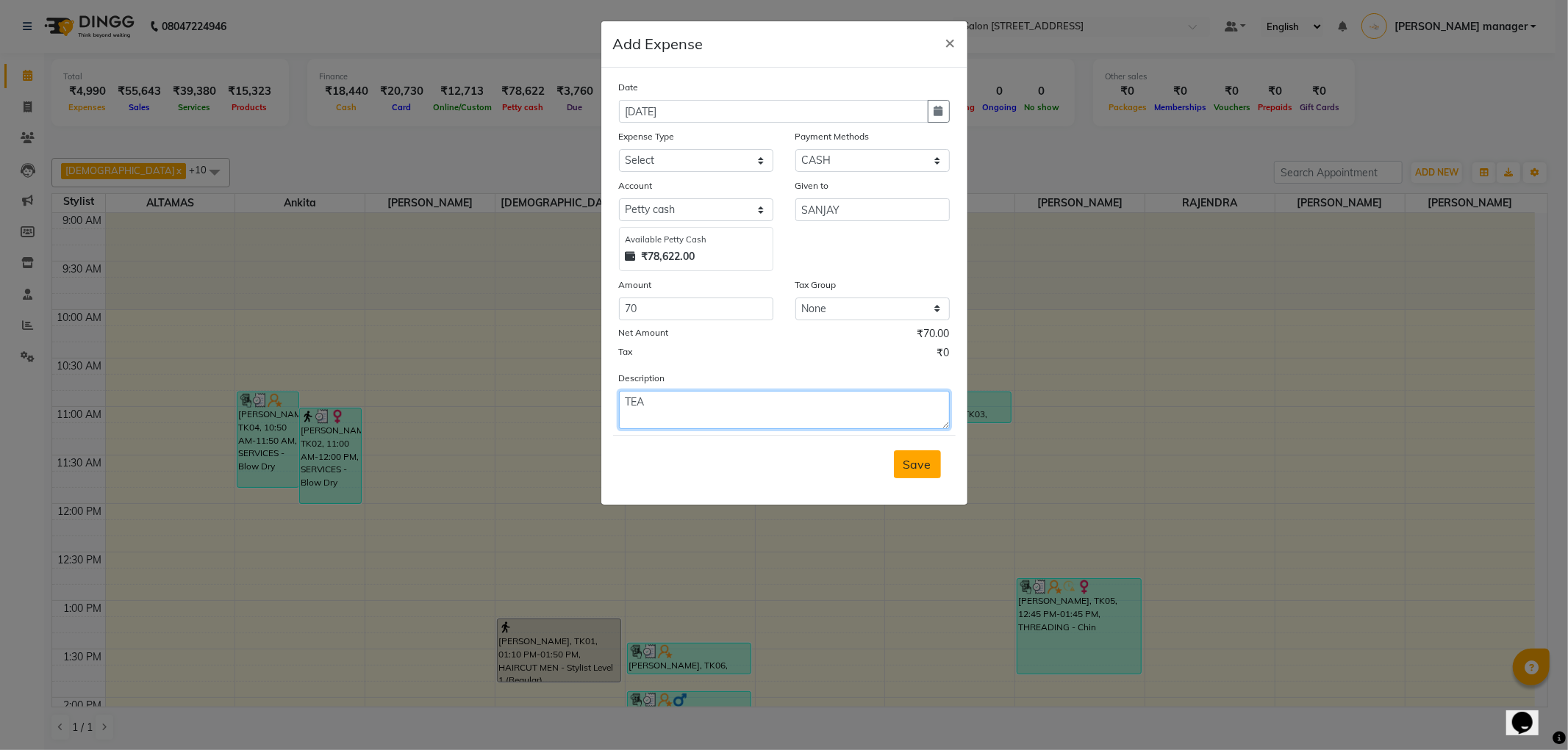
type textarea "TEA"
click at [934, 468] on button "Save" at bounding box center [917, 465] width 47 height 28
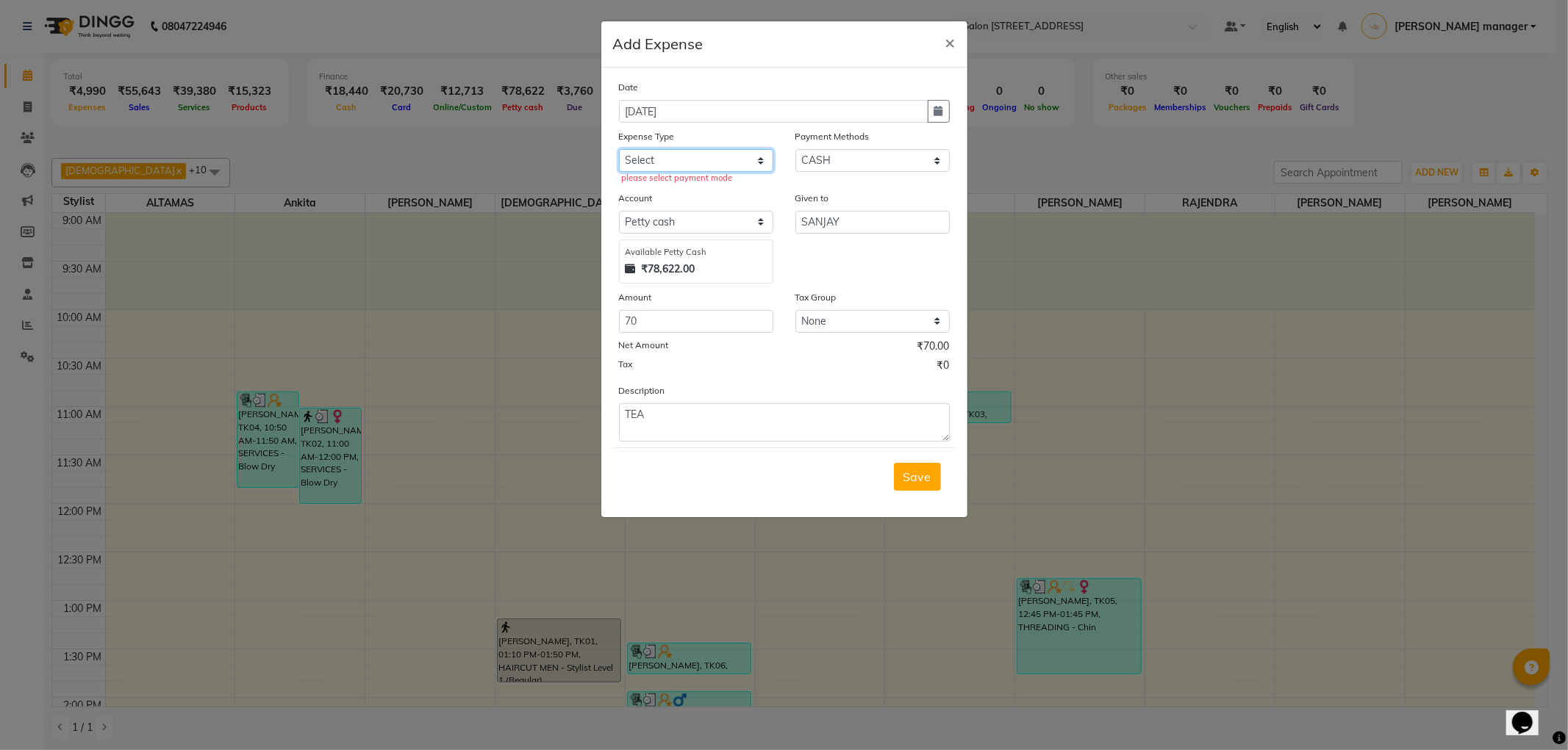
click at [743, 152] on select "Select Advance Salary Bank charges Car maintenance Cash transfer to bank Client…" at bounding box center [695, 161] width 154 height 23
select select "11448"
click at [619, 149] on select "Select Advance Salary Bank charges Car maintenance Cash transfer to bank Client…" at bounding box center [695, 161] width 154 height 23
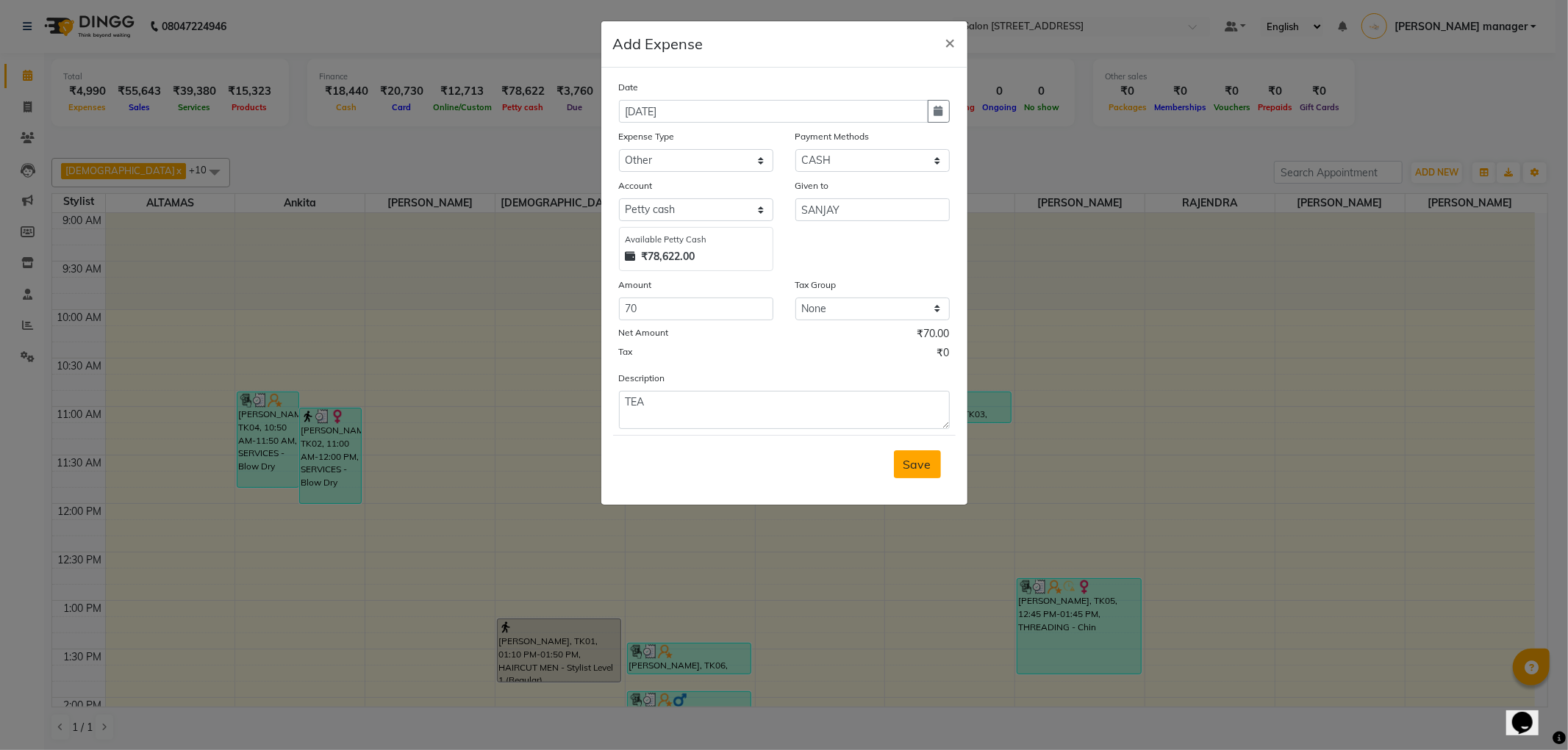
click at [899, 473] on button "Save" at bounding box center [917, 465] width 47 height 28
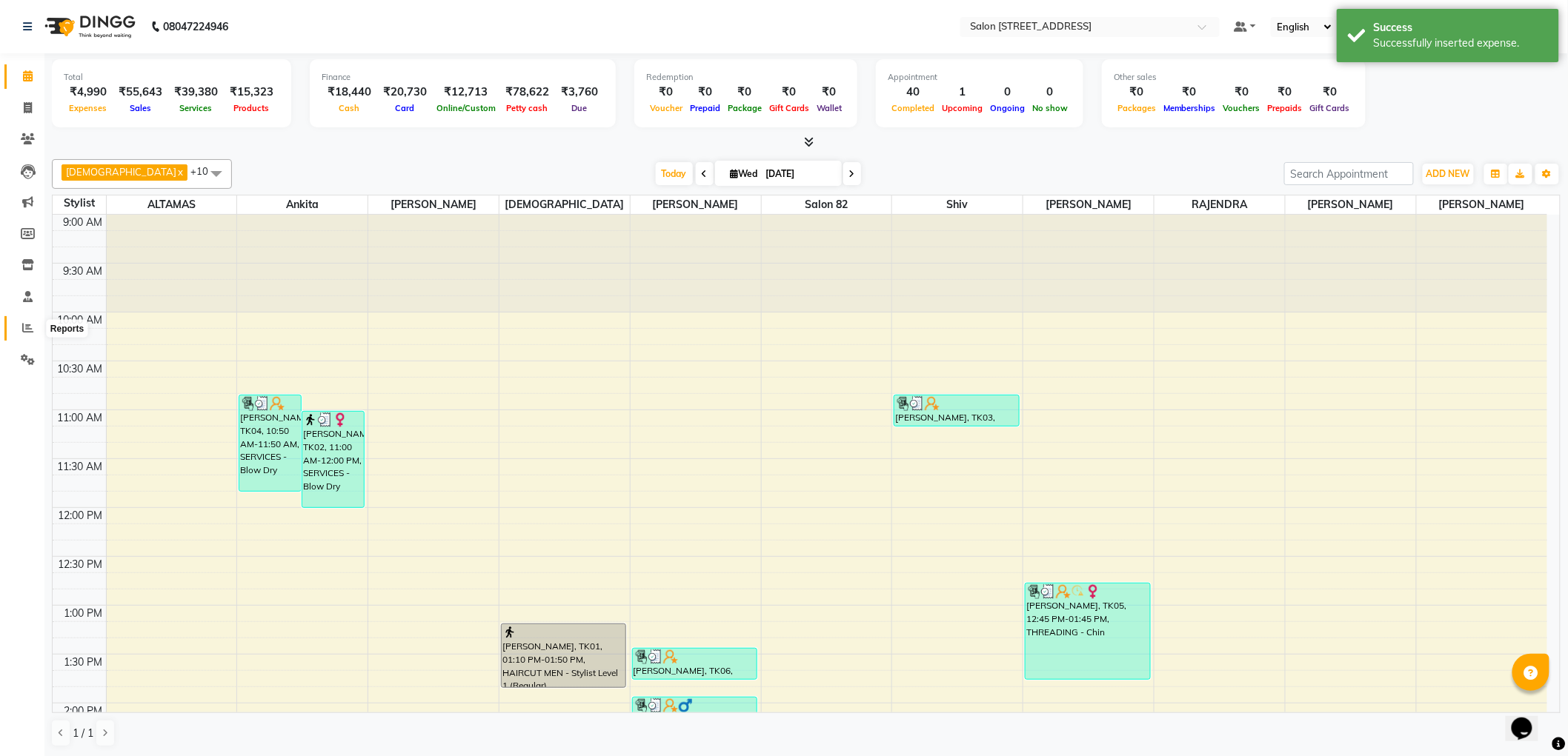
click at [28, 325] on icon at bounding box center [28, 327] width 11 height 11
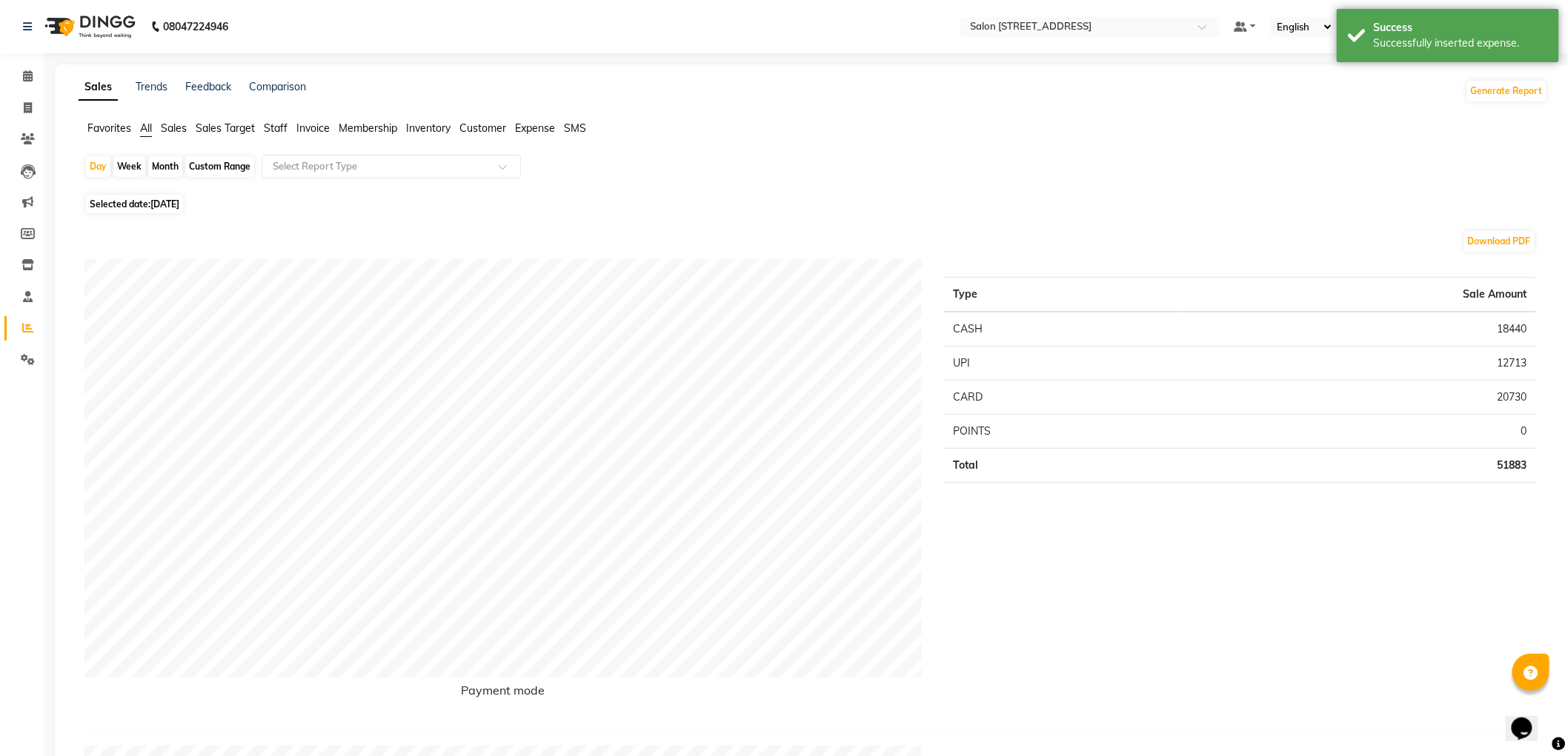
click at [549, 130] on span "Expense" at bounding box center [535, 128] width 40 height 13
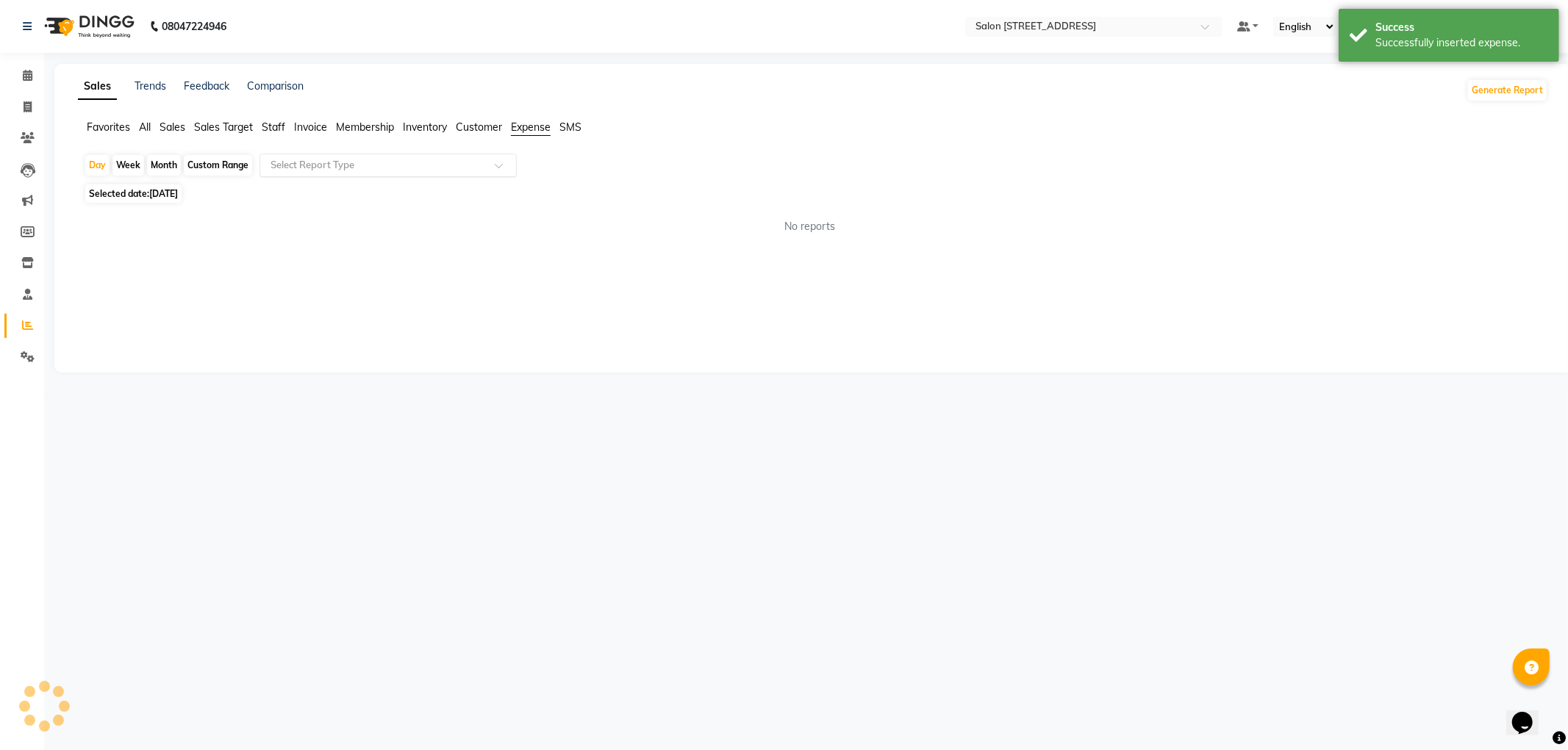
click at [290, 163] on input "text" at bounding box center [373, 165] width 212 height 15
click at [360, 182] on div "Expense by type" at bounding box center [388, 191] width 256 height 29
select select "full_report"
select select "csv"
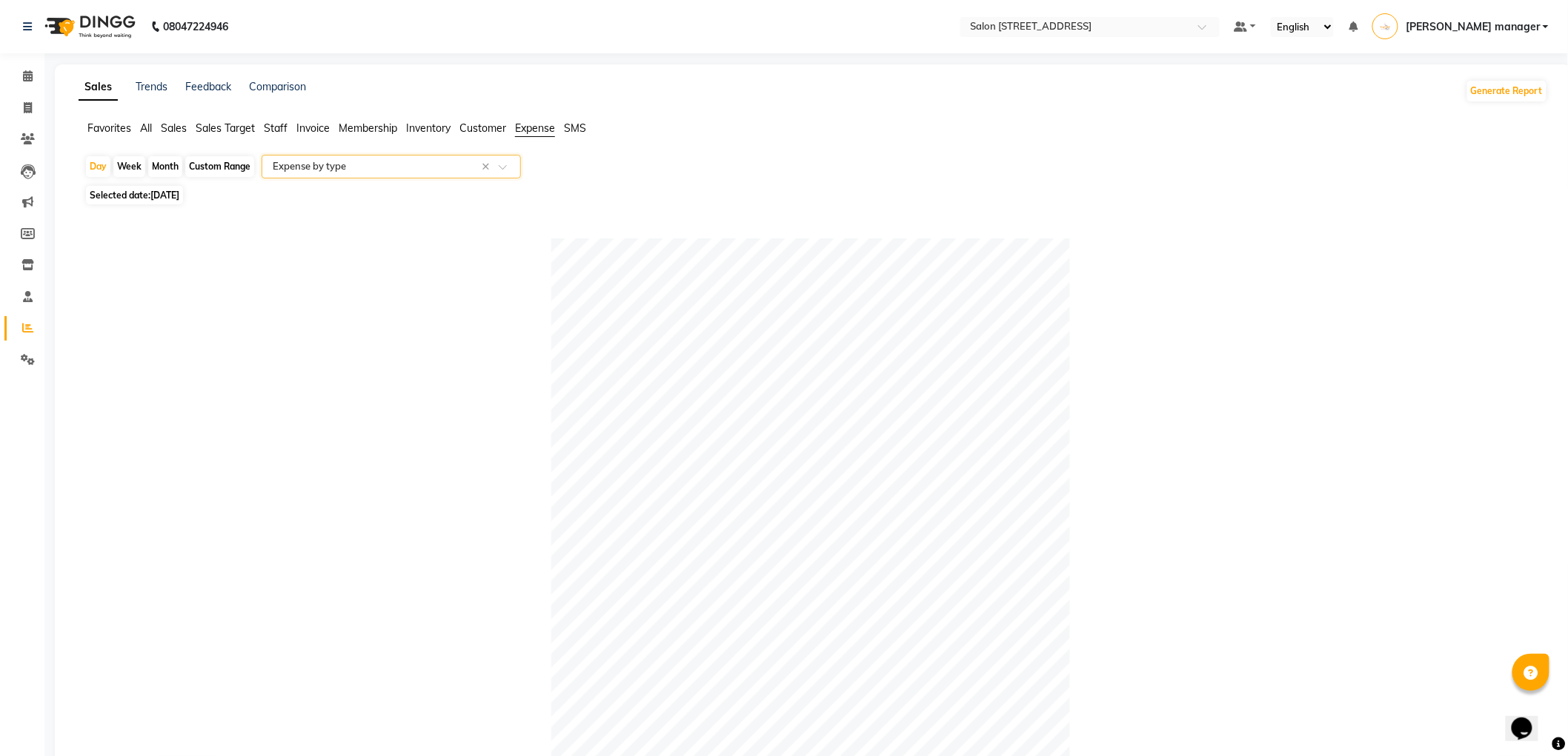
click at [217, 166] on div "Custom Range" at bounding box center [219, 166] width 69 height 20
select select "9"
select select "2025"
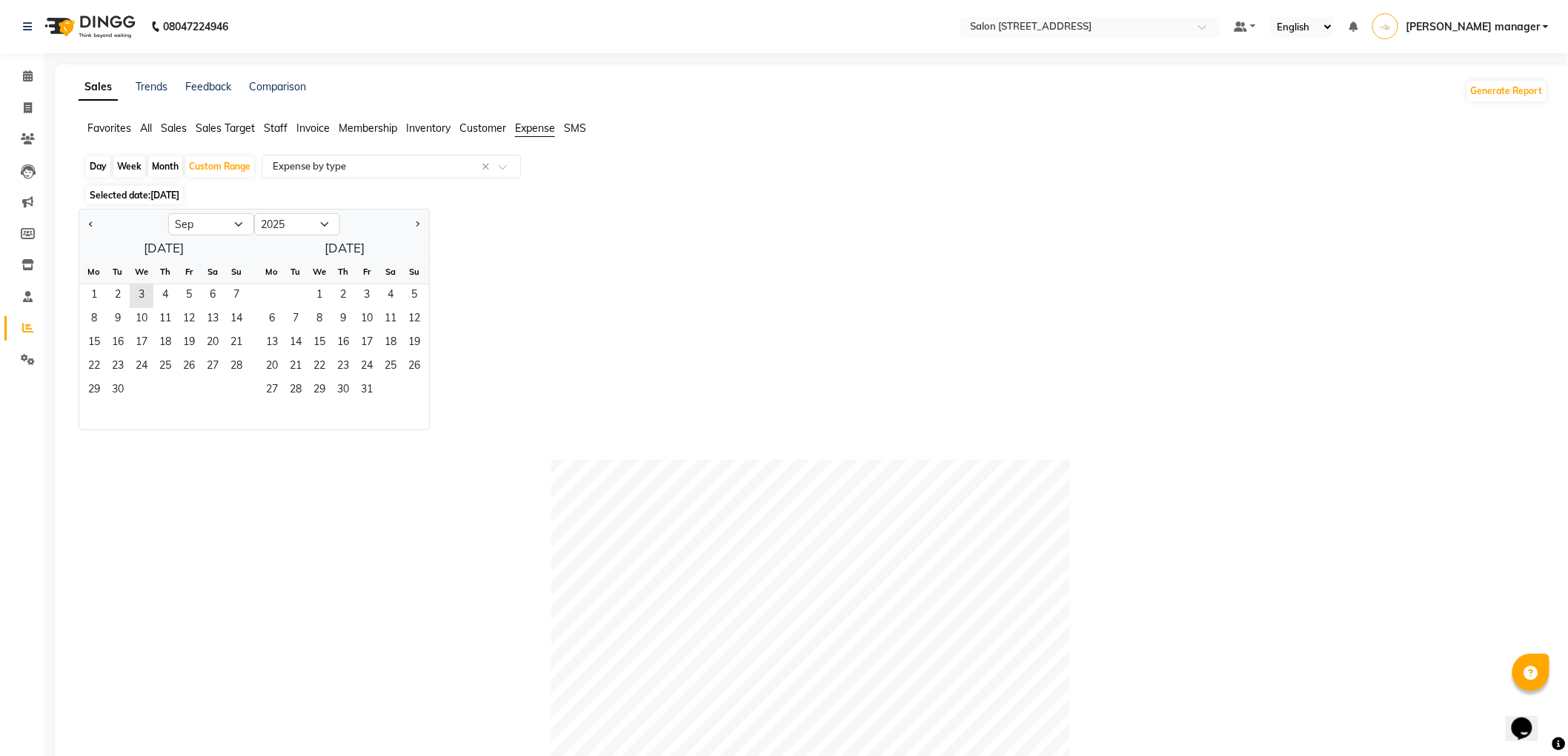
click at [523, 200] on div "Selected date: 03-09-2025" at bounding box center [816, 195] width 1464 height 15
click at [508, 162] on div at bounding box center [392, 166] width 258 height 15
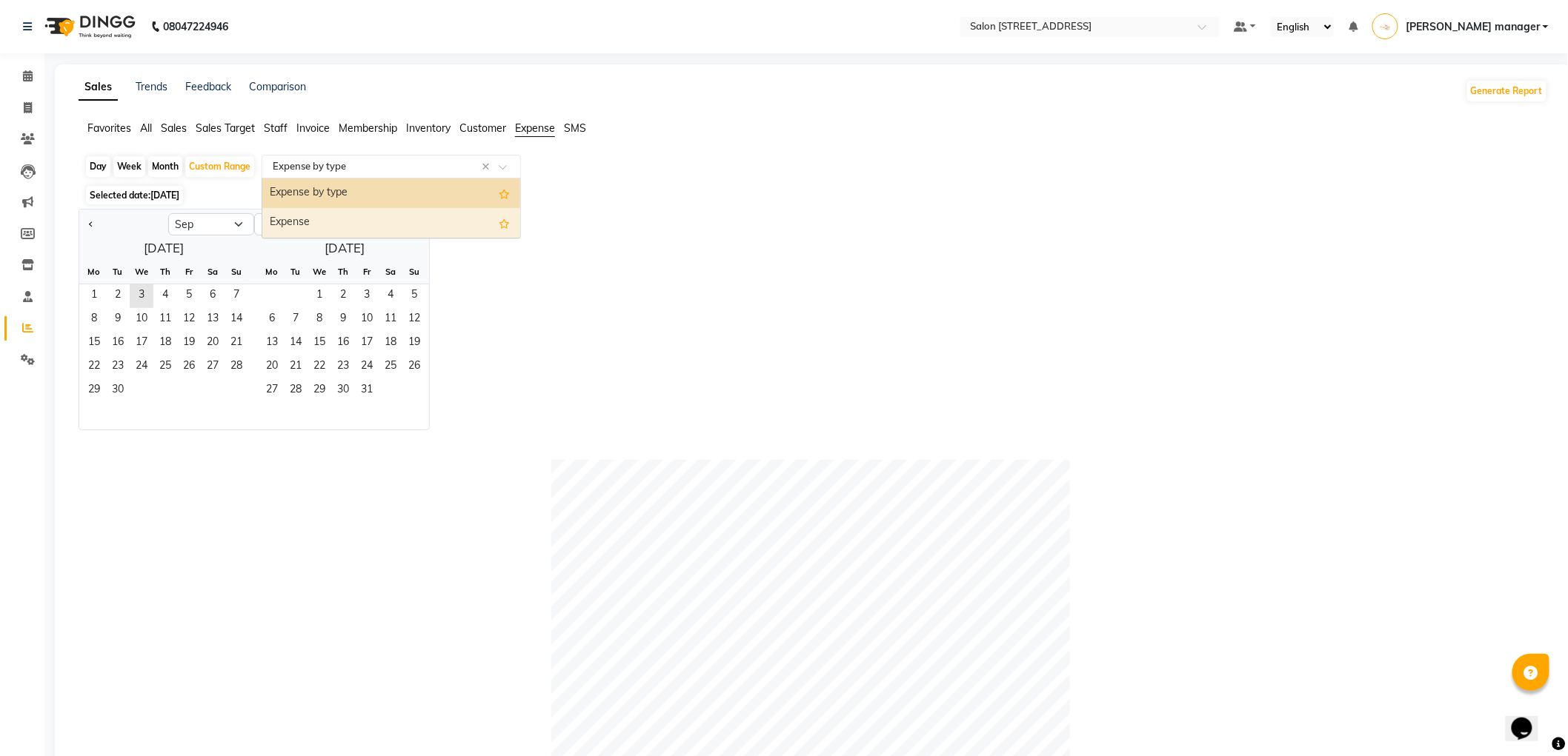
click at [471, 212] on div "Expense" at bounding box center [392, 222] width 258 height 29
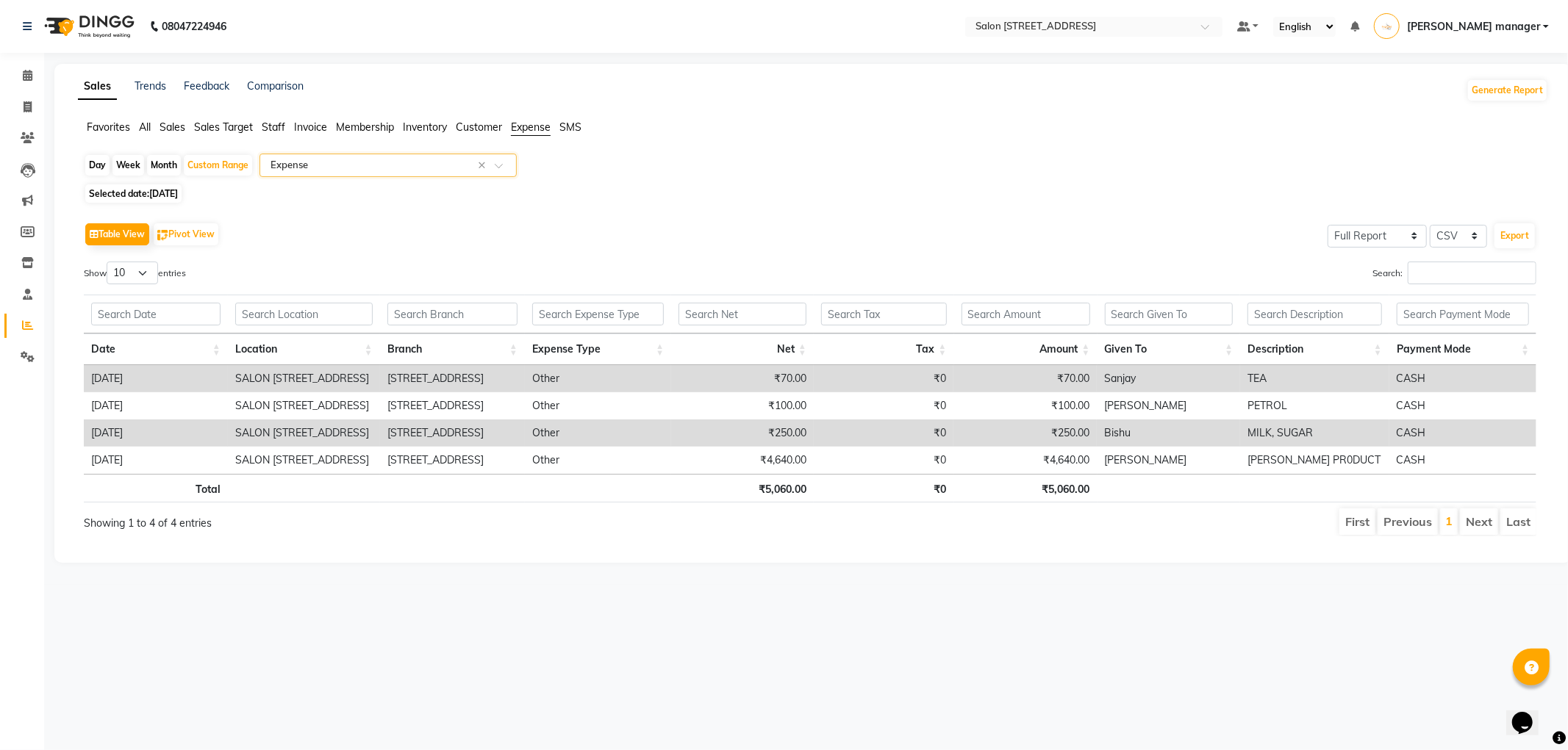
click at [29, 334] on link "Reports" at bounding box center [22, 326] width 35 height 24
click at [35, 79] on span at bounding box center [27, 76] width 26 height 17
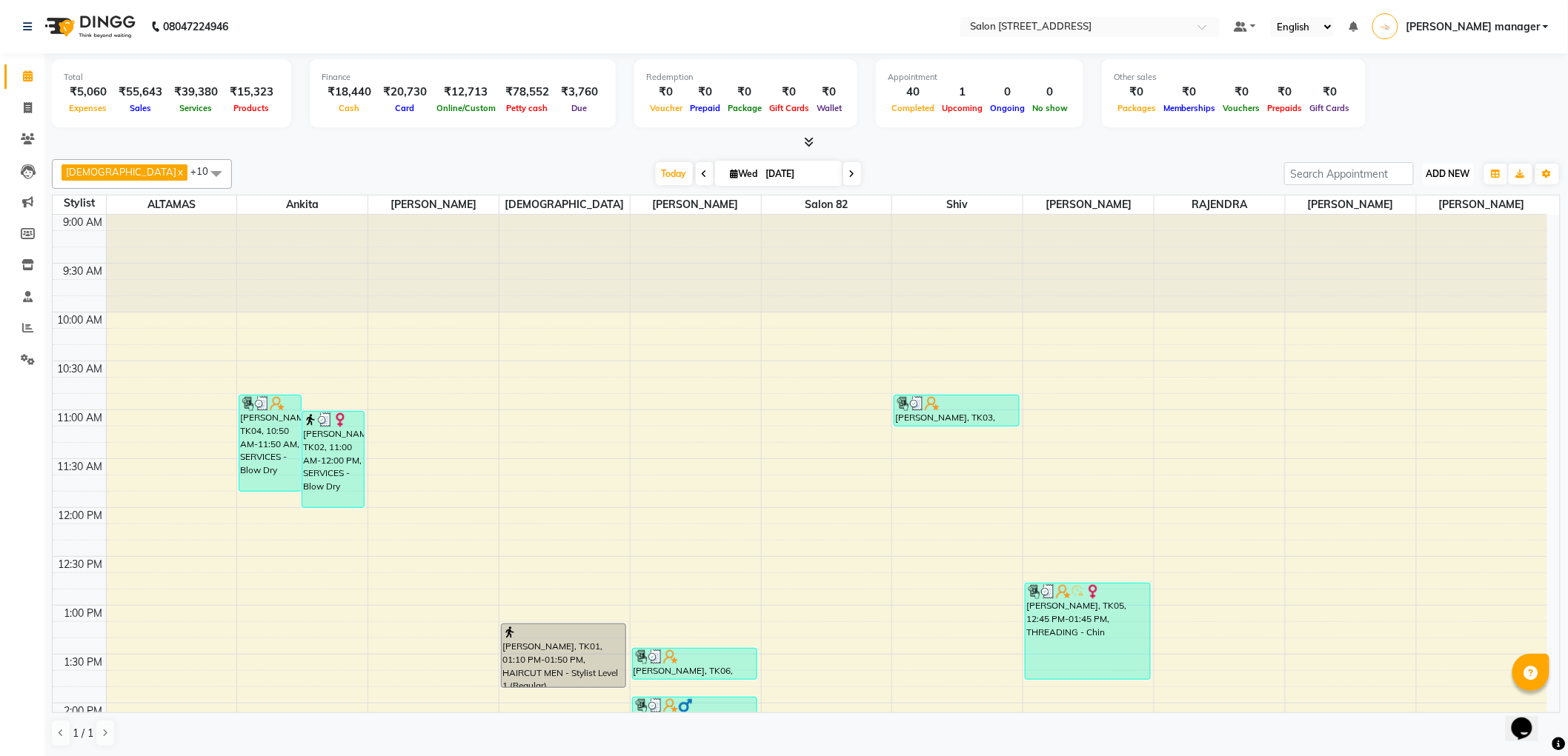
click at [1463, 175] on span "ADD NEW" at bounding box center [1448, 173] width 44 height 11
click at [1439, 243] on link "Add Expense" at bounding box center [1416, 240] width 117 height 20
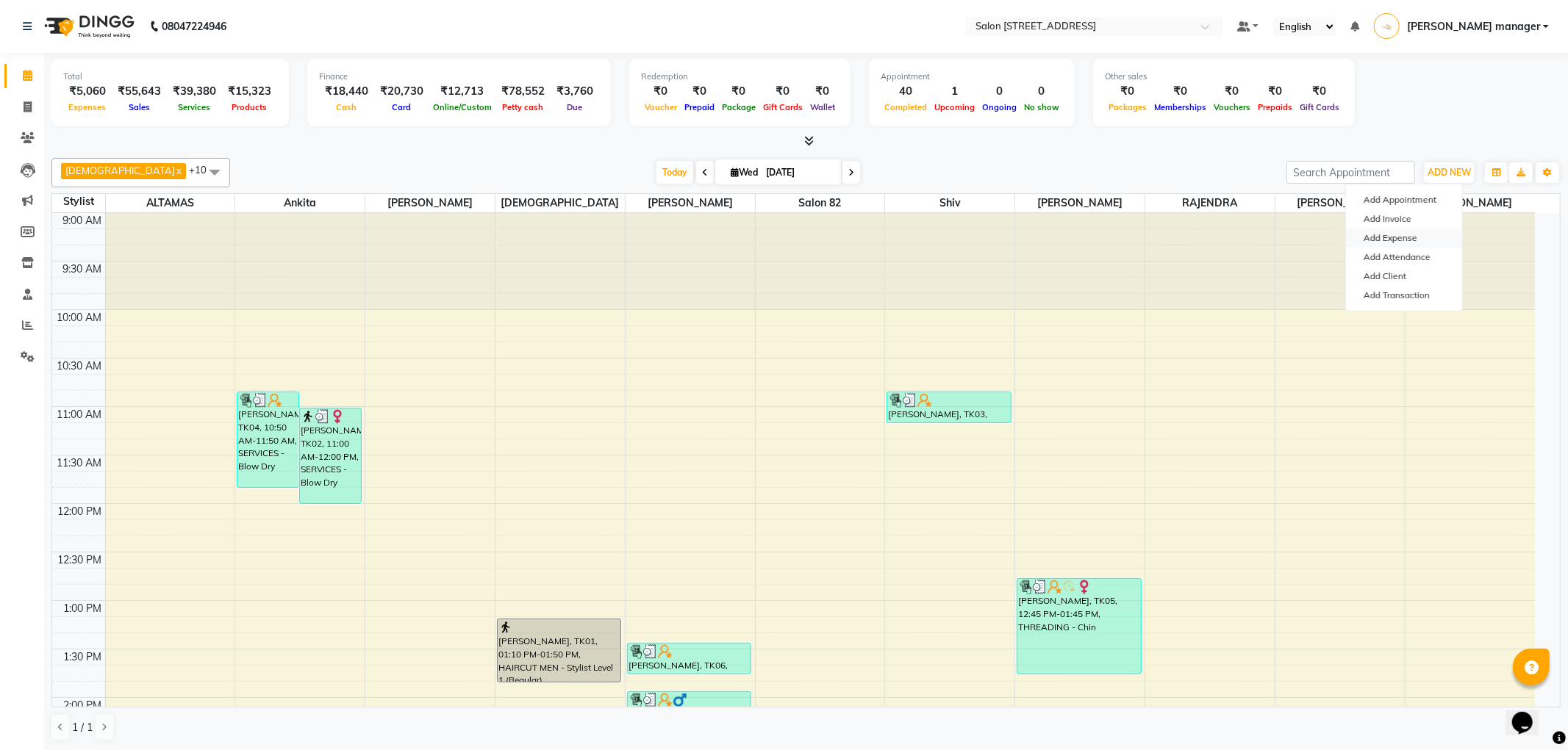
select select "1"
select select "4100"
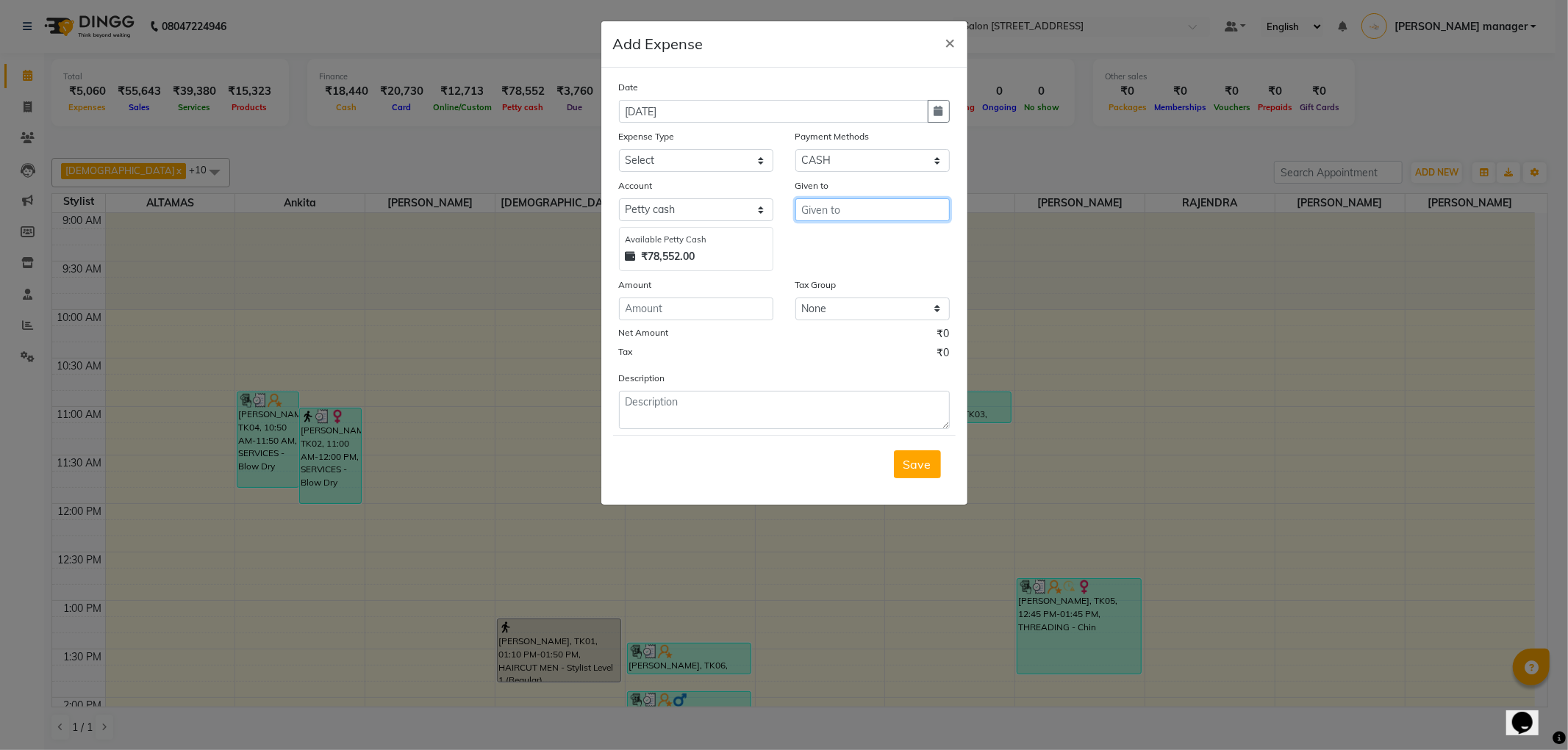
click at [872, 212] on input "text" at bounding box center [872, 210] width 154 height 23
type input "PARKING"
click at [647, 304] on input "number" at bounding box center [695, 309] width 154 height 23
type input "280"
click at [784, 413] on textarea at bounding box center [784, 409] width 331 height 38
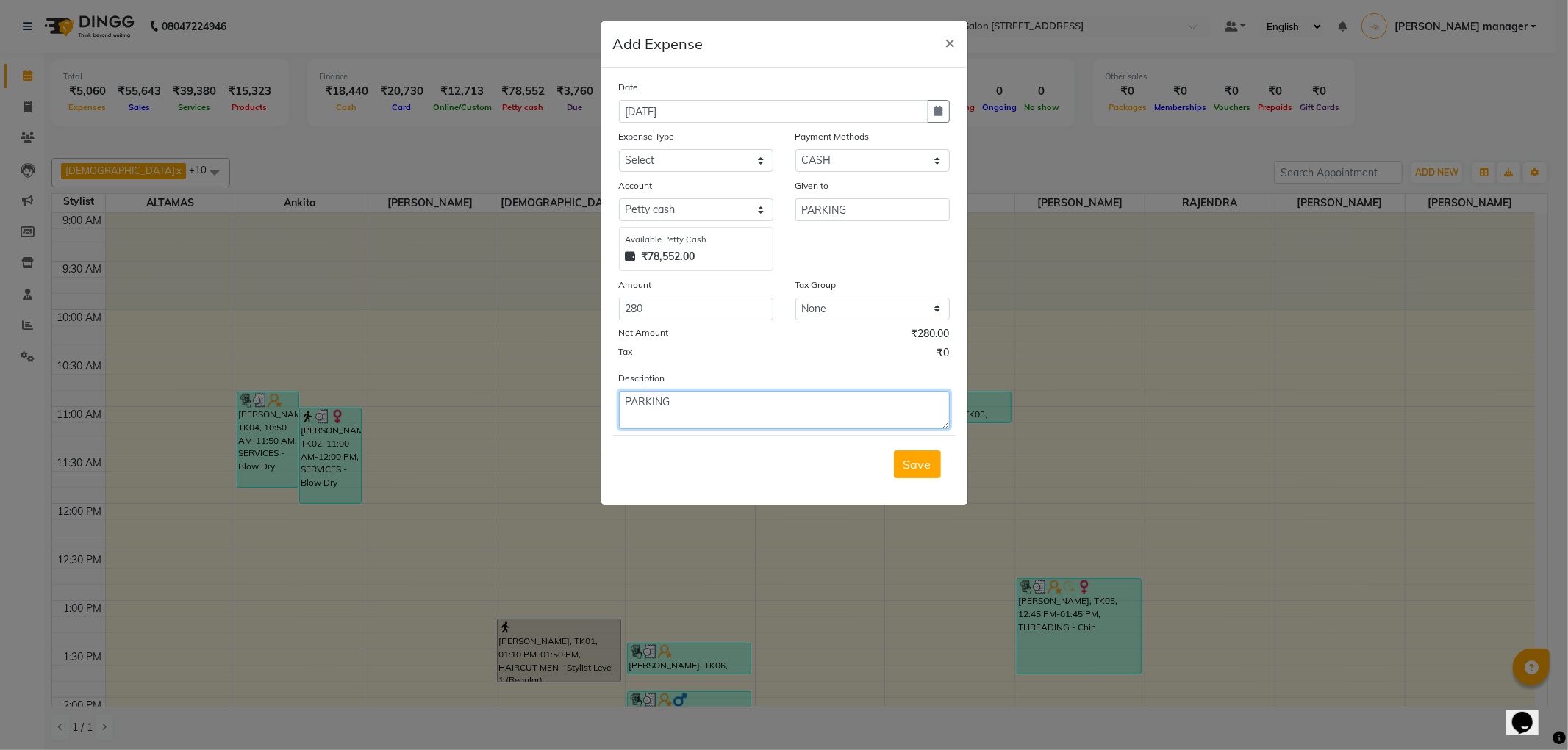
type textarea "PARKING"
click at [739, 169] on select "Select Advance Salary Bank charges Car maintenance Cash transfer to bank Client…" at bounding box center [695, 161] width 154 height 23
select select "11448"
click at [619, 149] on select "Select Advance Salary Bank charges Car maintenance Cash transfer to bank Client…" at bounding box center [695, 161] width 154 height 23
click at [912, 470] on span "Save" at bounding box center [918, 464] width 28 height 15
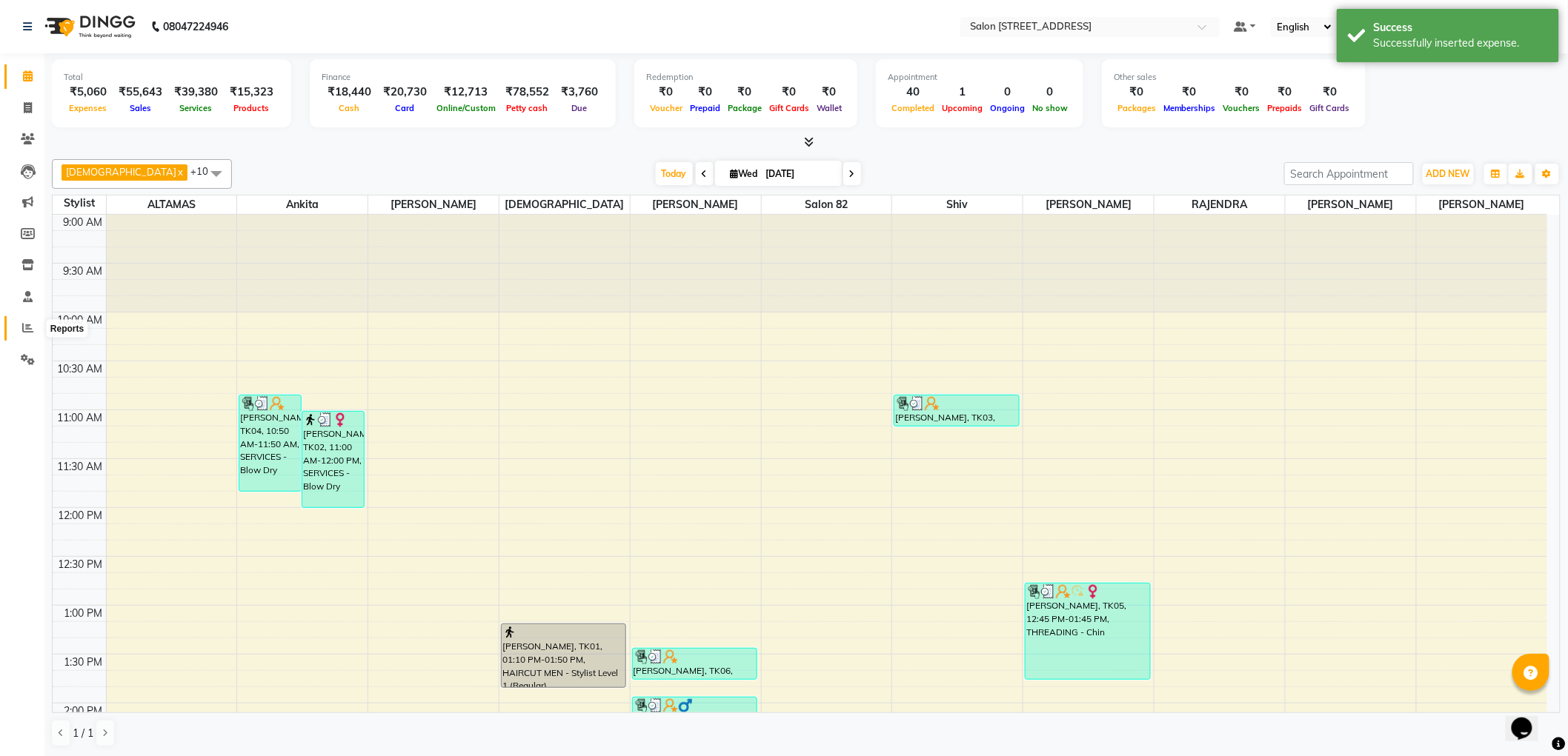
click at [32, 326] on icon at bounding box center [28, 327] width 11 height 11
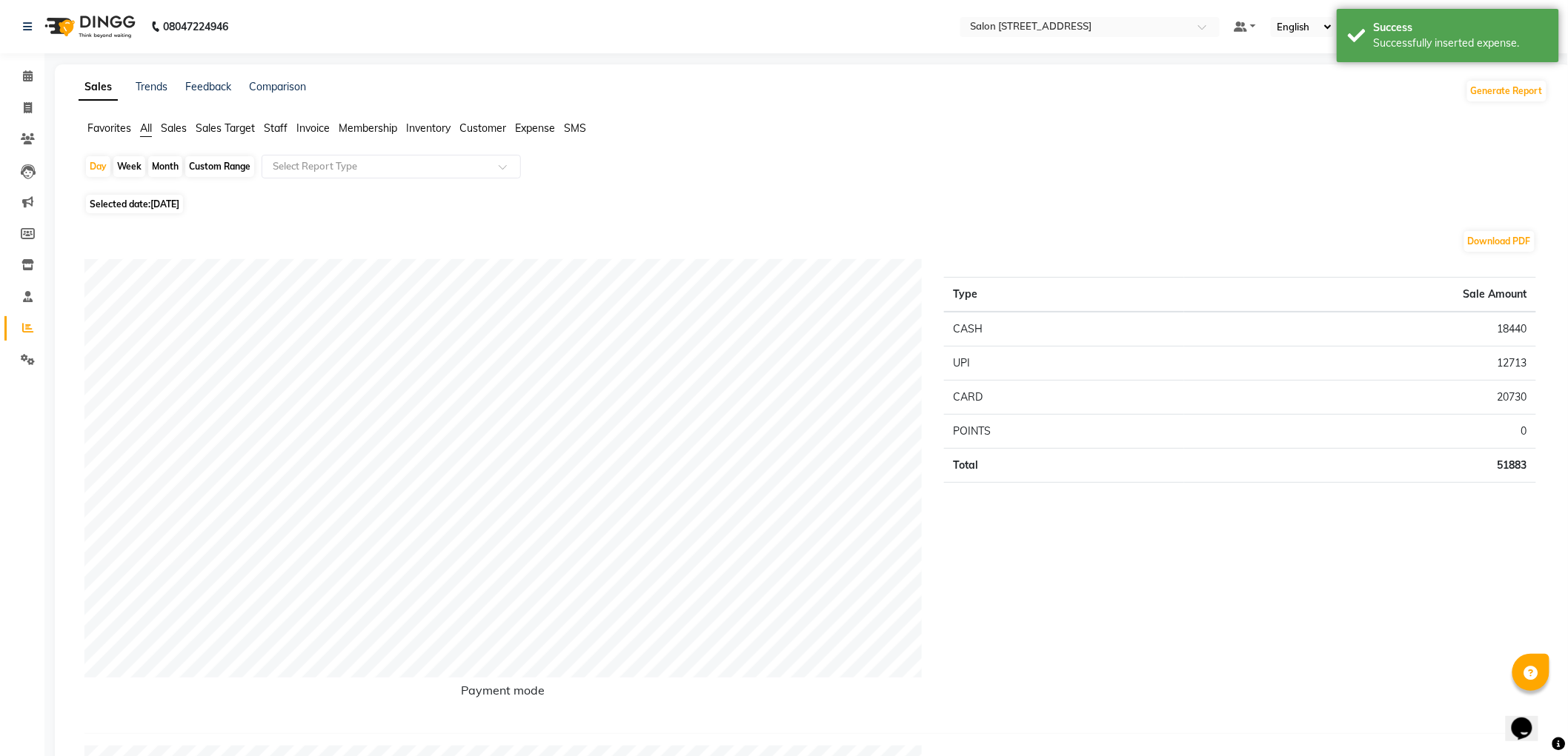
click at [543, 125] on span "Expense" at bounding box center [535, 128] width 40 height 13
click at [312, 155] on div "Select Report Type" at bounding box center [392, 166] width 260 height 24
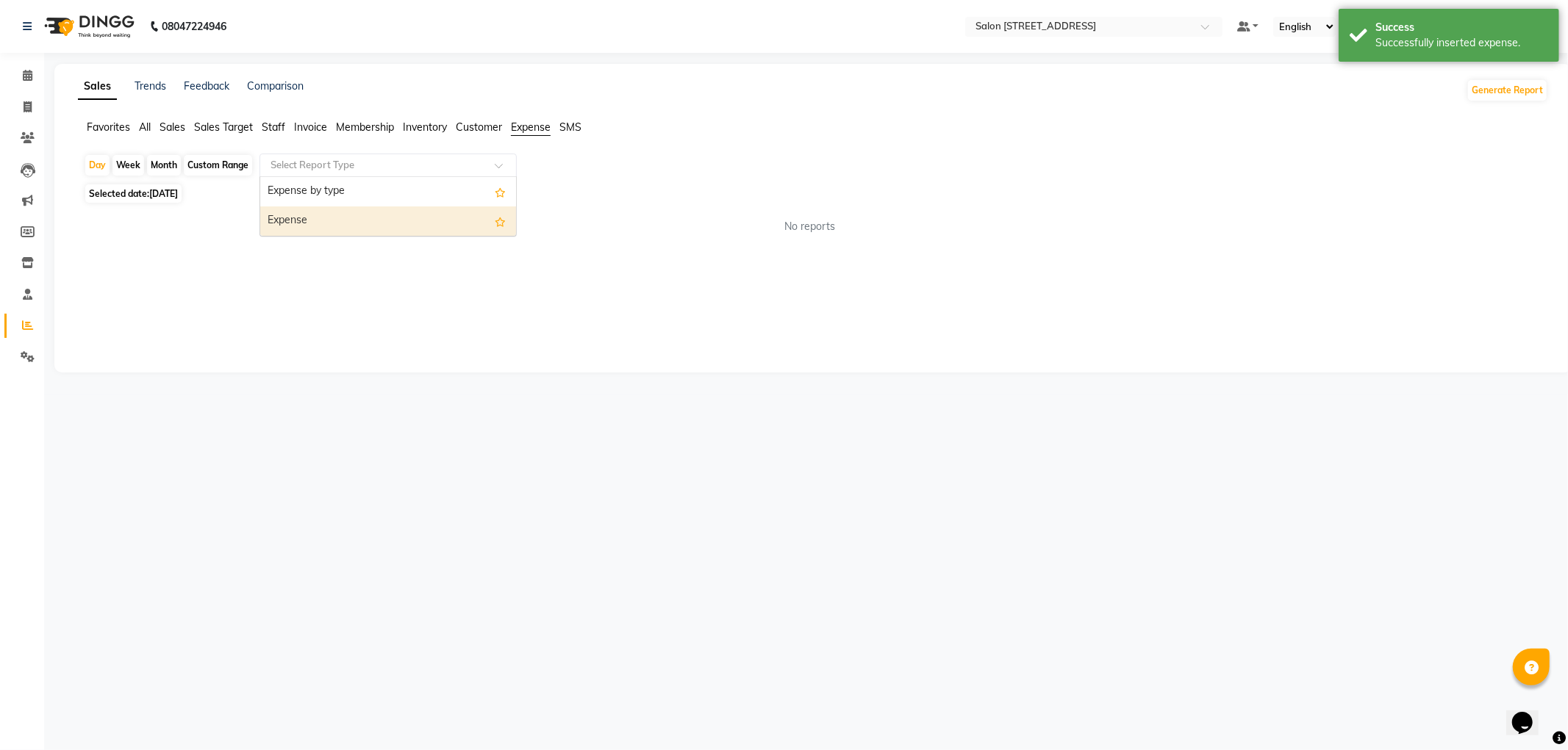
click at [362, 229] on div "Expense" at bounding box center [388, 221] width 256 height 29
select select "full_report"
select select "csv"
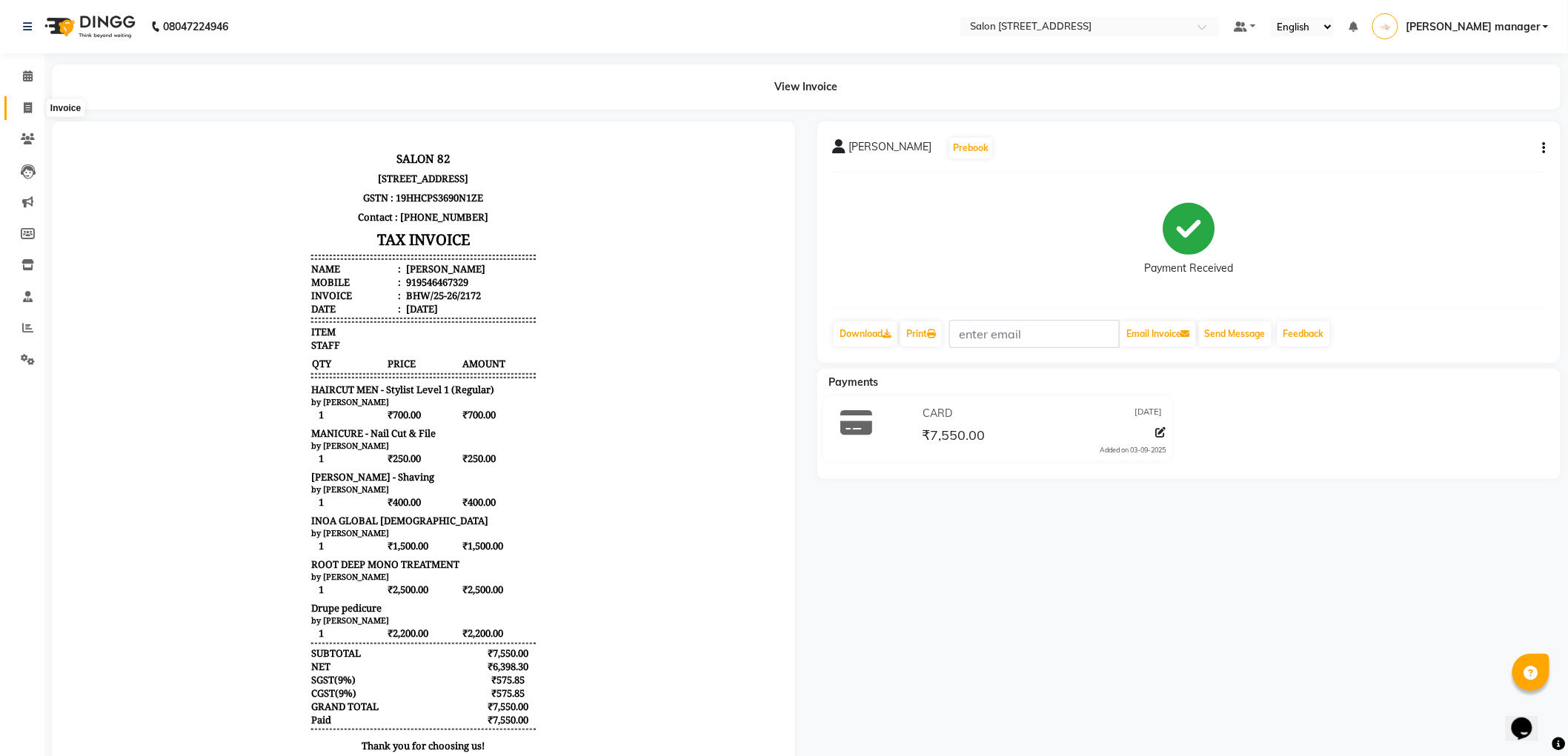
click at [27, 102] on icon at bounding box center [28, 108] width 8 height 11
select select "service"
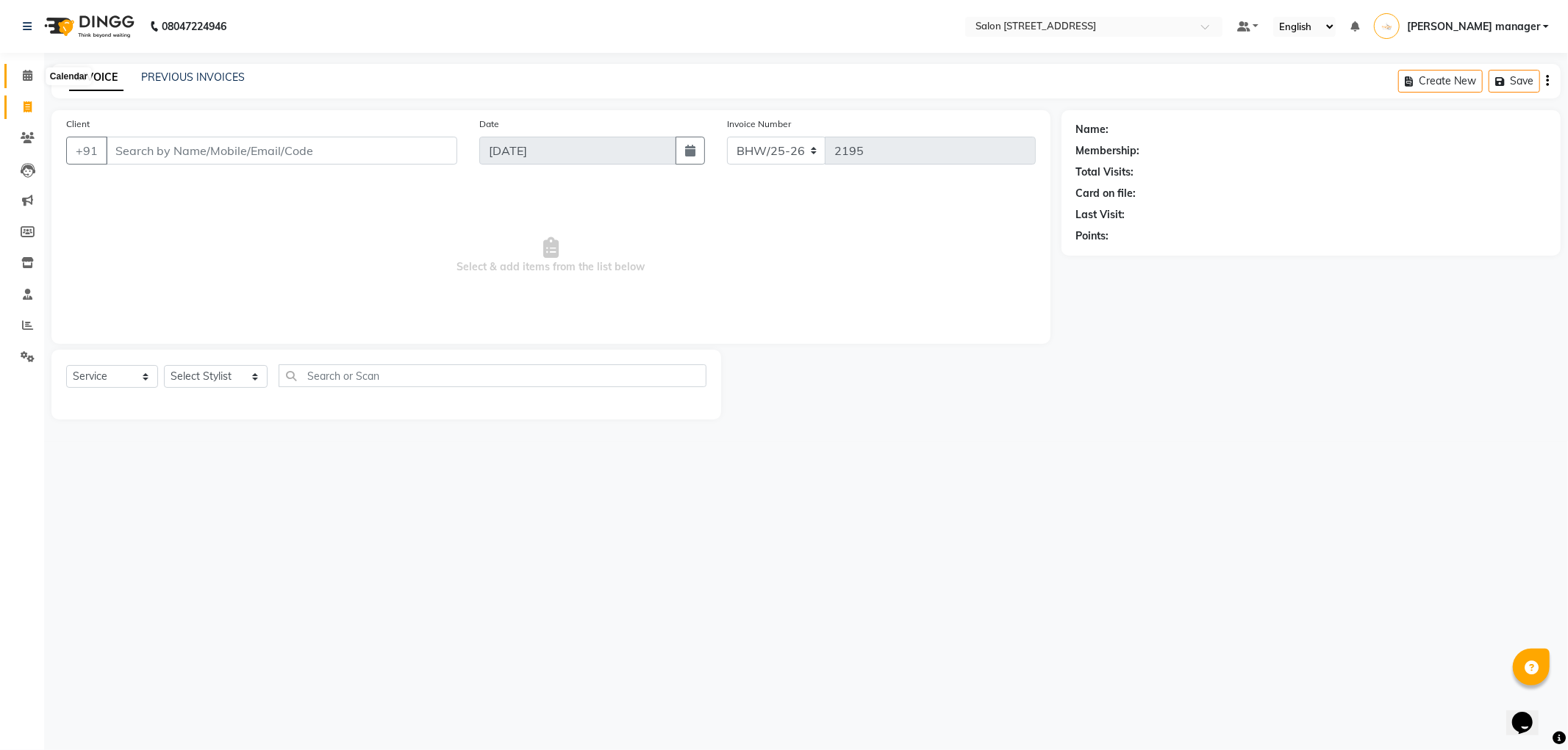
click at [19, 81] on span at bounding box center [27, 76] width 26 height 17
